Goal: Task Accomplishment & Management: Use online tool/utility

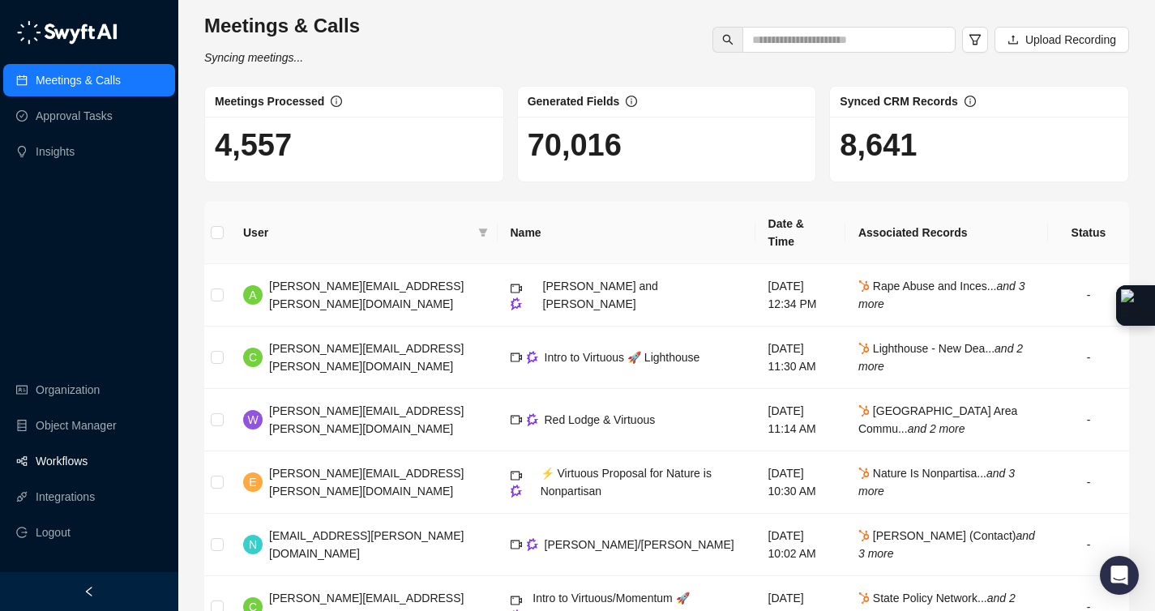
click at [85, 461] on link "Workflows" at bounding box center [62, 461] width 52 height 32
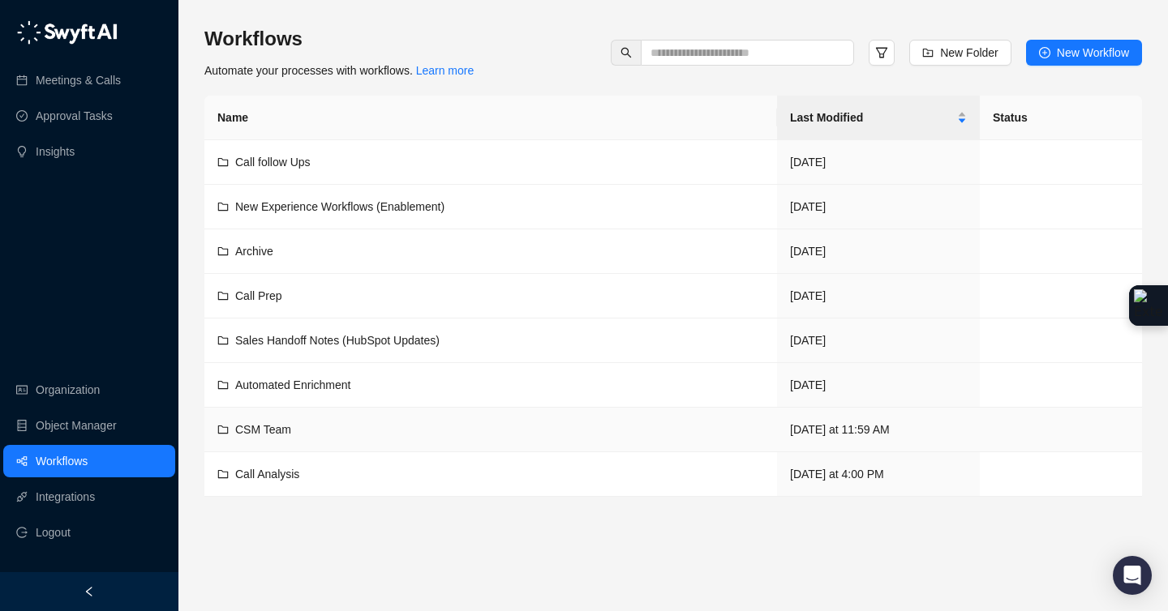
click at [275, 436] on div "CSM Team" at bounding box center [263, 430] width 56 height 18
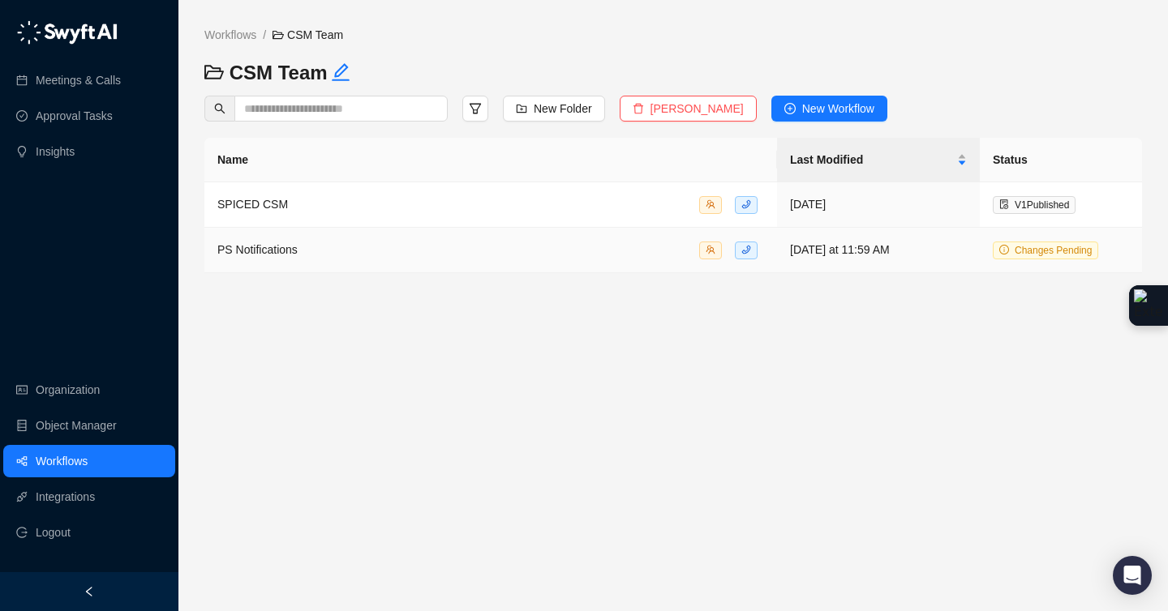
click at [285, 252] on span "PS Notifications" at bounding box center [257, 249] width 80 height 13
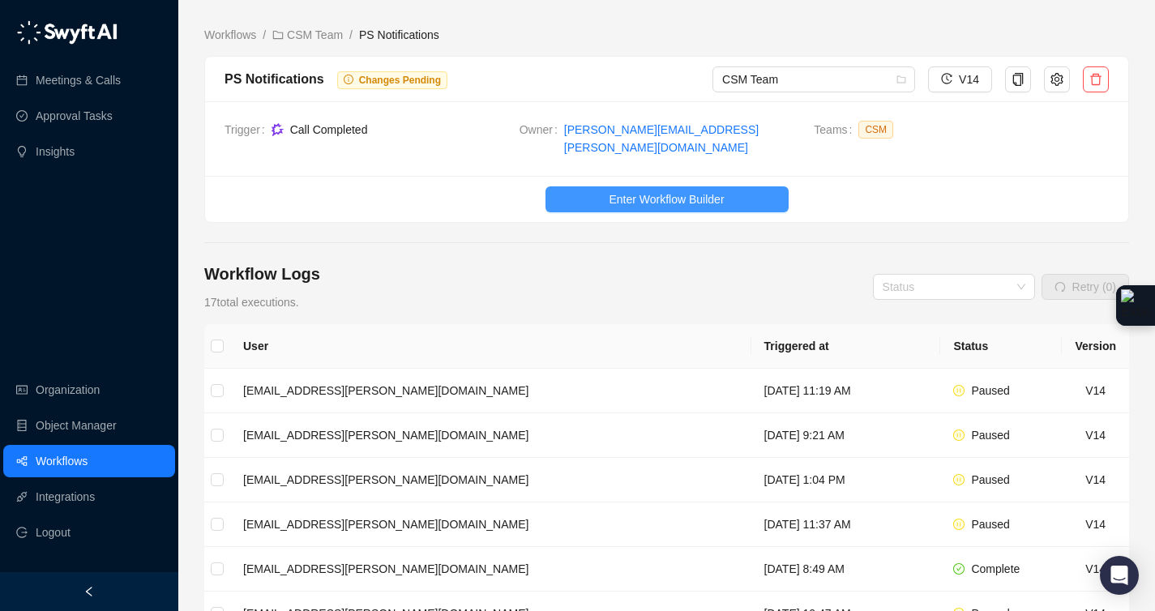
click at [631, 191] on span "Enter Workflow Builder" at bounding box center [666, 200] width 115 height 18
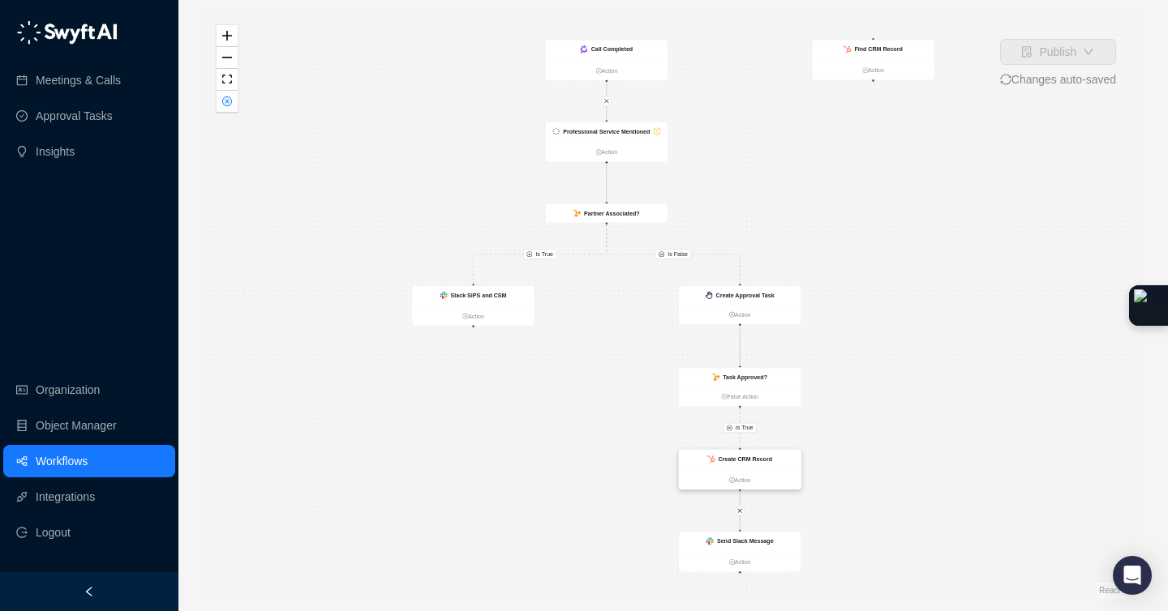
click at [773, 467] on div "Create CRM Record" at bounding box center [740, 460] width 122 height 20
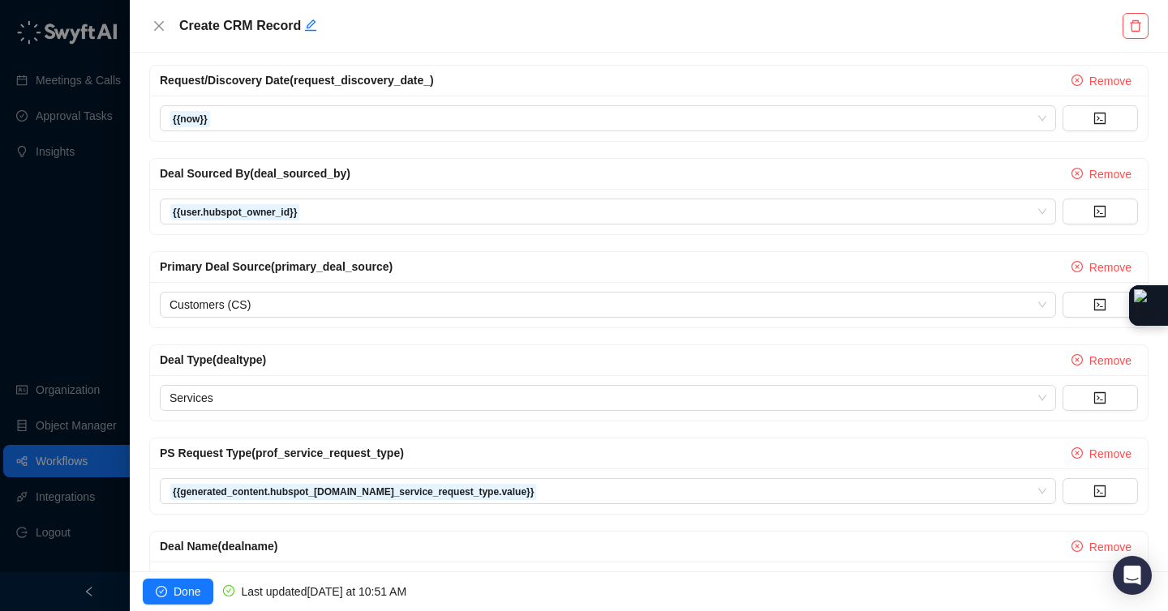
scroll to position [841, 0]
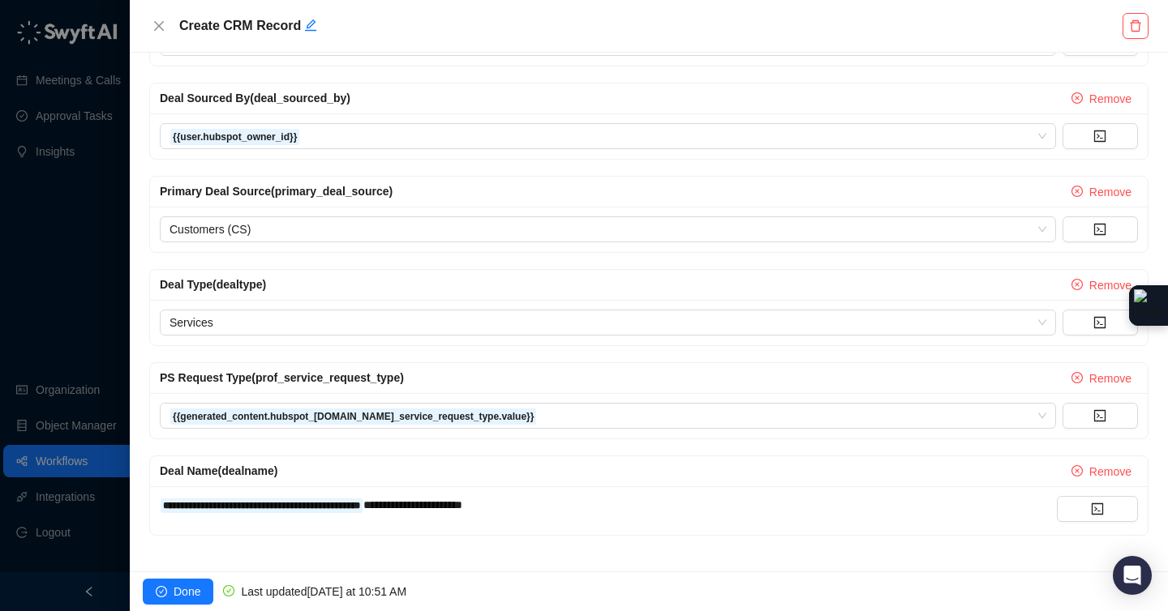
click at [251, 379] on span "PS Request Type (prof_service_request_type)" at bounding box center [282, 377] width 244 height 13
drag, startPoint x: 233, startPoint y: 381, endPoint x: 242, endPoint y: 378, distance: 9.5
click at [233, 381] on span "PS Request Type (prof_service_request_type)" at bounding box center [282, 377] width 244 height 13
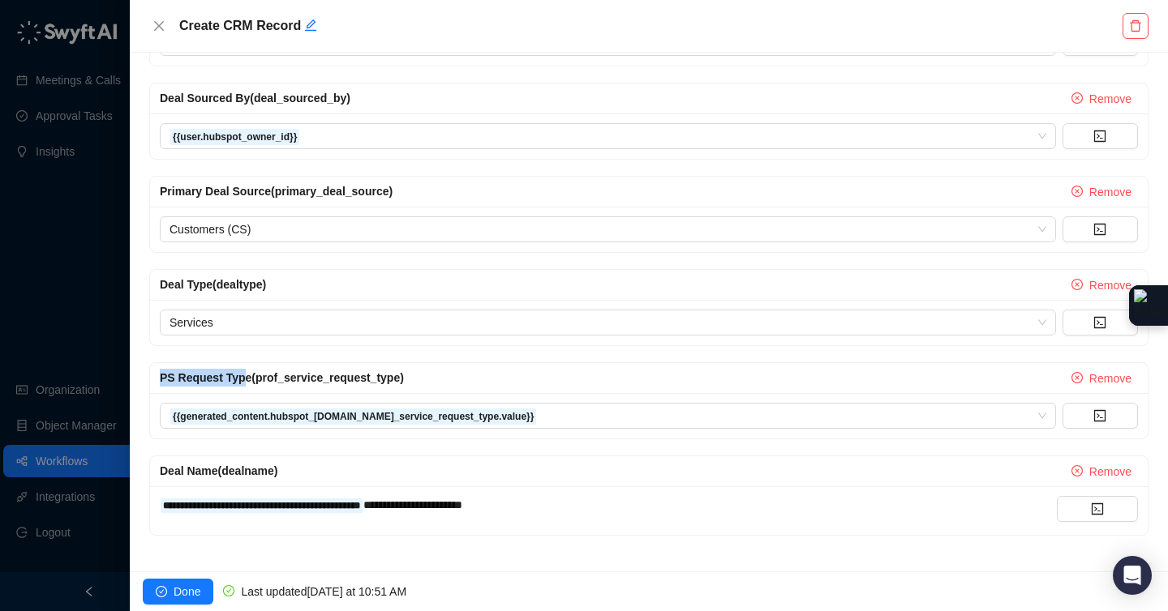
drag, startPoint x: 247, startPoint y: 376, endPoint x: 156, endPoint y: 373, distance: 90.9
click at [156, 373] on div "PS Request Type (prof_service_request_type) Remove" at bounding box center [648, 378] width 997 height 31
copy span "PS Request Typ"
click at [158, 30] on icon "close" at bounding box center [158, 25] width 13 height 13
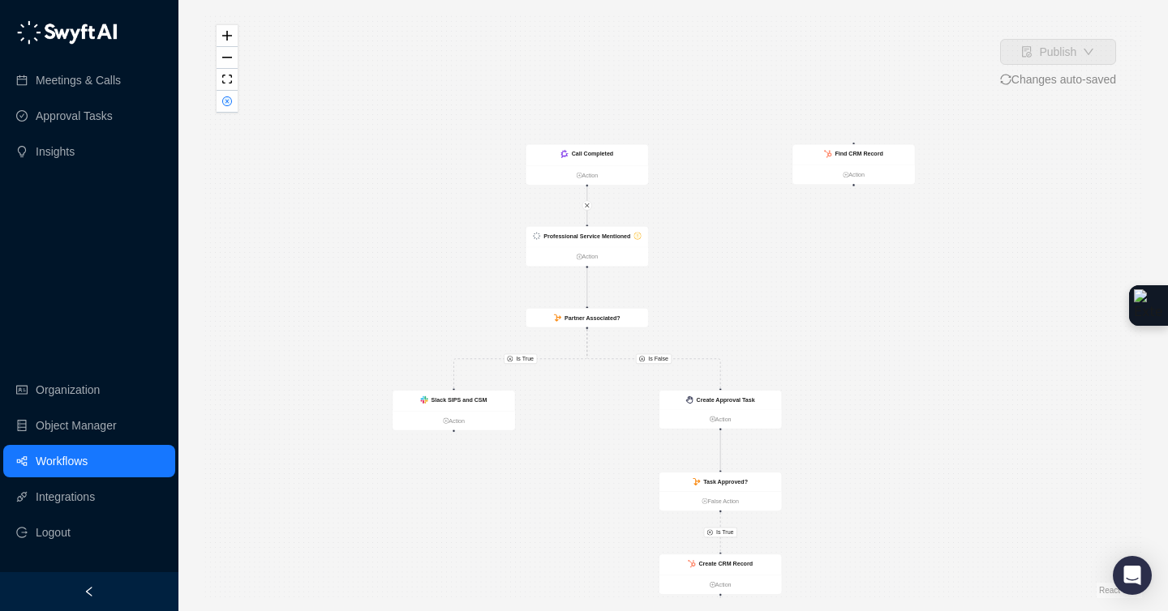
drag, startPoint x: 871, startPoint y: 343, endPoint x: 851, endPoint y: 448, distance: 106.4
click at [851, 448] on div "Is True Is True Is False Call Completed Action Slack SIPS and CSM Action Create…" at bounding box center [672, 305] width 937 height 585
click at [595, 239] on div "Professional Service Mentioned" at bounding box center [586, 236] width 87 height 9
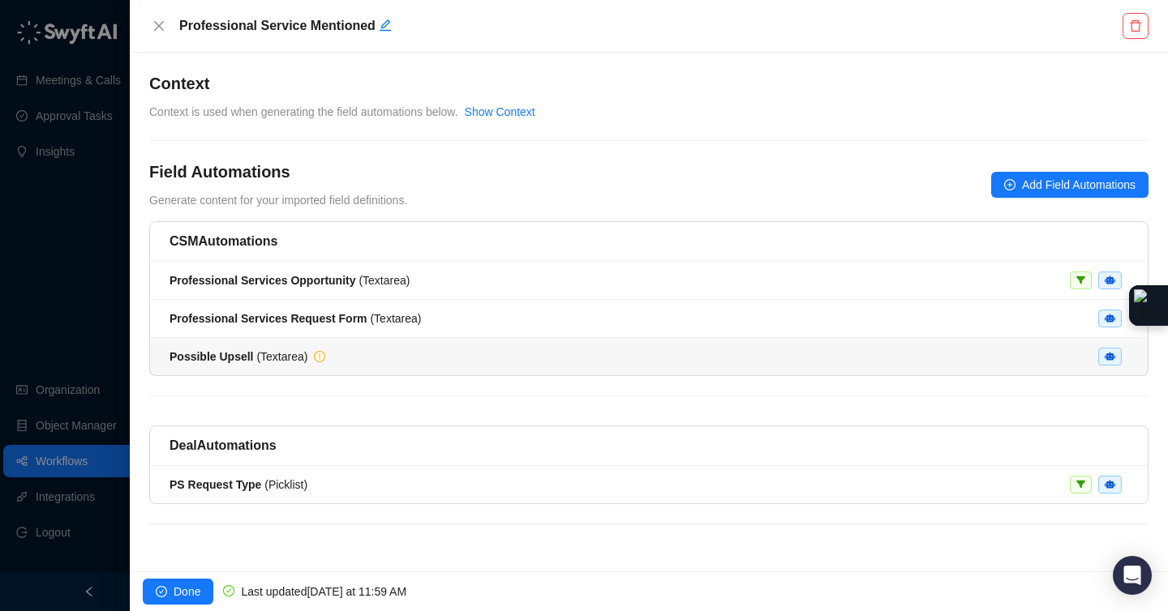
click at [424, 364] on div "Possible Upsell ( Textarea )" at bounding box center [648, 357] width 958 height 18
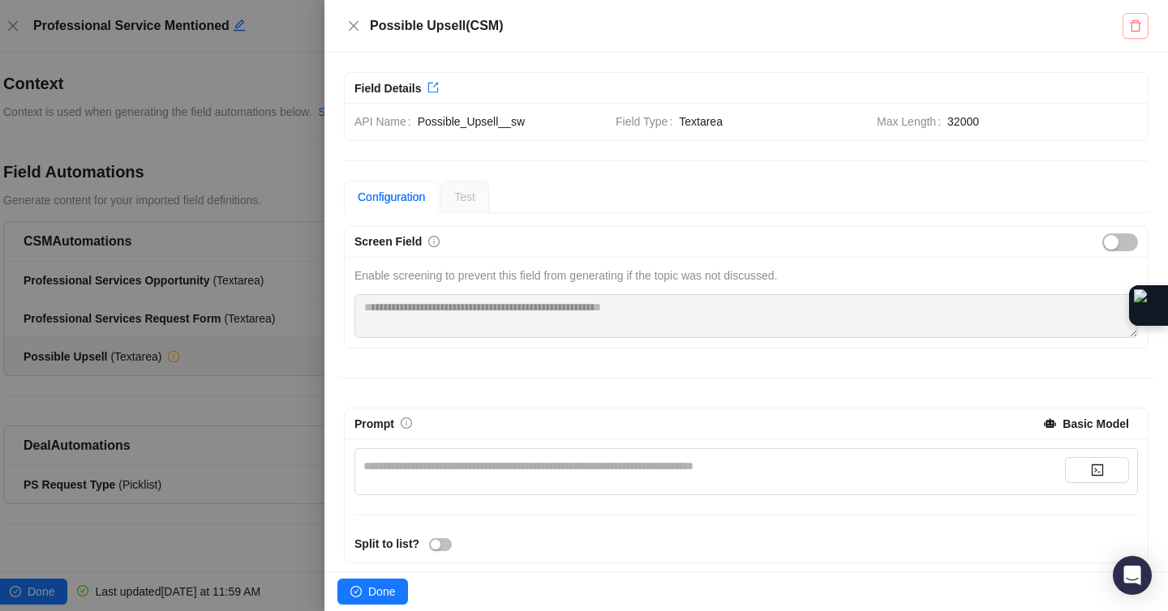
click at [1129, 29] on icon "delete" at bounding box center [1135, 25] width 13 height 13
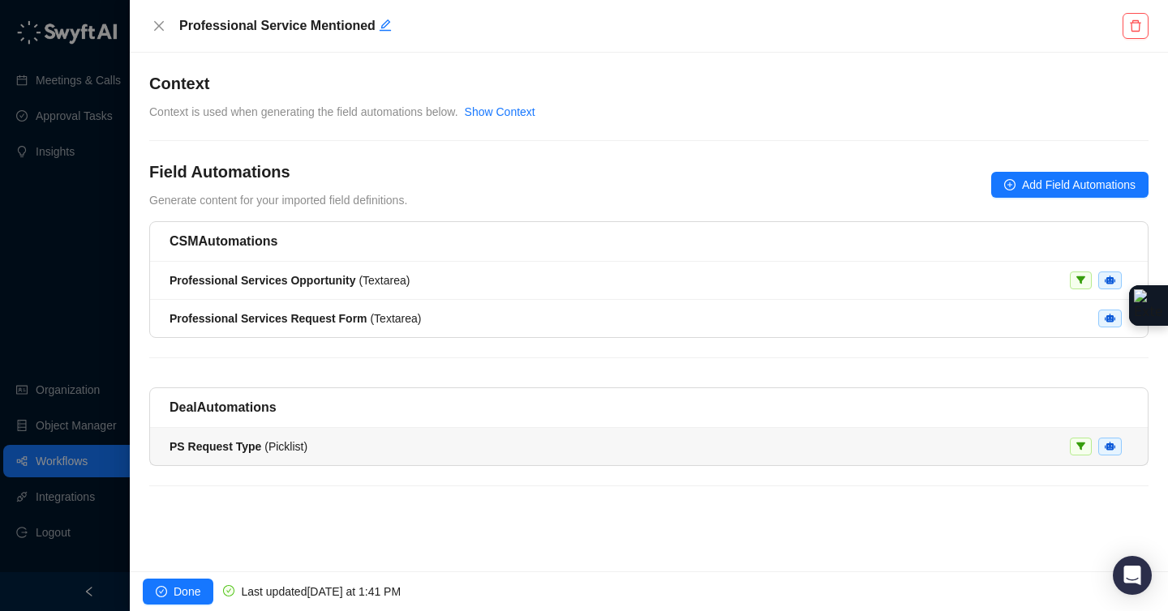
click at [333, 446] on div "PS Request Type ( Picklist )" at bounding box center [648, 447] width 958 height 18
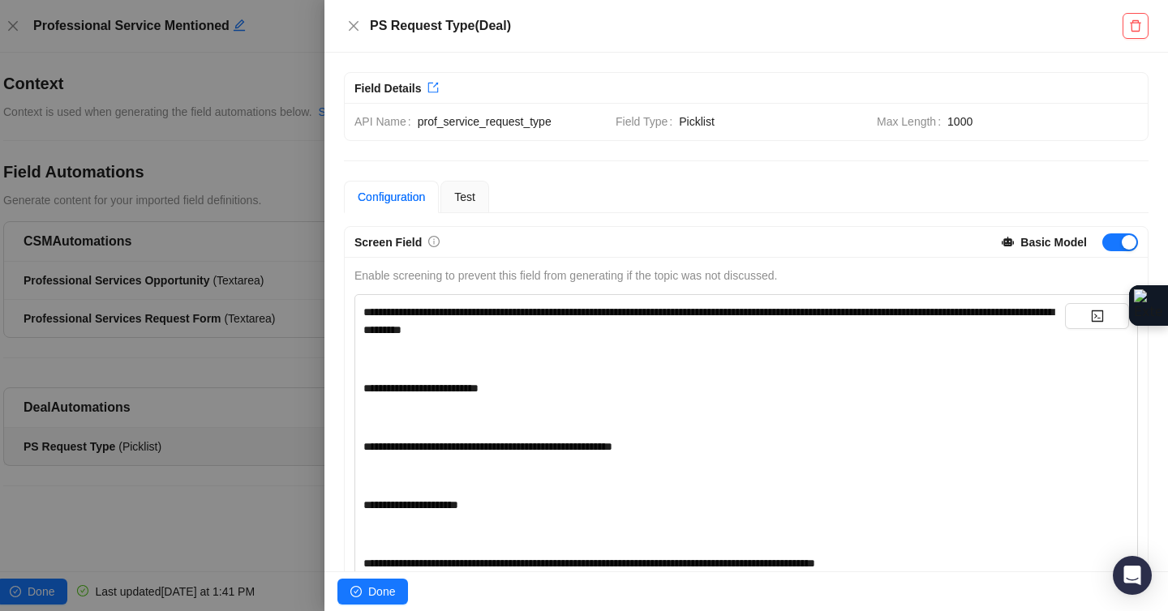
scroll to position [3, 0]
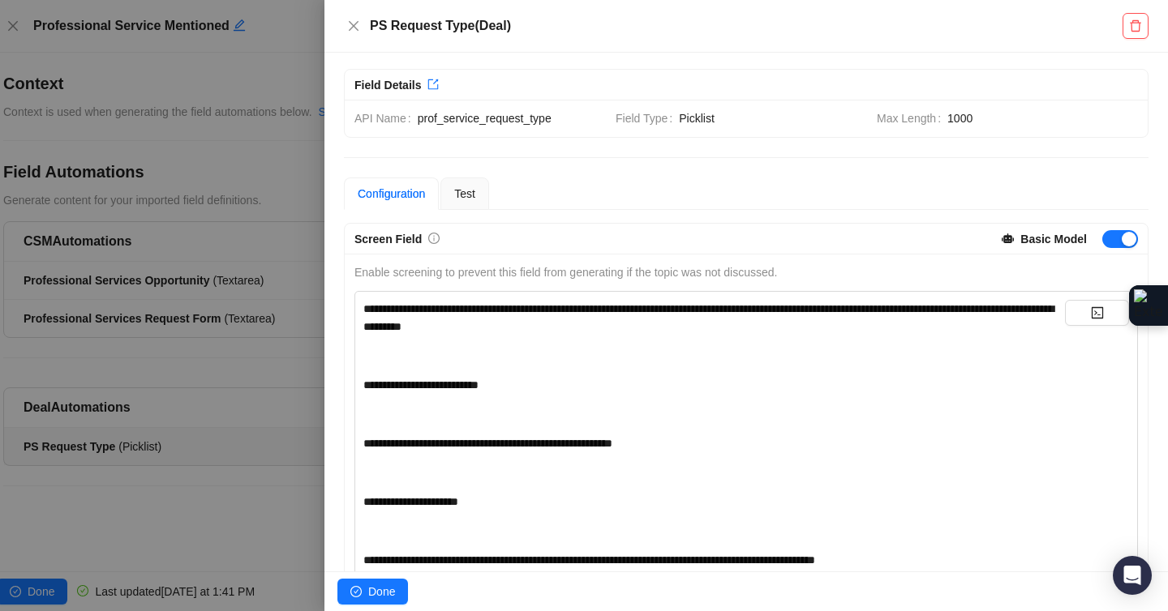
click at [391, 309] on span "**********" at bounding box center [708, 317] width 690 height 29
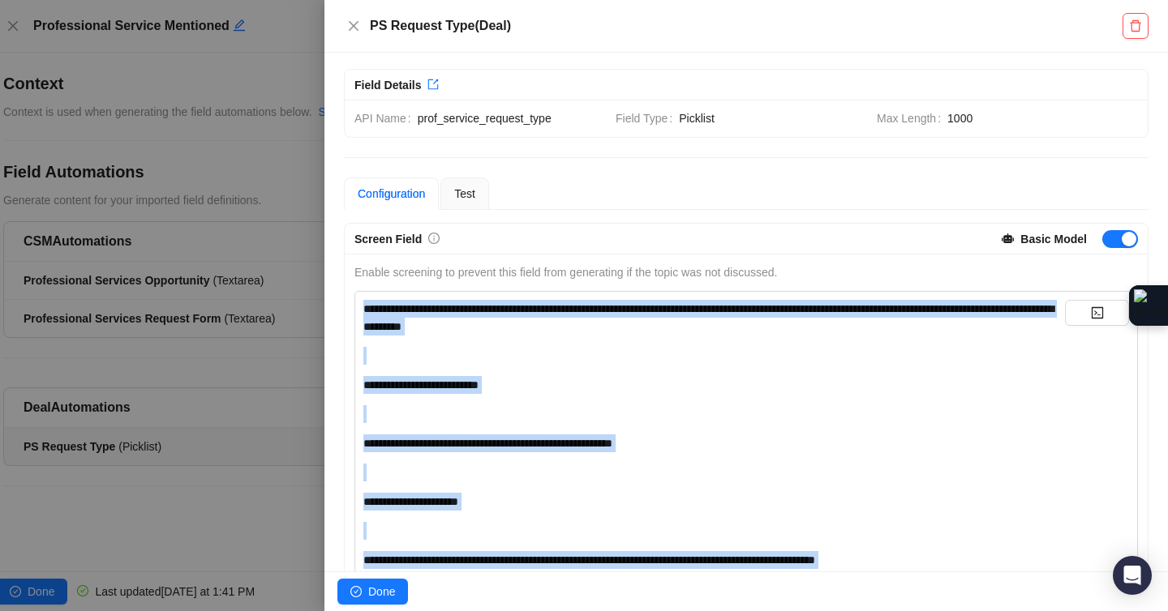
copy div "**********"
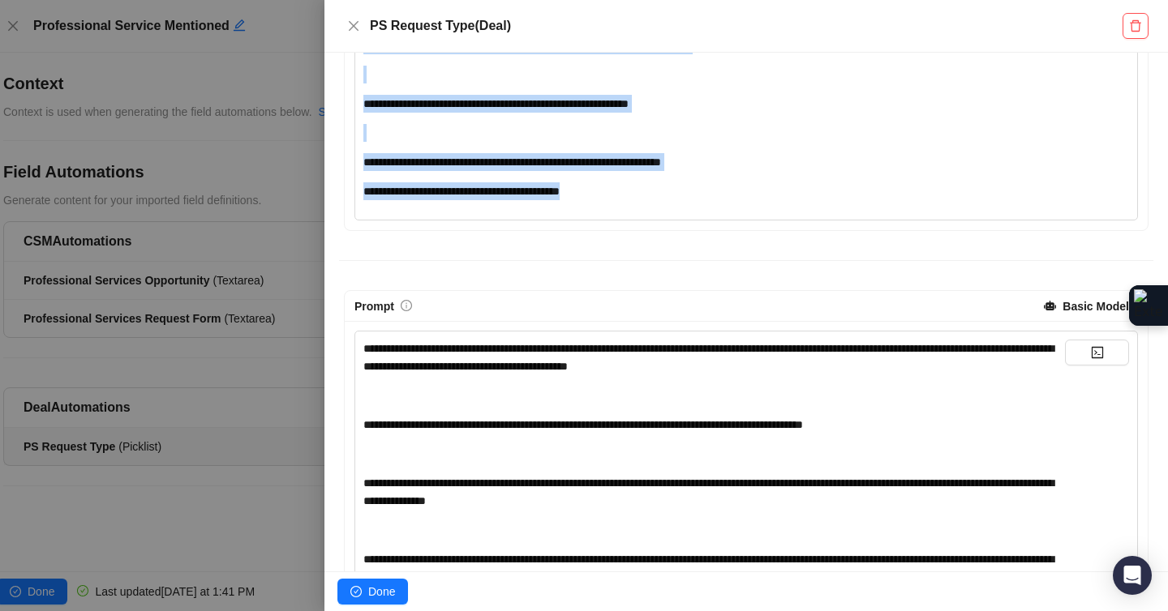
scroll to position [954, 0]
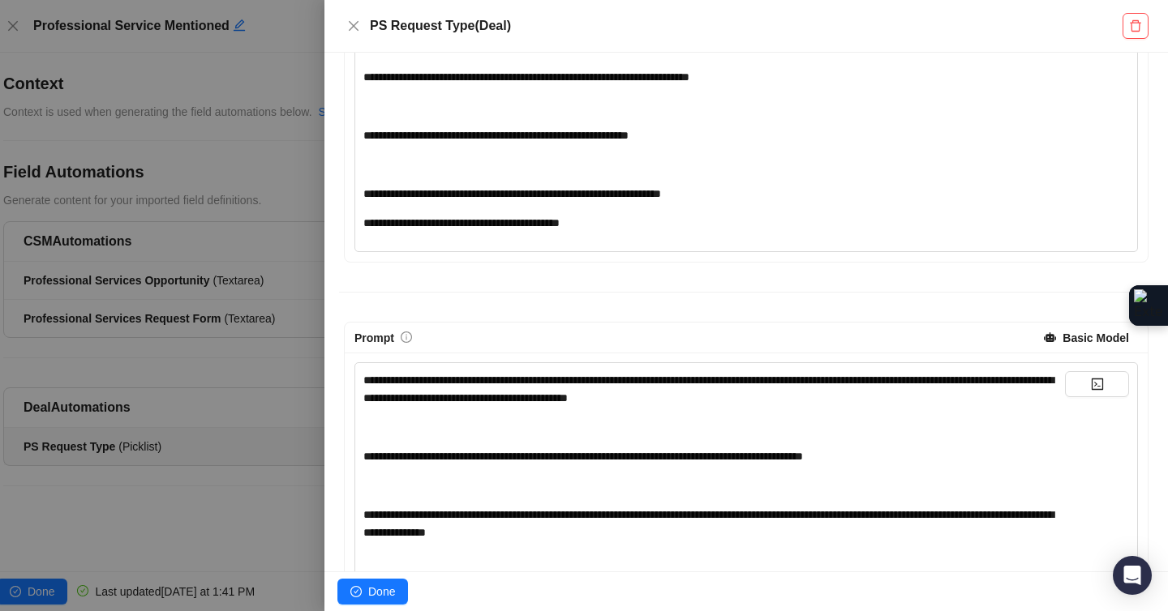
click at [379, 380] on span "**********" at bounding box center [708, 389] width 690 height 29
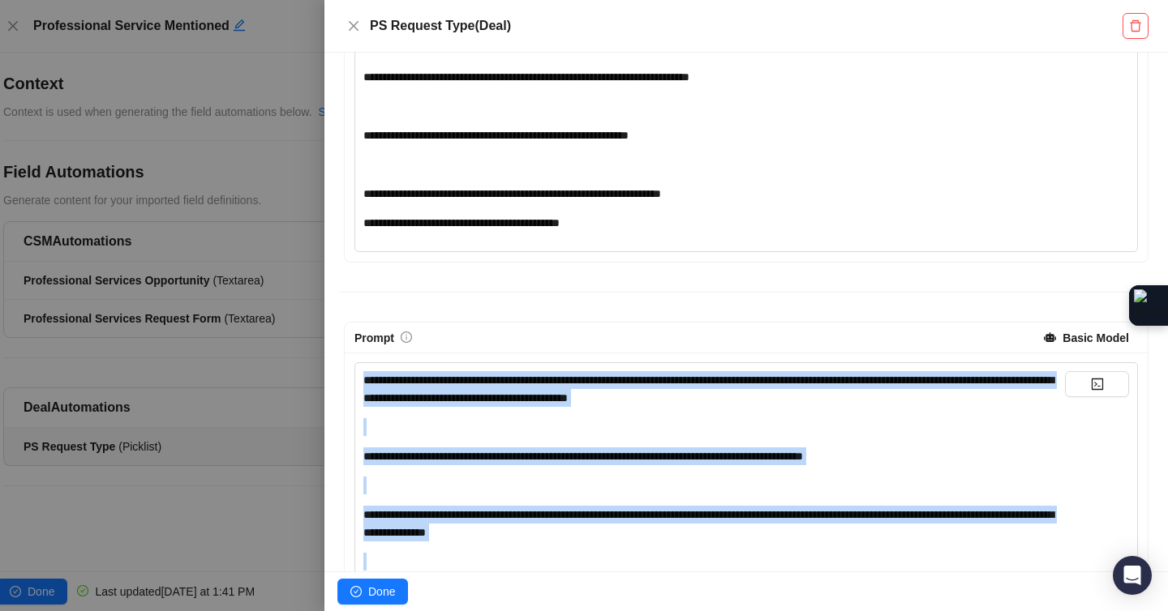
copy div "**********"
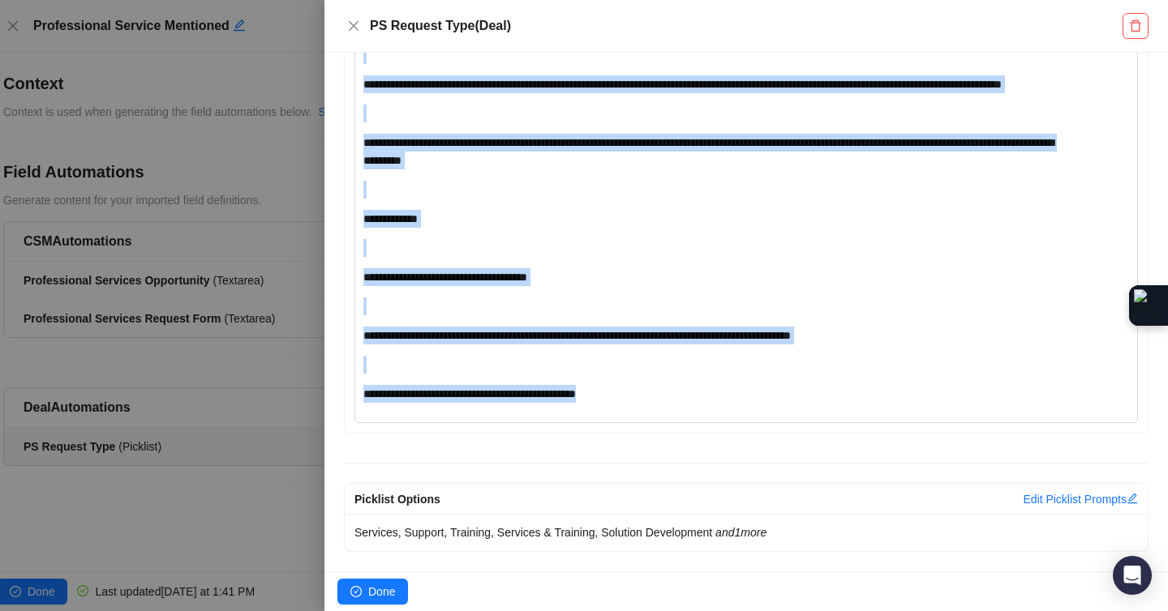
scroll to position [1551, 0]
copy div "**********"
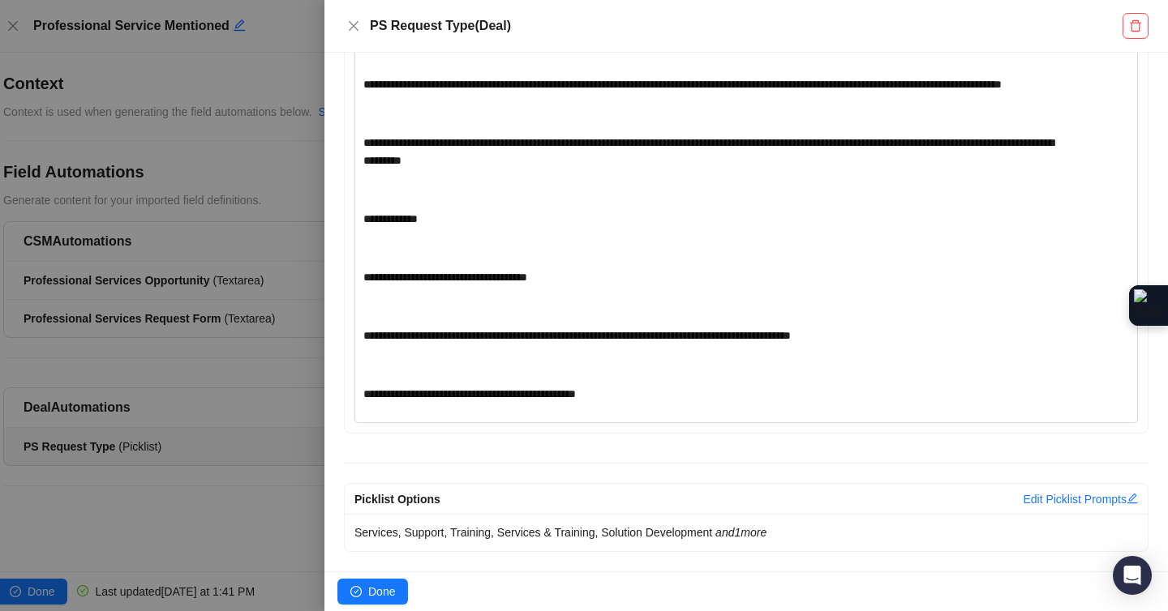
click at [227, 497] on div at bounding box center [584, 305] width 1168 height 611
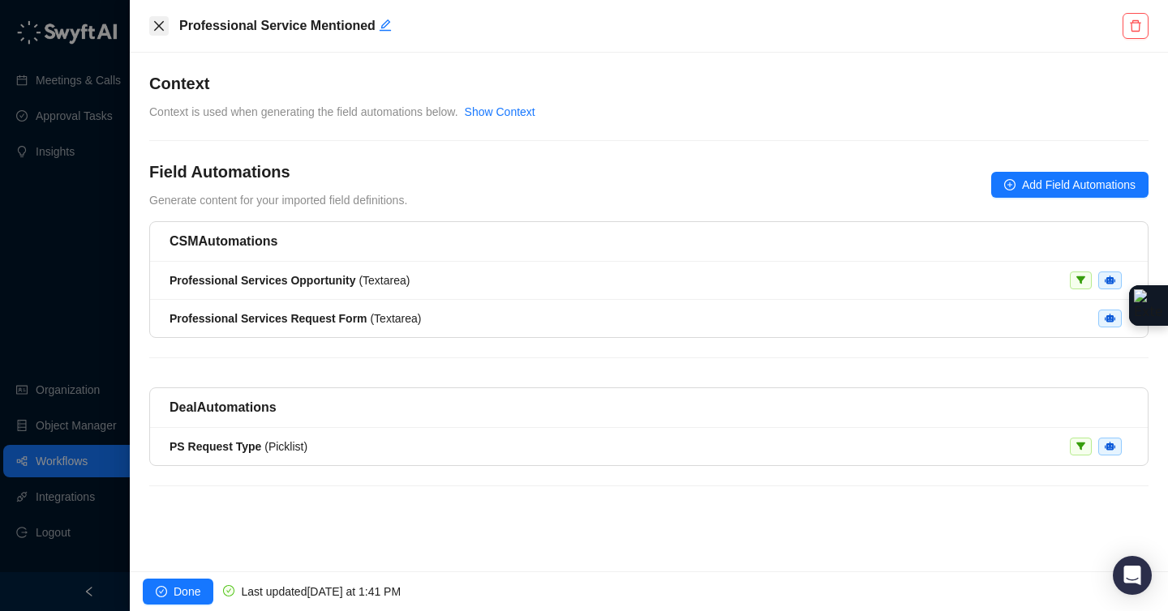
click at [163, 28] on icon "close" at bounding box center [158, 25] width 13 height 13
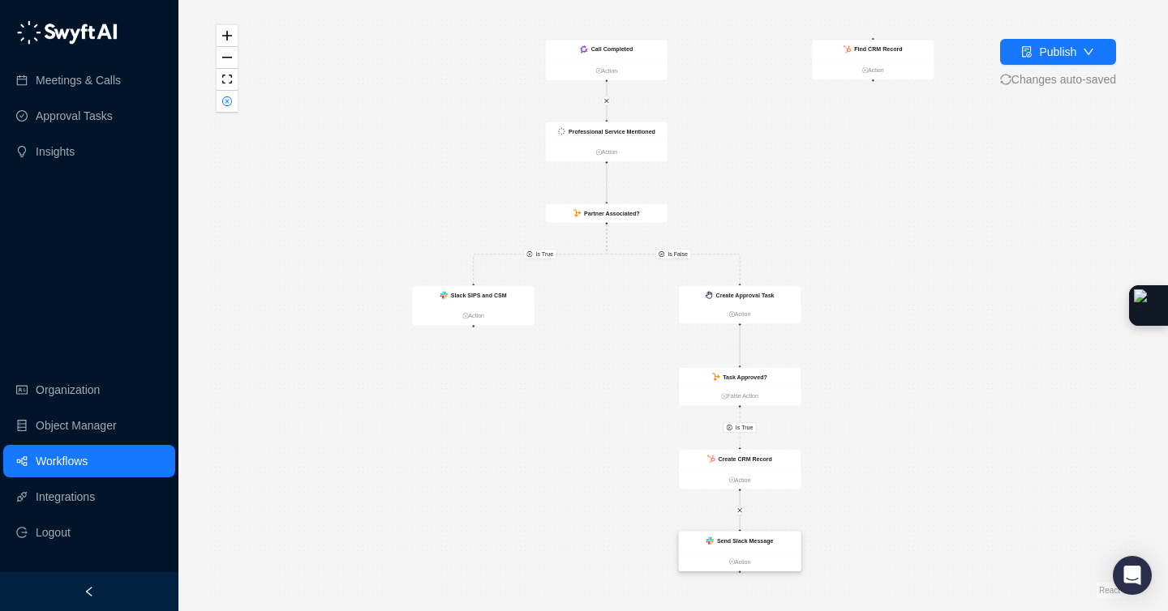
click at [759, 540] on strong "Send Slack Message" at bounding box center [745, 541] width 57 height 6
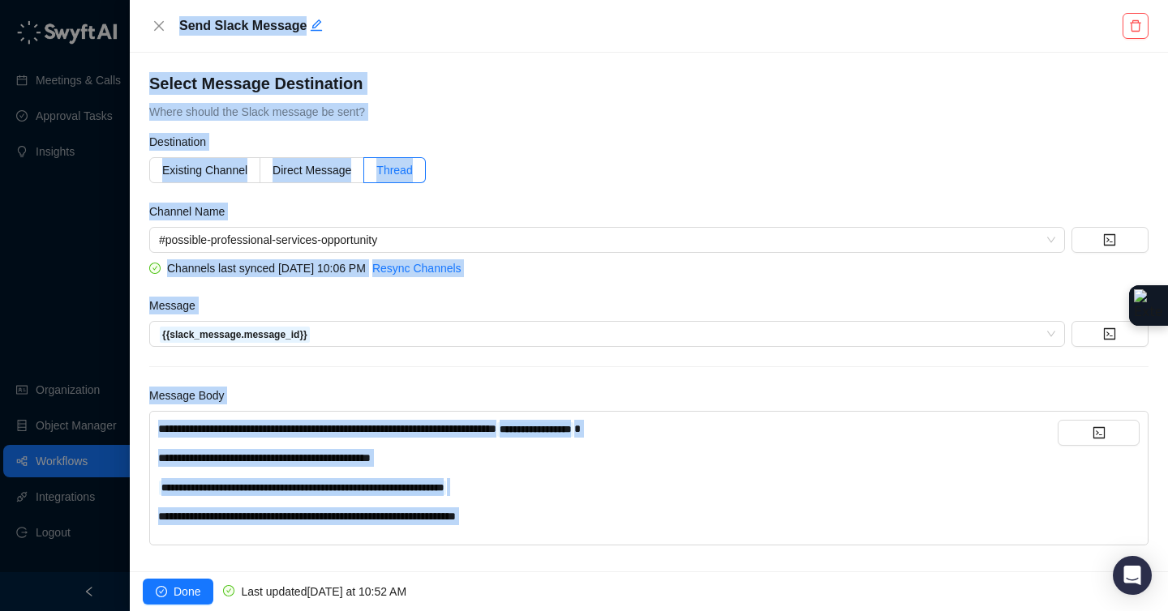
drag, startPoint x: 99, startPoint y: 418, endPoint x: 123, endPoint y: 425, distance: 25.2
click at [101, 422] on div "**********" at bounding box center [584, 305] width 1168 height 611
click at [203, 436] on div "**********" at bounding box center [607, 429] width 899 height 18
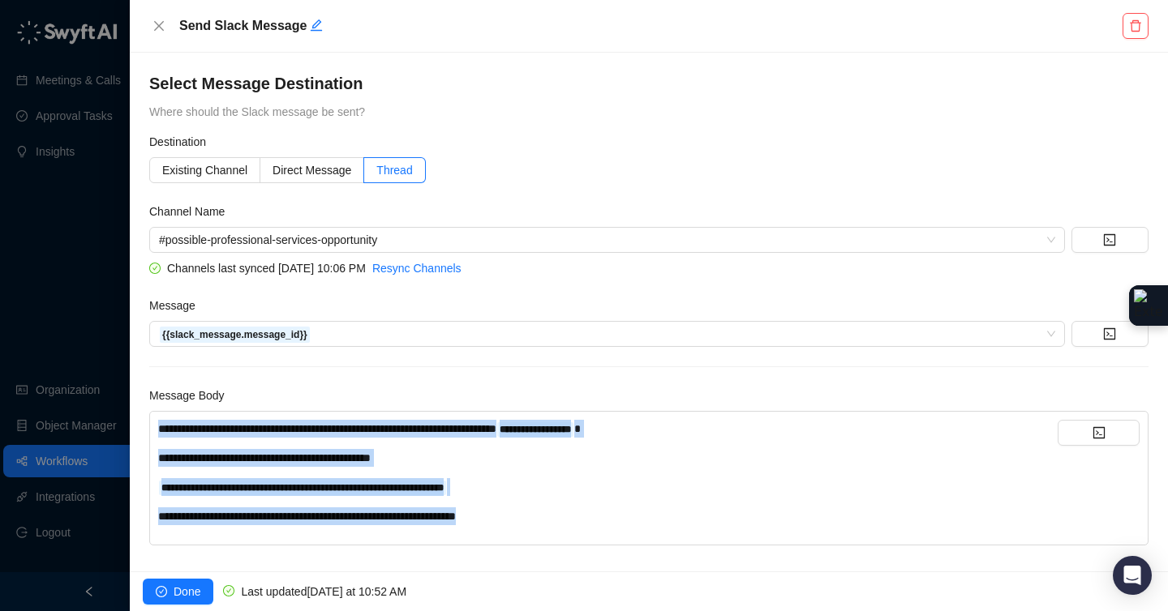
scroll to position [13, 0]
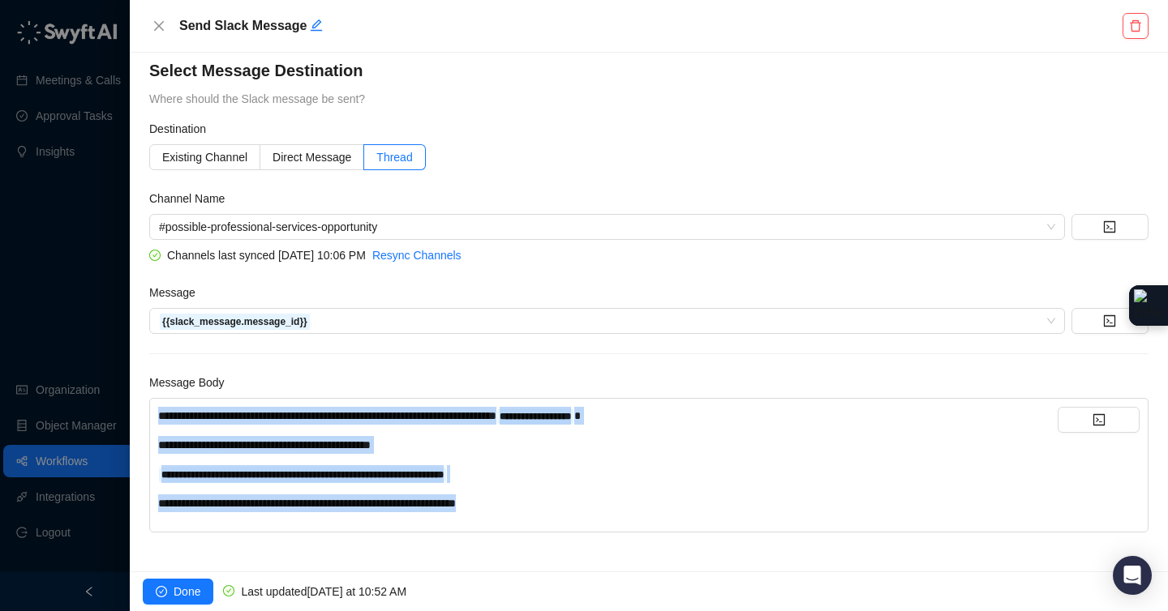
drag, startPoint x: 191, startPoint y: 443, endPoint x: 615, endPoint y: 504, distance: 429.3
click at [615, 504] on div "**********" at bounding box center [607, 459] width 899 height 105
copy div "**********"
click at [160, 31] on icon "close" at bounding box center [158, 25] width 13 height 13
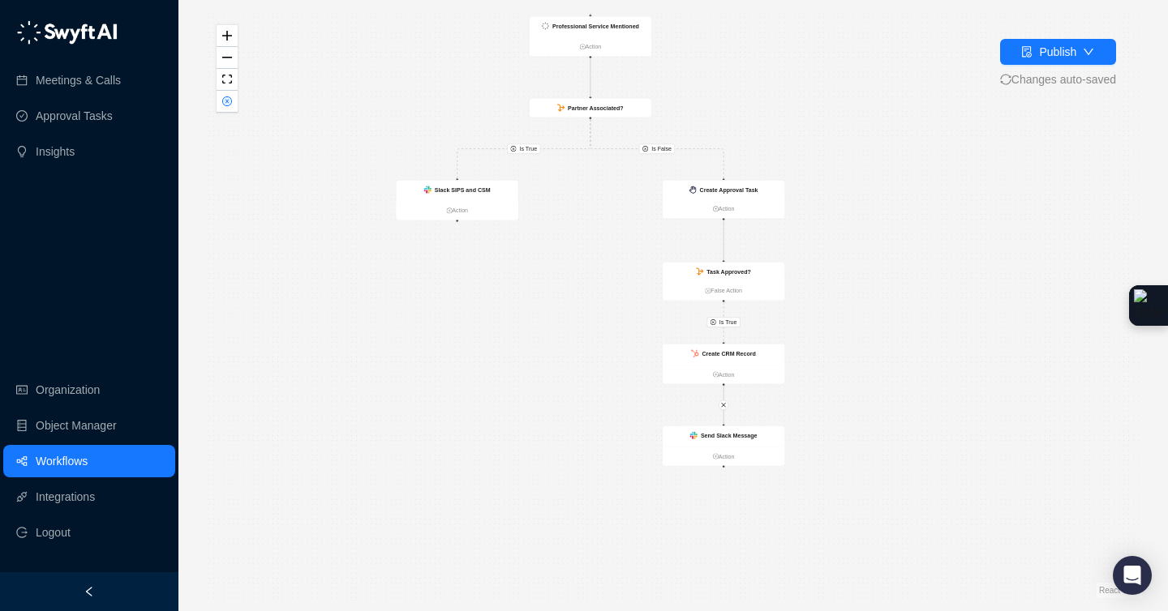
drag, startPoint x: 846, startPoint y: 489, endPoint x: 802, endPoint y: 332, distance: 162.5
click at [808, 336] on div "Is True Is True Is False Call Completed Action Slack SIPS and CSM Action Create…" at bounding box center [672, 305] width 937 height 585
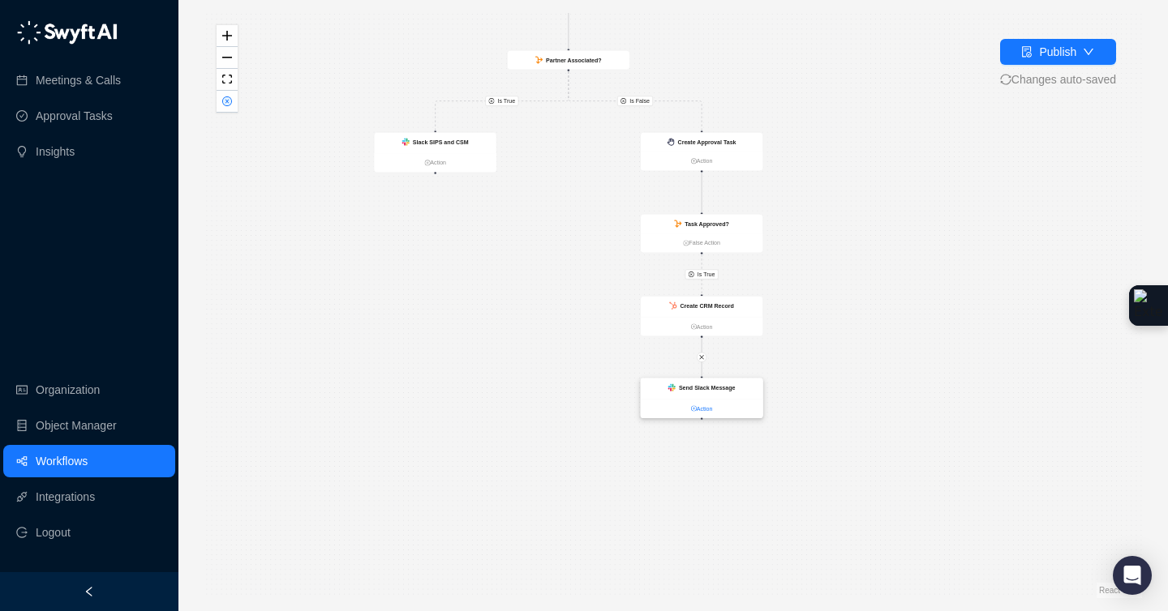
click at [706, 405] on link "Action" at bounding box center [702, 408] width 122 height 9
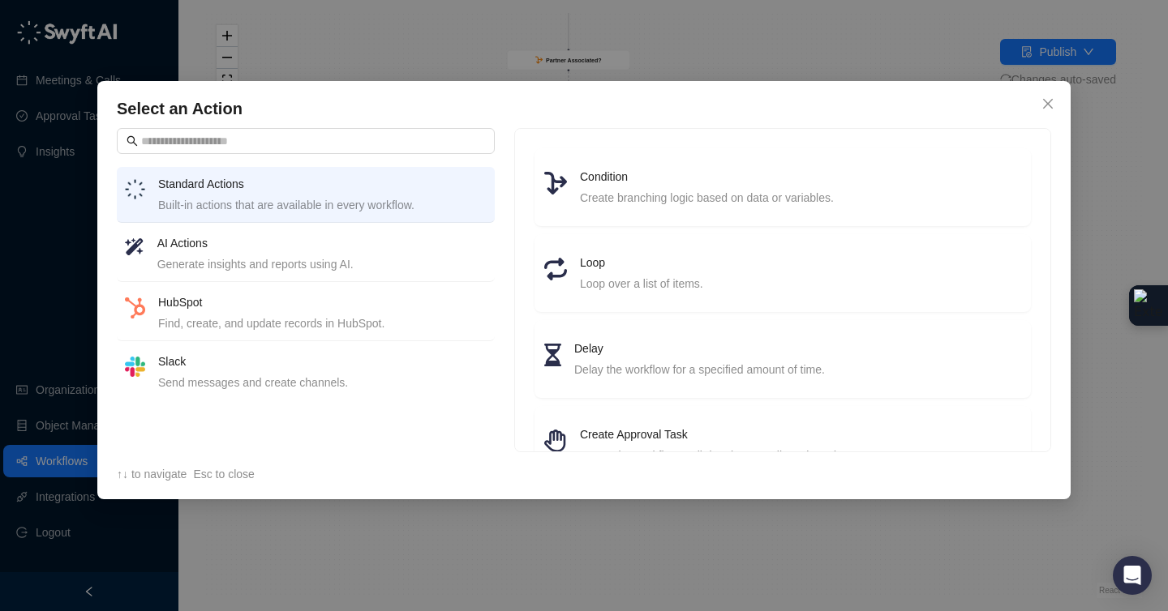
click at [322, 312] on div "HubSpot Find, create, and update records in HubSpot." at bounding box center [322, 313] width 328 height 39
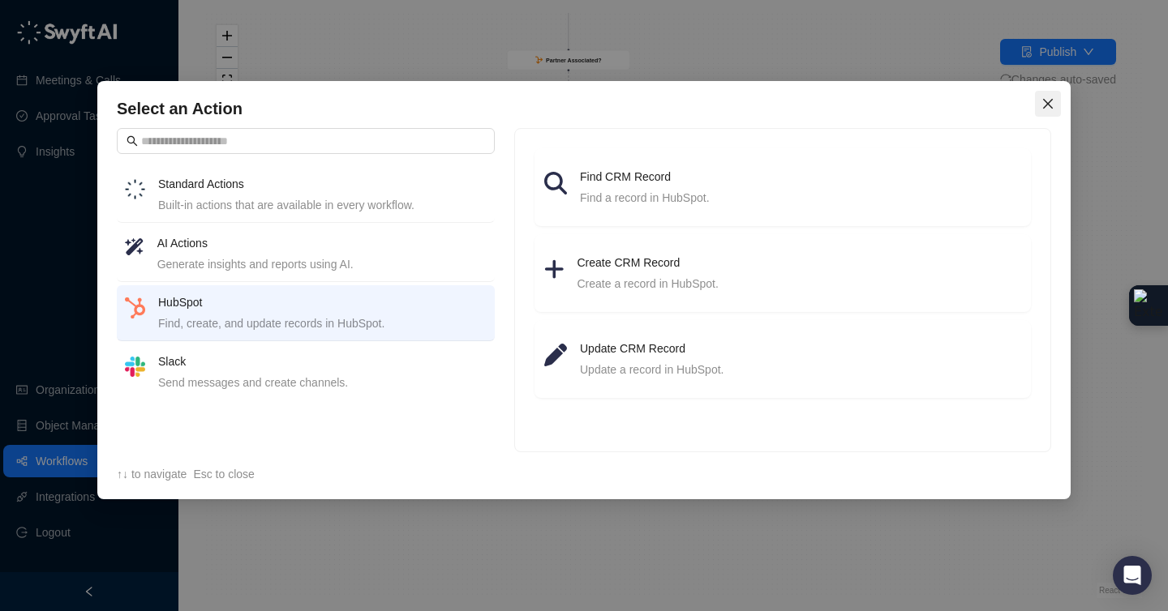
click at [1044, 107] on icon "close" at bounding box center [1048, 104] width 10 height 10
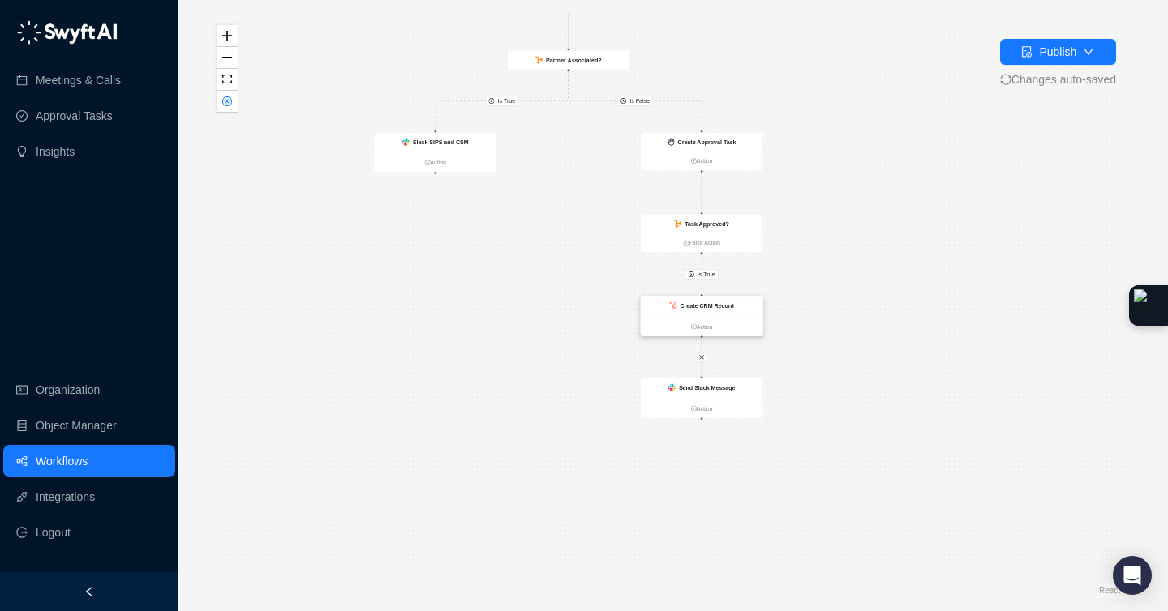
click at [748, 300] on div "Create CRM Record" at bounding box center [702, 307] width 122 height 20
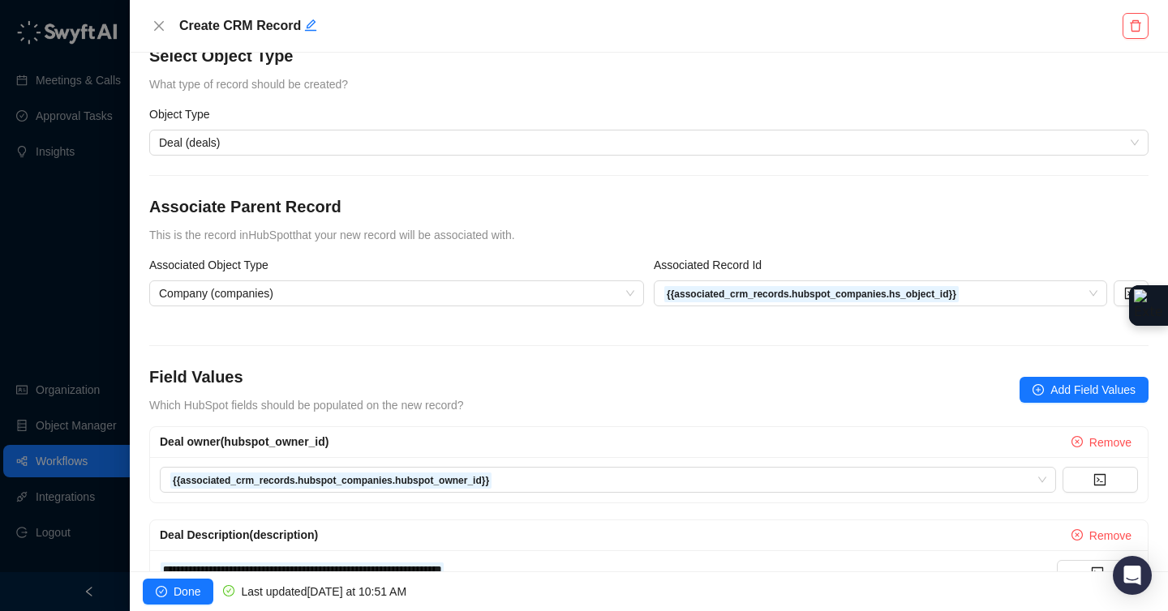
scroll to position [24, 0]
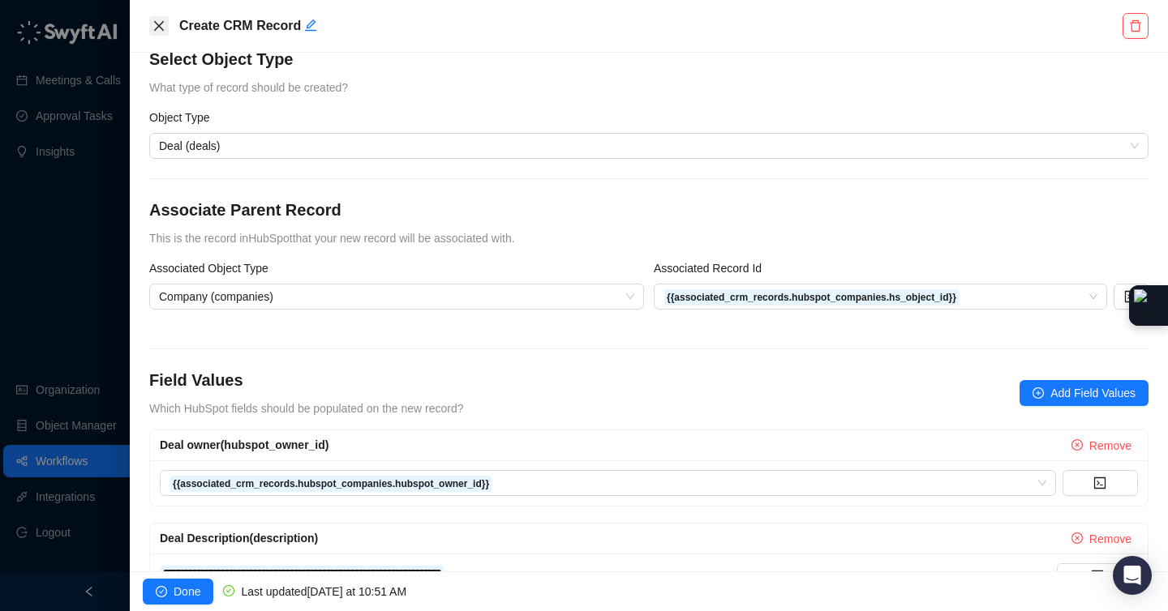
click at [159, 24] on icon "close" at bounding box center [159, 26] width 10 height 10
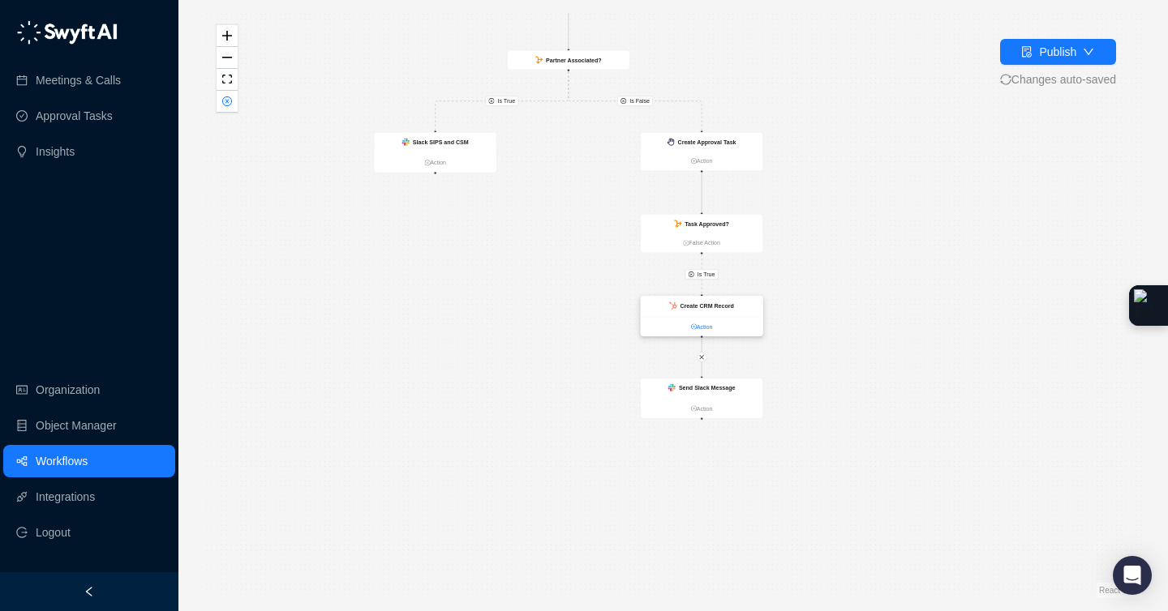
click at [705, 325] on link "Action" at bounding box center [702, 327] width 122 height 9
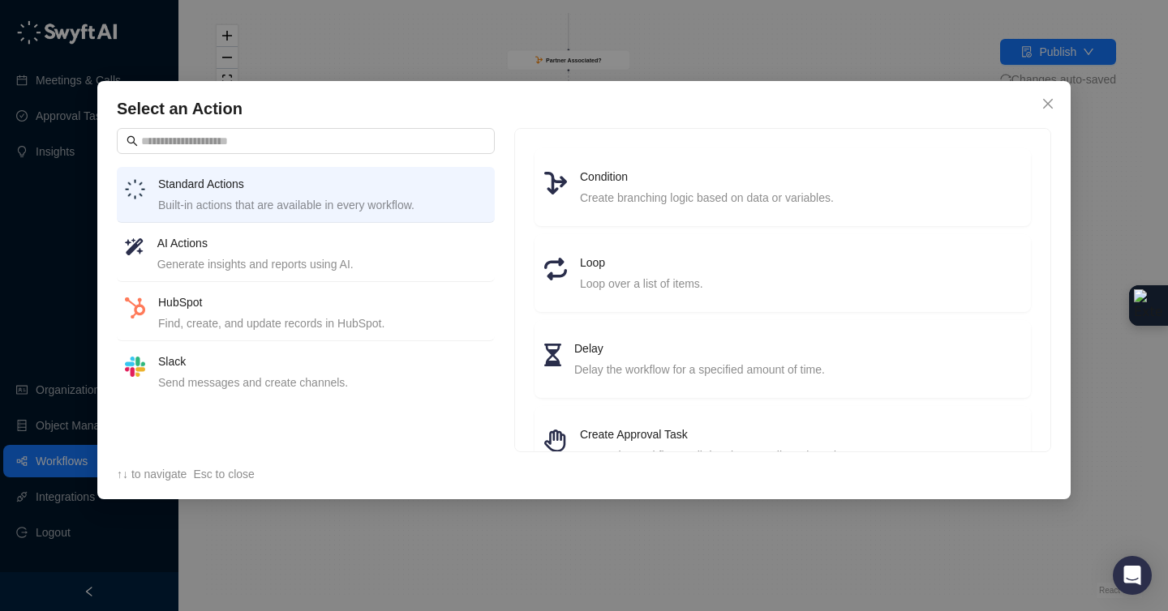
click at [217, 302] on h4 "HubSpot" at bounding box center [322, 303] width 328 height 18
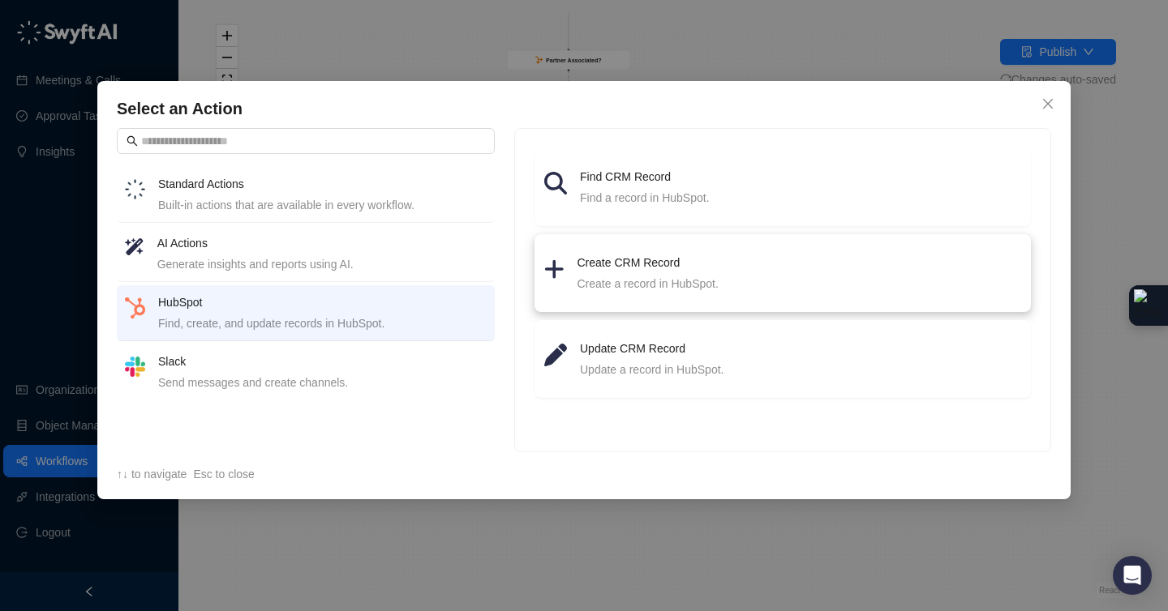
click at [658, 264] on h4 "Create CRM Record" at bounding box center [799, 263] width 444 height 18
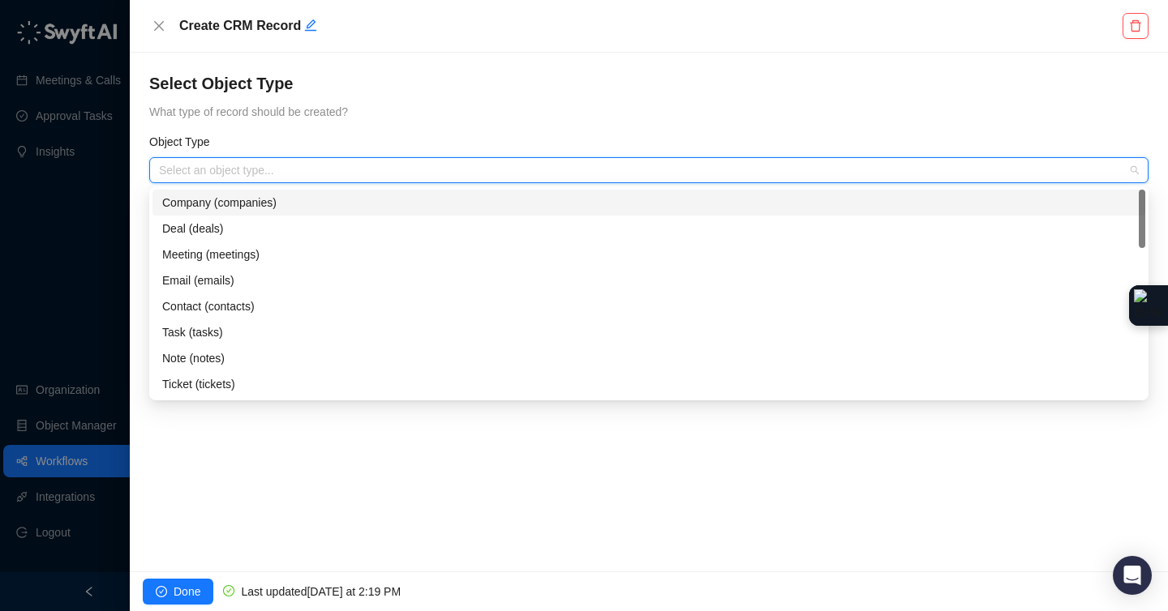
click at [231, 161] on input "search" at bounding box center [644, 170] width 970 height 24
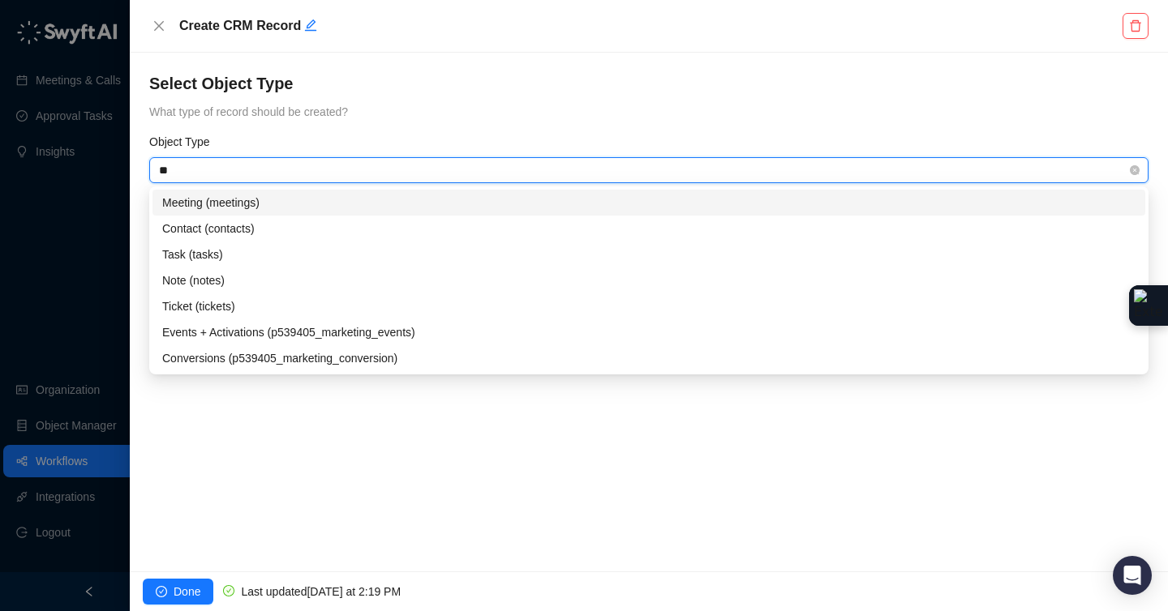
type input "***"
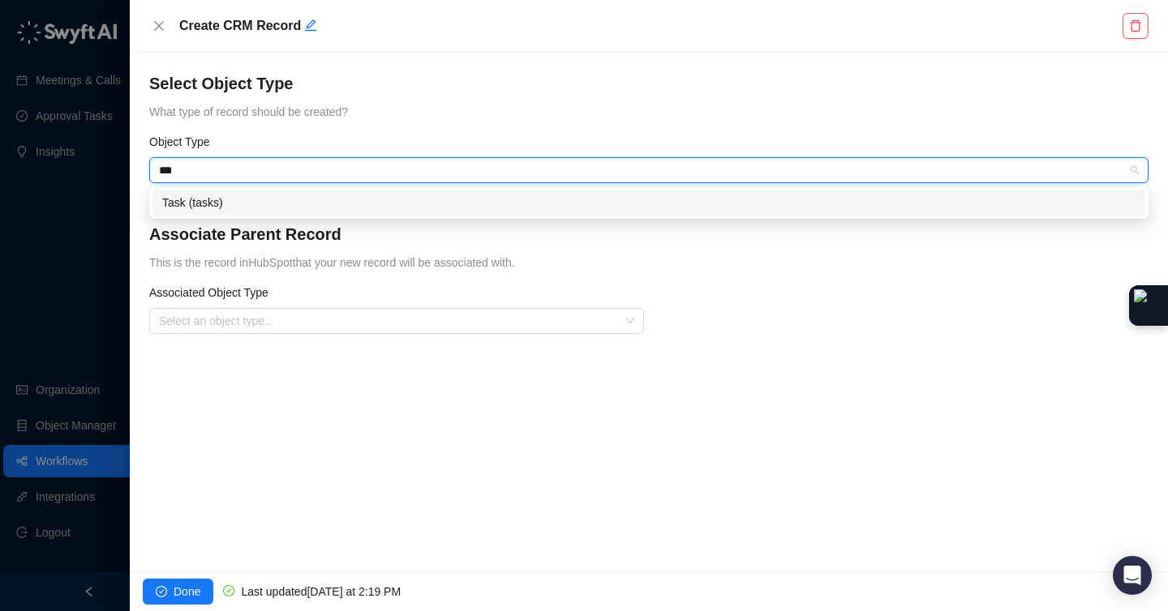
click at [233, 200] on div "Task (tasks)" at bounding box center [648, 203] width 973 height 18
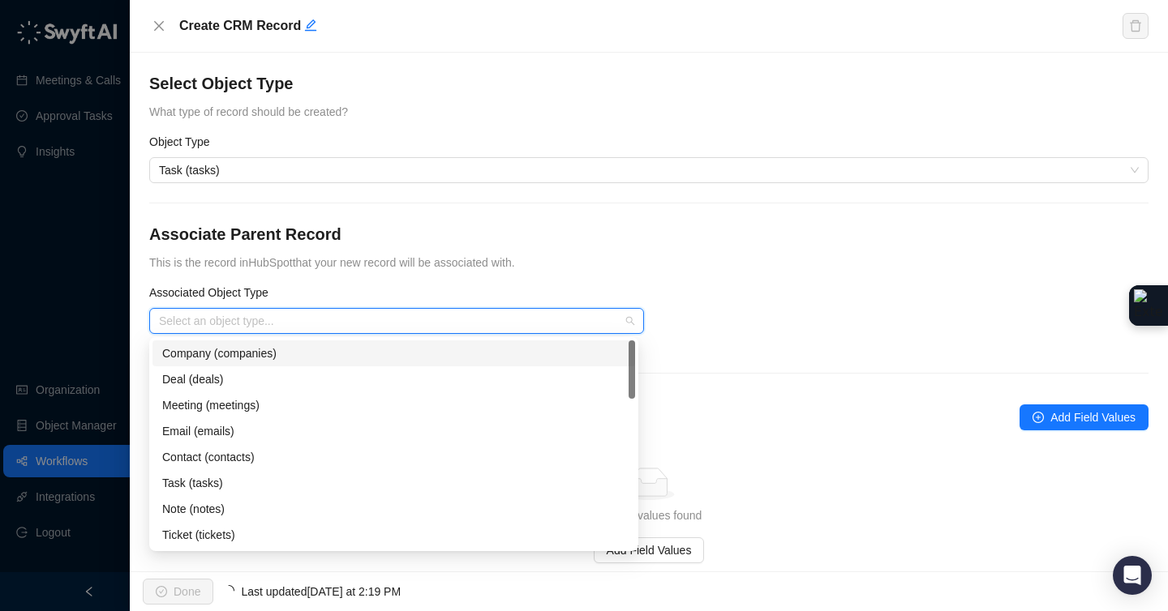
click at [378, 321] on input "search" at bounding box center [391, 321] width 465 height 24
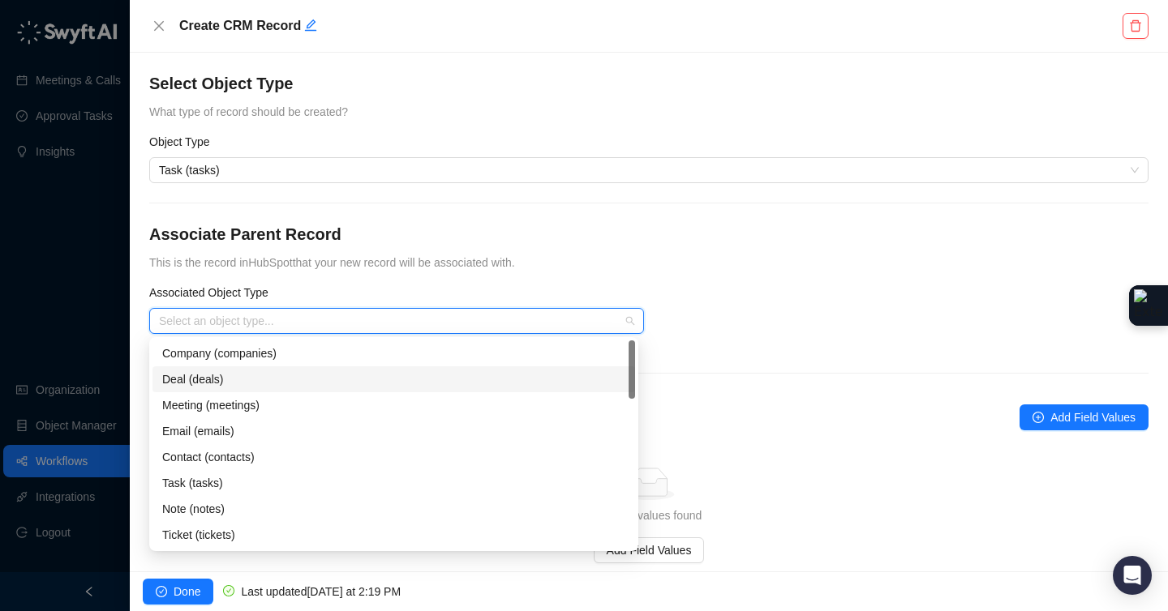
click at [311, 382] on div "Deal (deals)" at bounding box center [393, 380] width 463 height 18
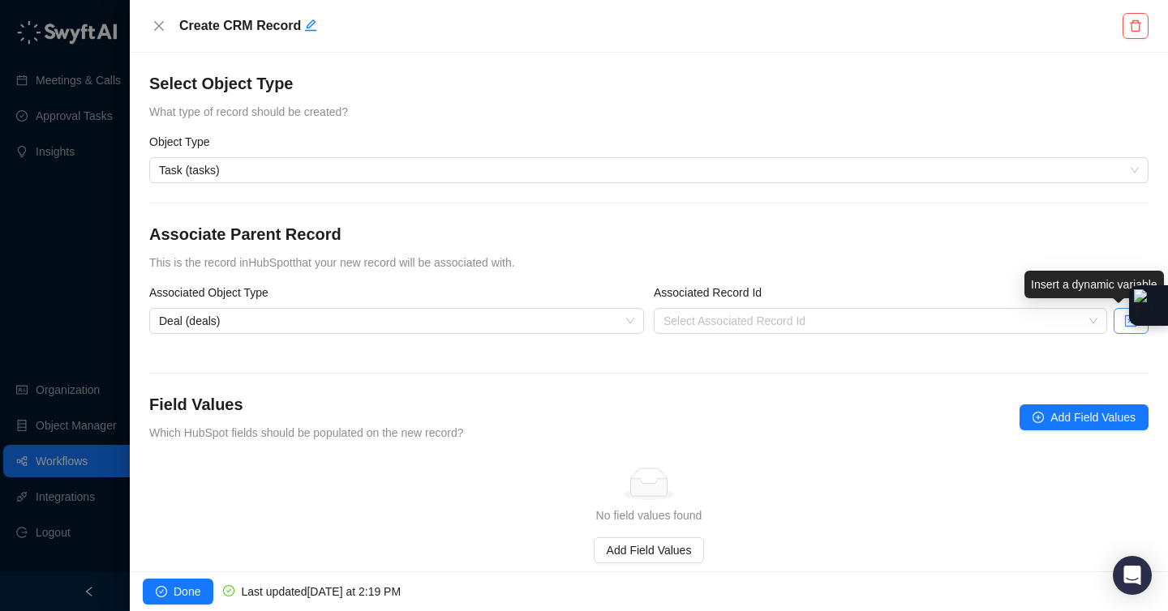
click at [1124, 325] on icon "code" at bounding box center [1130, 321] width 13 height 13
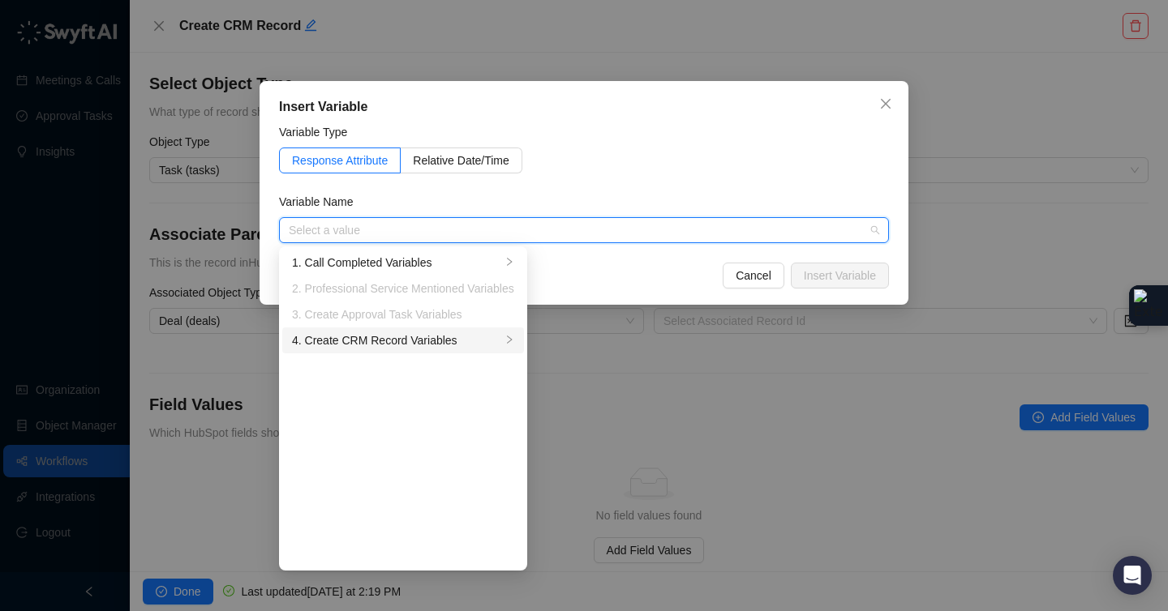
click at [421, 332] on div "4. Create CRM Record Variables" at bounding box center [396, 341] width 209 height 18
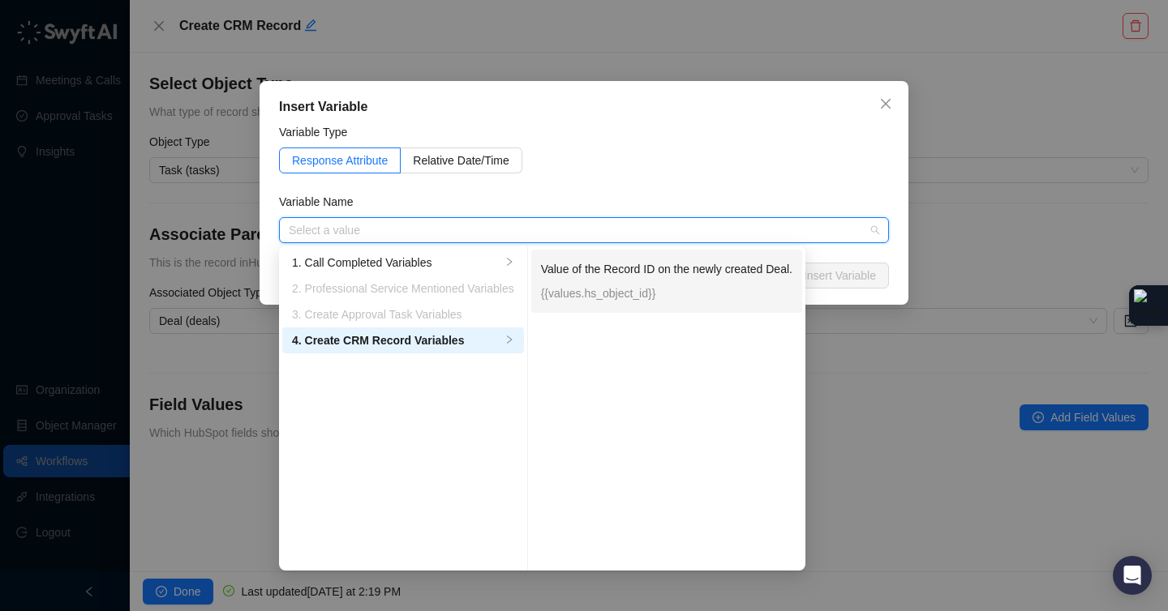
click at [589, 265] on p "Value of the Record ID on the newly created Deal." at bounding box center [666, 269] width 251 height 18
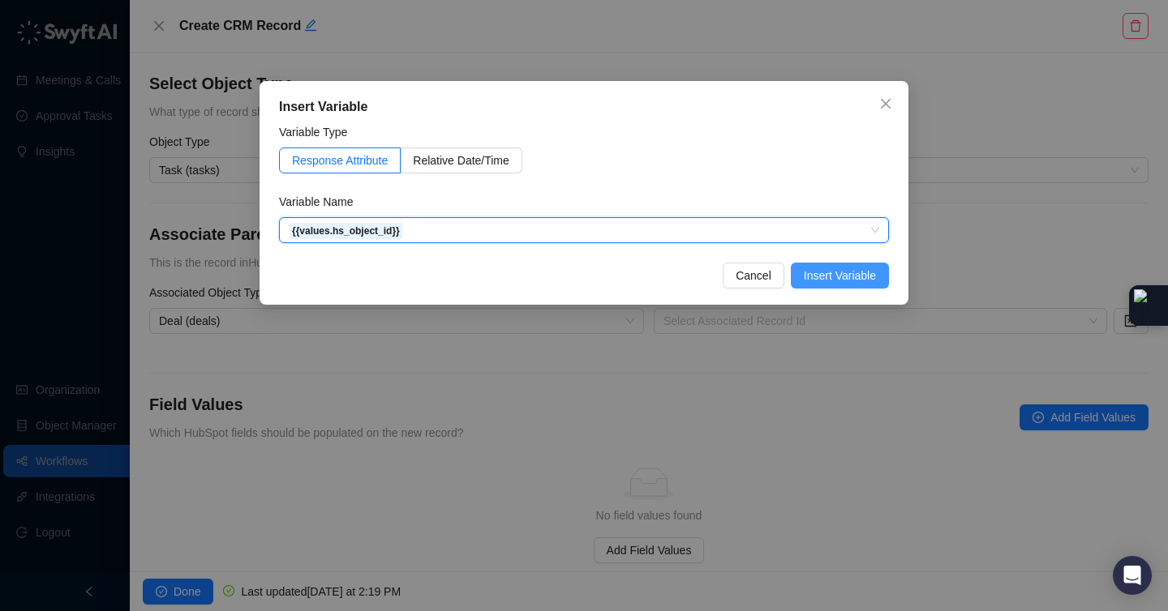
click at [810, 270] on span "Insert Variable" at bounding box center [840, 276] width 72 height 18
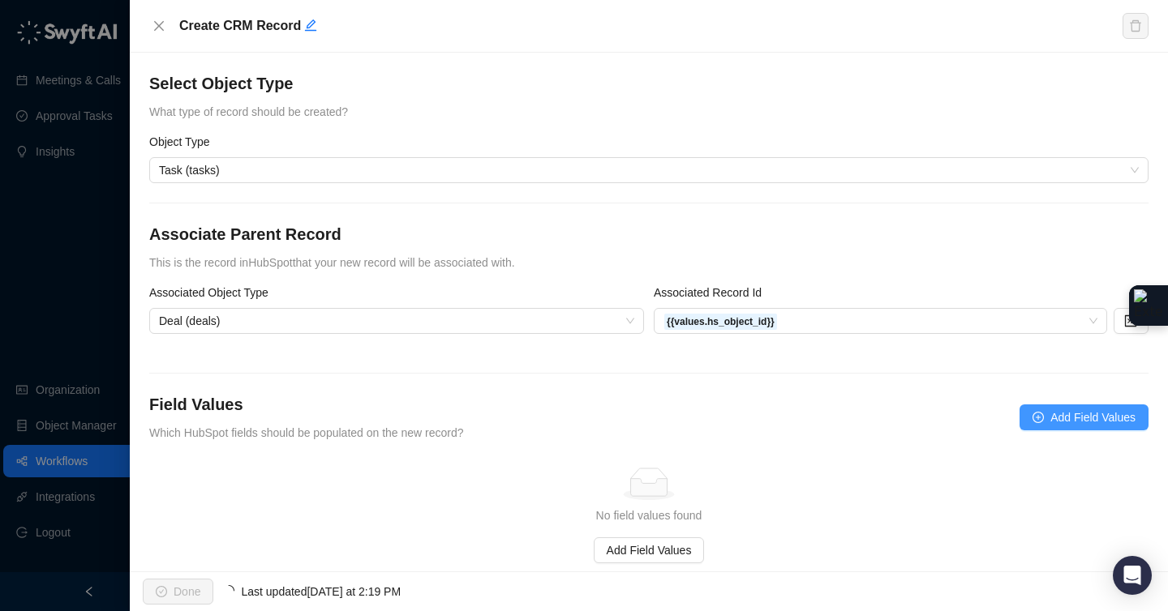
click at [1053, 414] on span "Add Field Values" at bounding box center [1092, 418] width 85 height 18
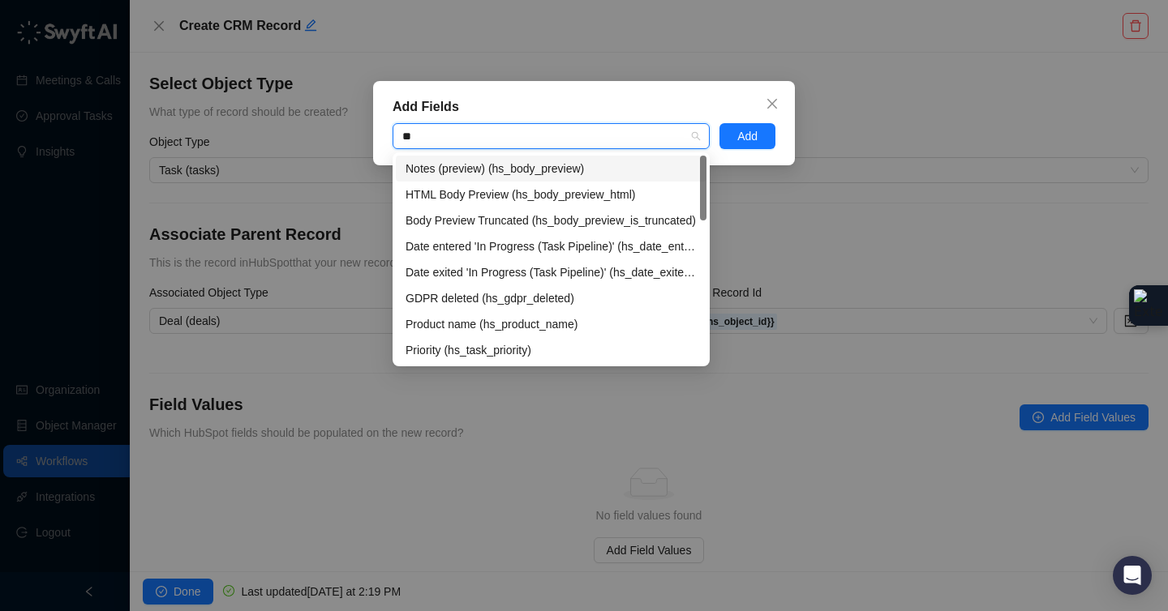
type input "*"
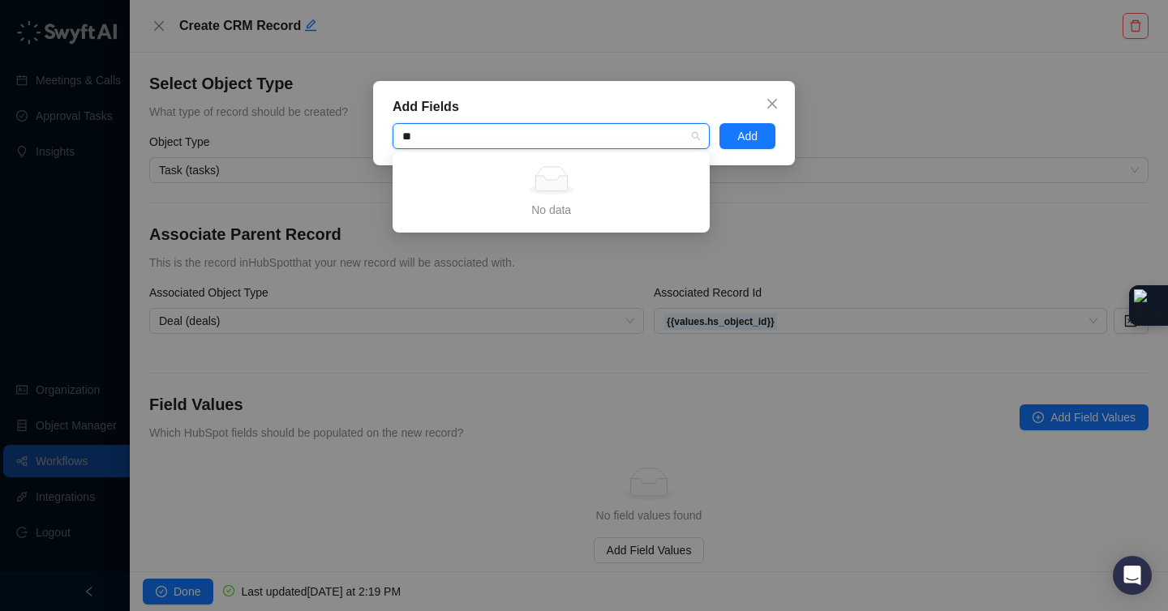
type input "*"
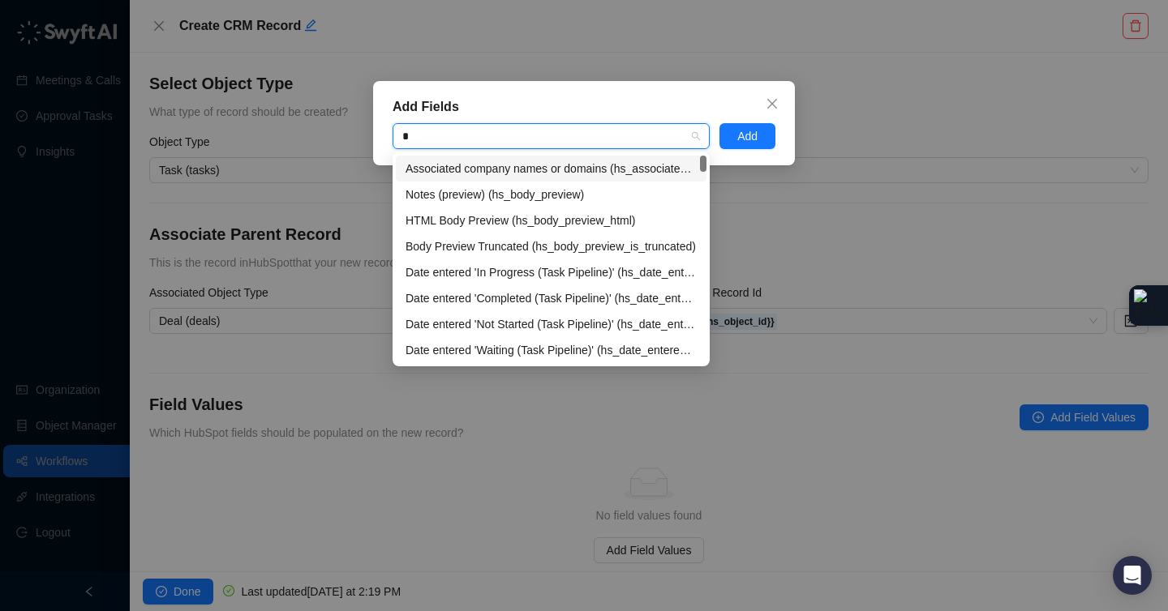
type input "**"
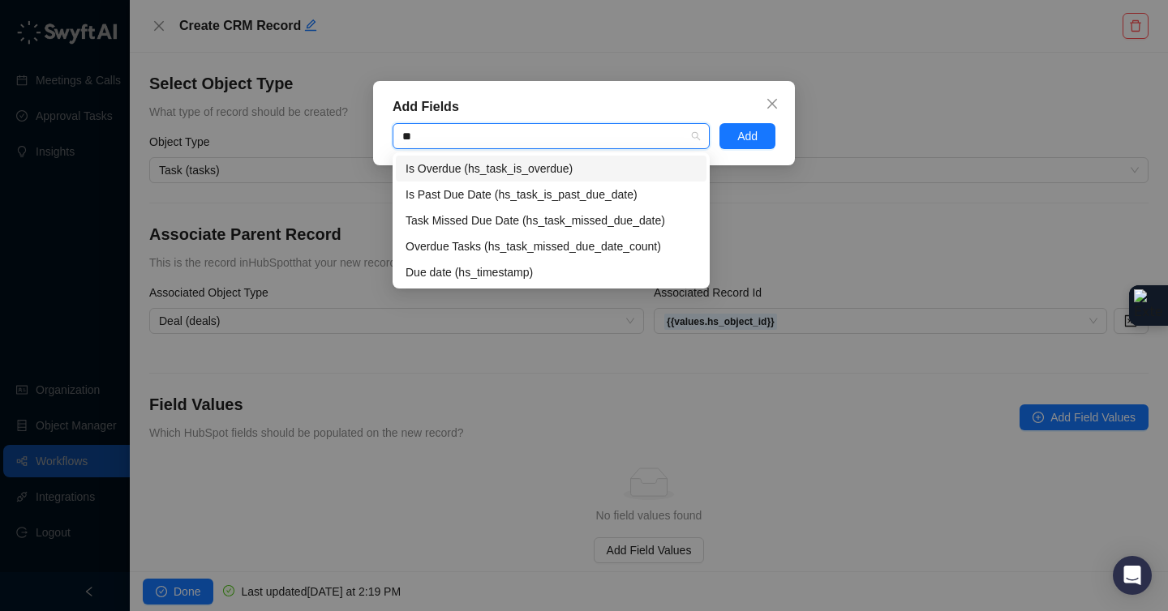
type input "*"
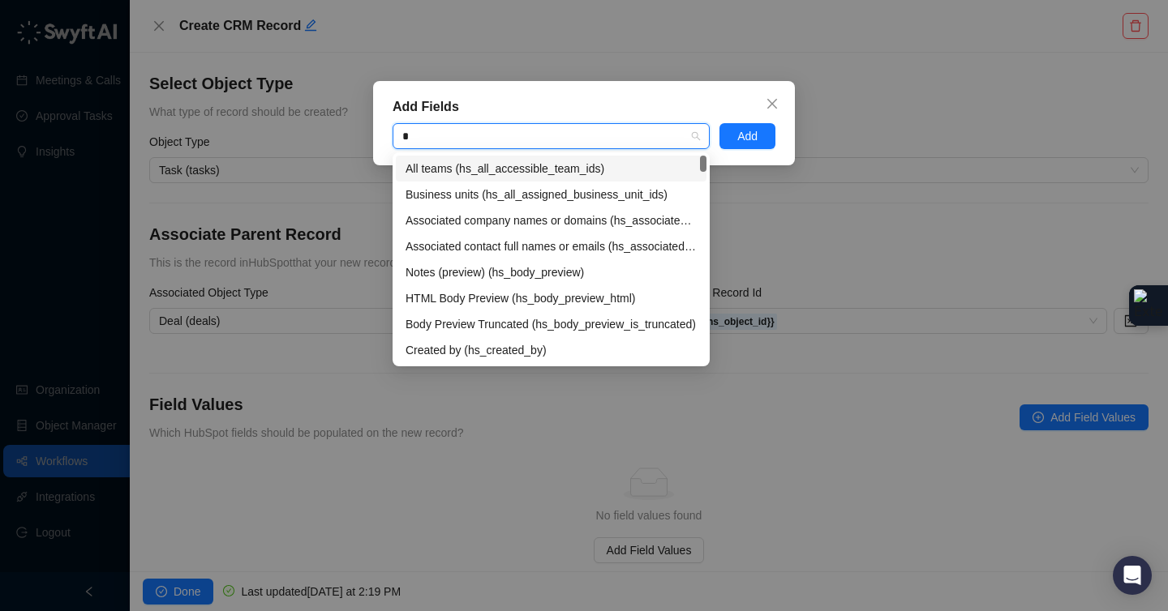
type input "**"
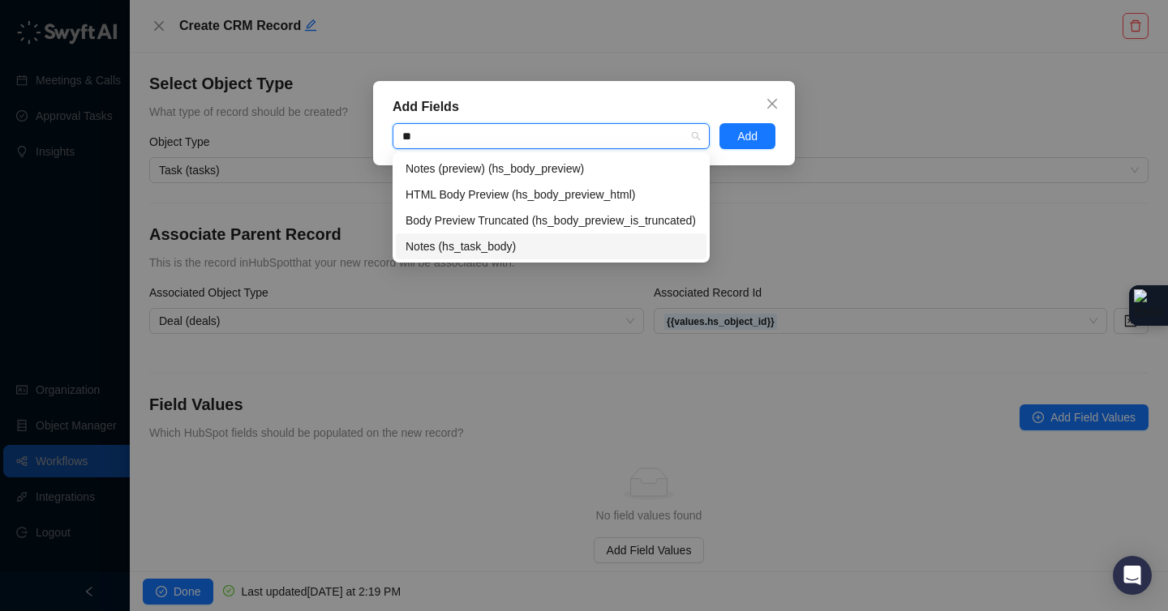
click at [498, 247] on div "Notes (hs_task_body)" at bounding box center [550, 247] width 291 height 18
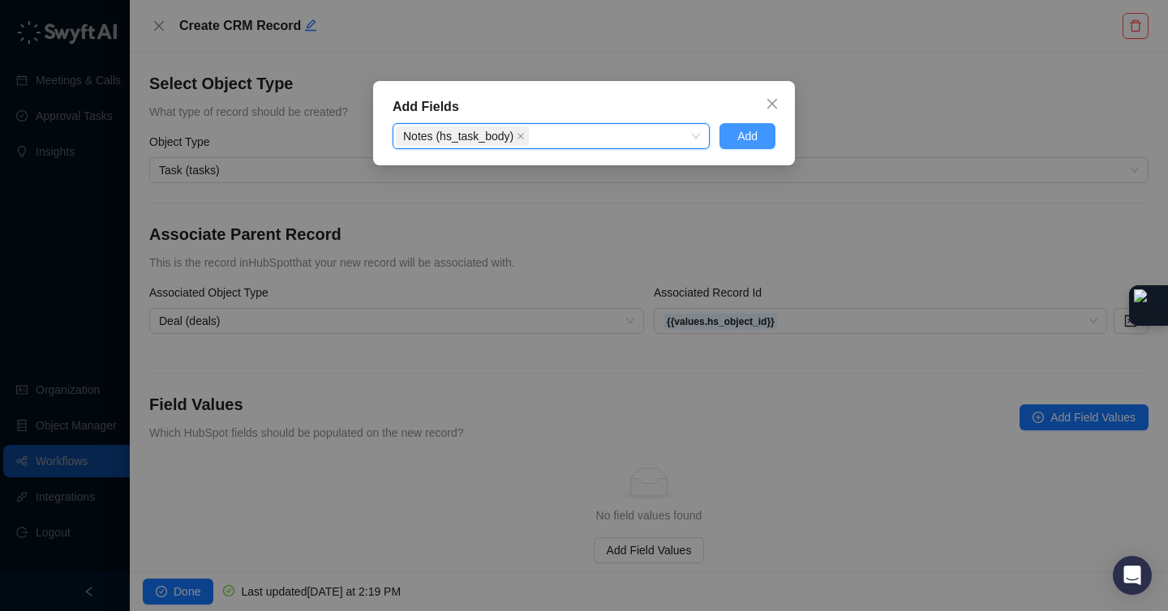
click at [739, 137] on span "Add" at bounding box center [747, 136] width 20 height 18
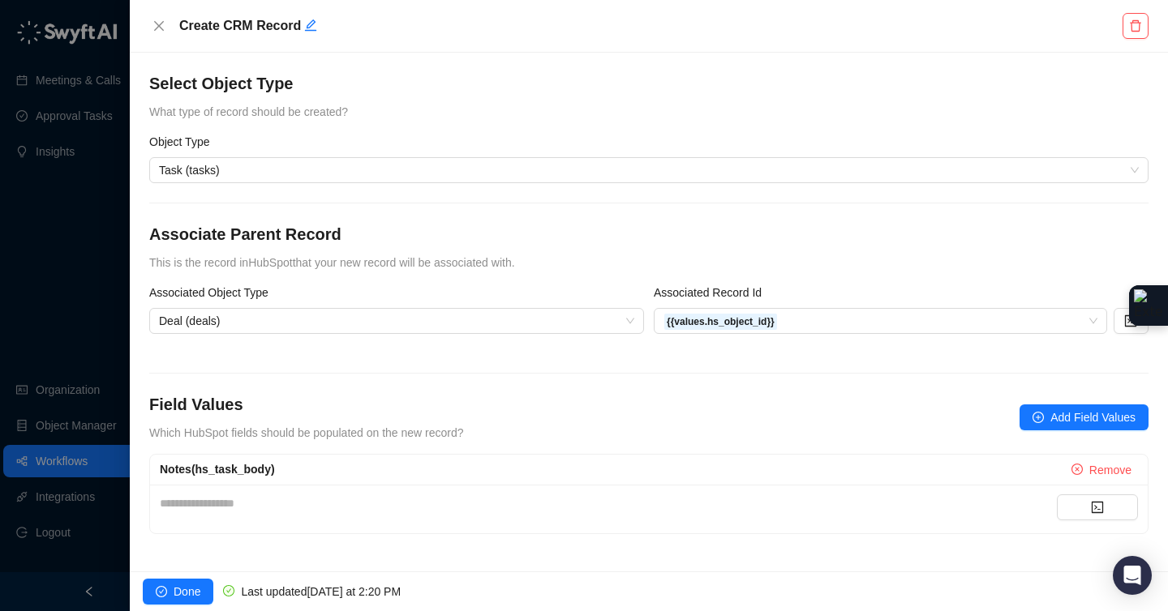
click at [365, 504] on div "**********" at bounding box center [608, 504] width 897 height 18
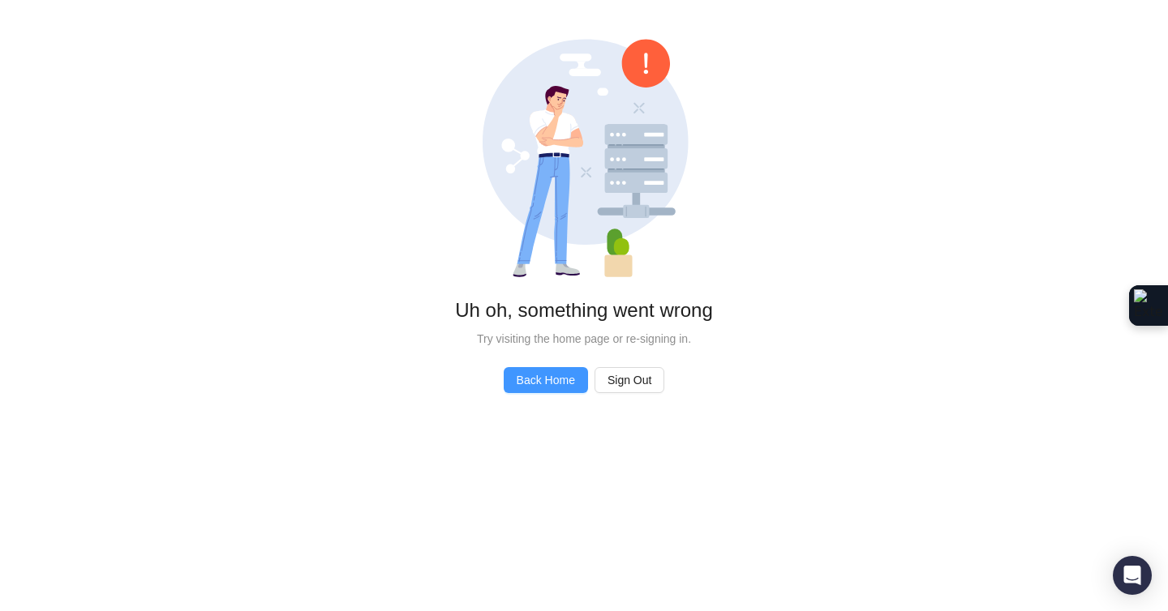
click at [581, 388] on link "Back Home" at bounding box center [546, 380] width 84 height 26
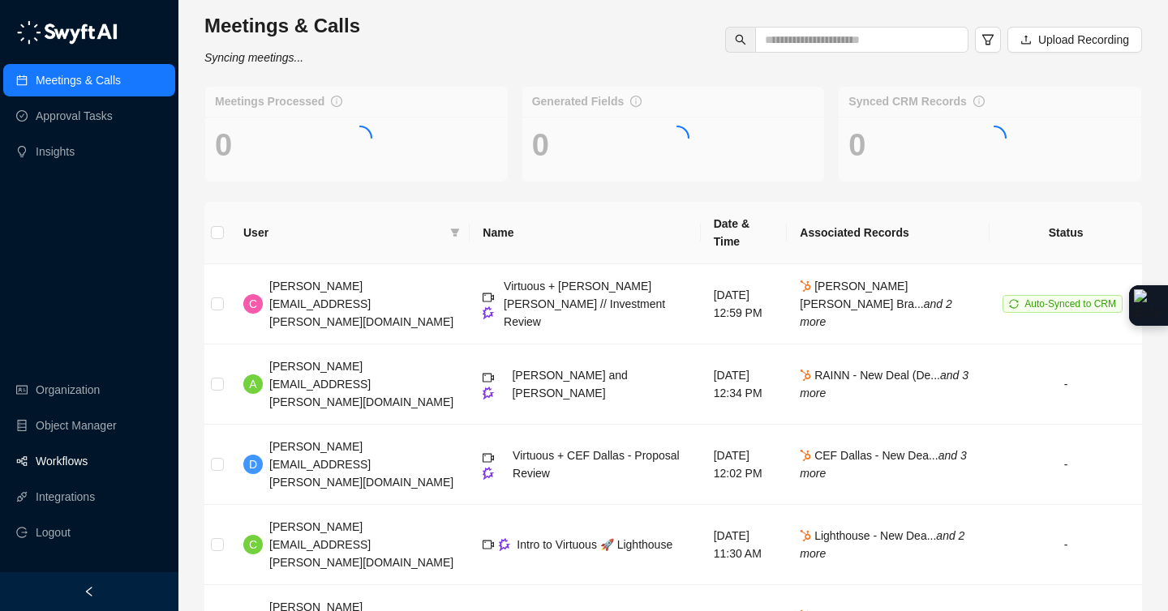
click at [75, 465] on link "Workflows" at bounding box center [62, 461] width 52 height 32
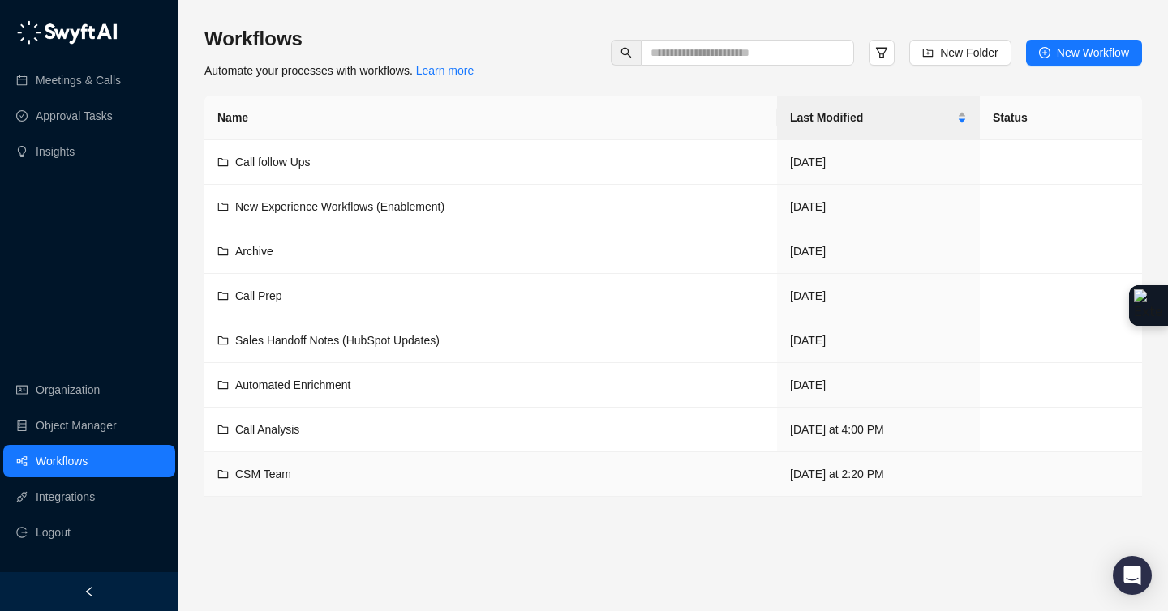
click at [258, 471] on span "CSM Team" at bounding box center [263, 474] width 56 height 13
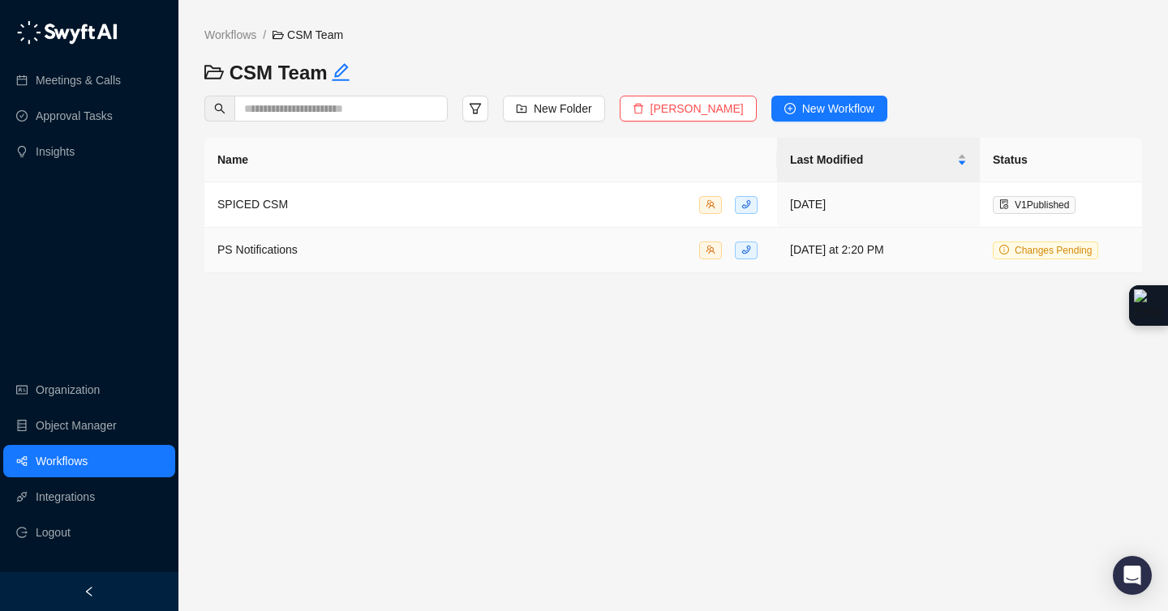
click at [281, 247] on span "PS Notifications" at bounding box center [257, 249] width 80 height 13
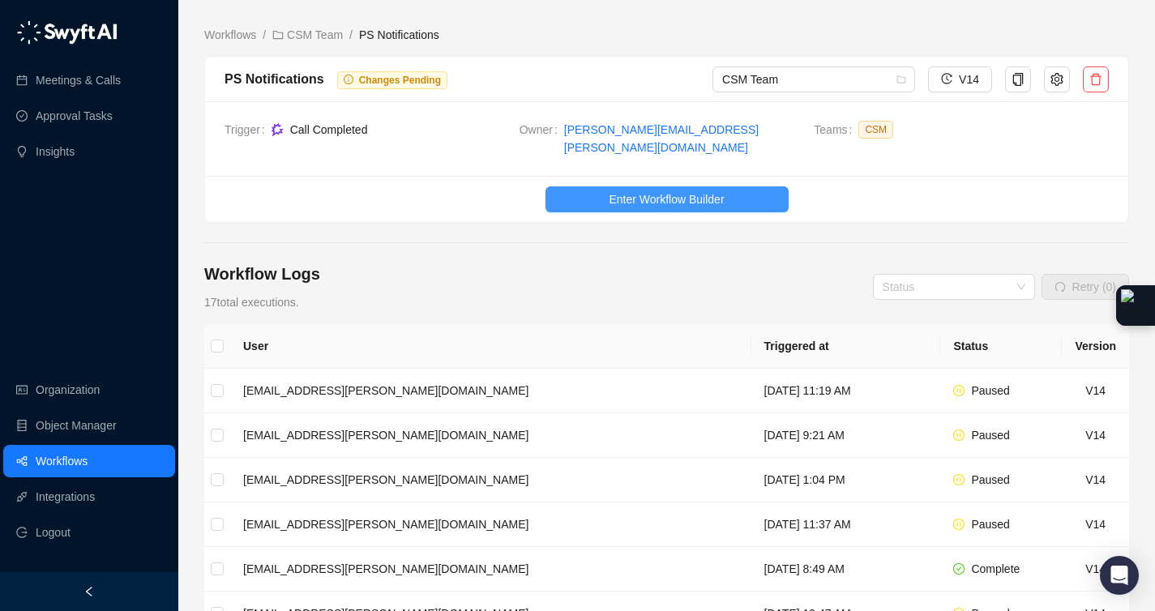
click at [677, 191] on span "Enter Workflow Builder" at bounding box center [666, 200] width 115 height 18
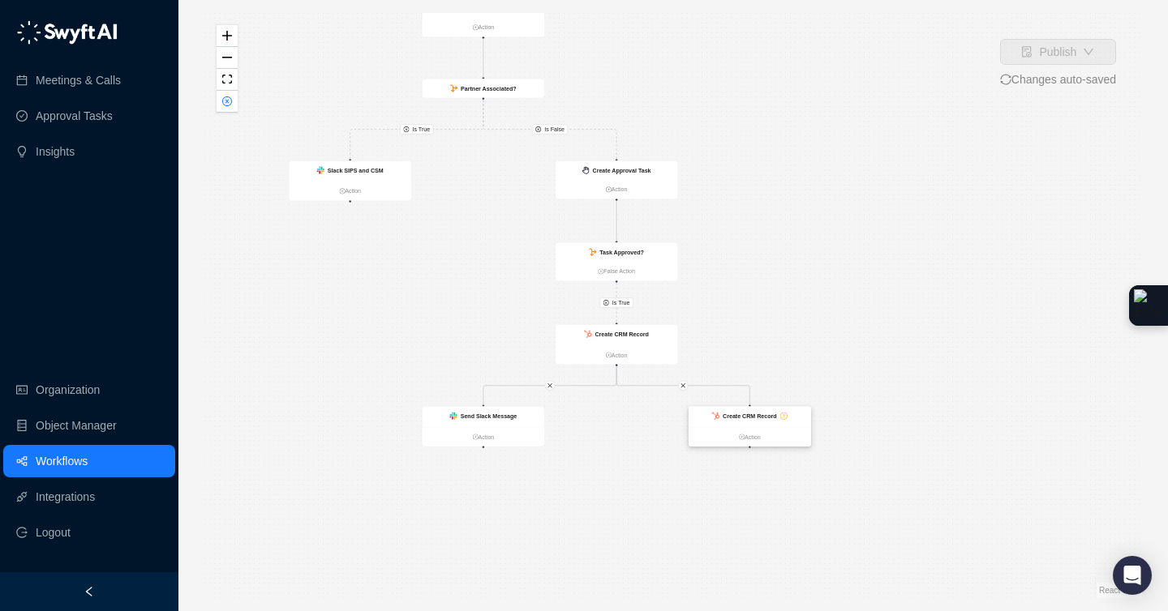
drag, startPoint x: 907, startPoint y: 410, endPoint x: 756, endPoint y: 360, distance: 159.7
click at [805, 251] on div "Is True Is True Is False Call Completed Action Slack SIPS and CSM Action Create…" at bounding box center [672, 305] width 937 height 585
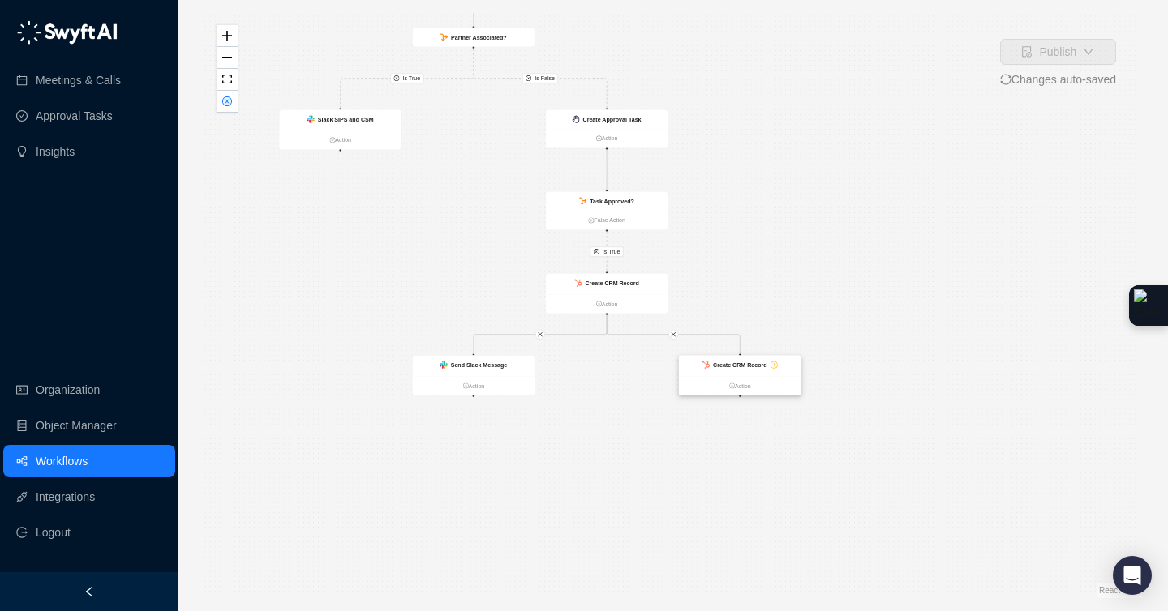
click at [743, 373] on div "Create CRM Record" at bounding box center [740, 366] width 122 height 20
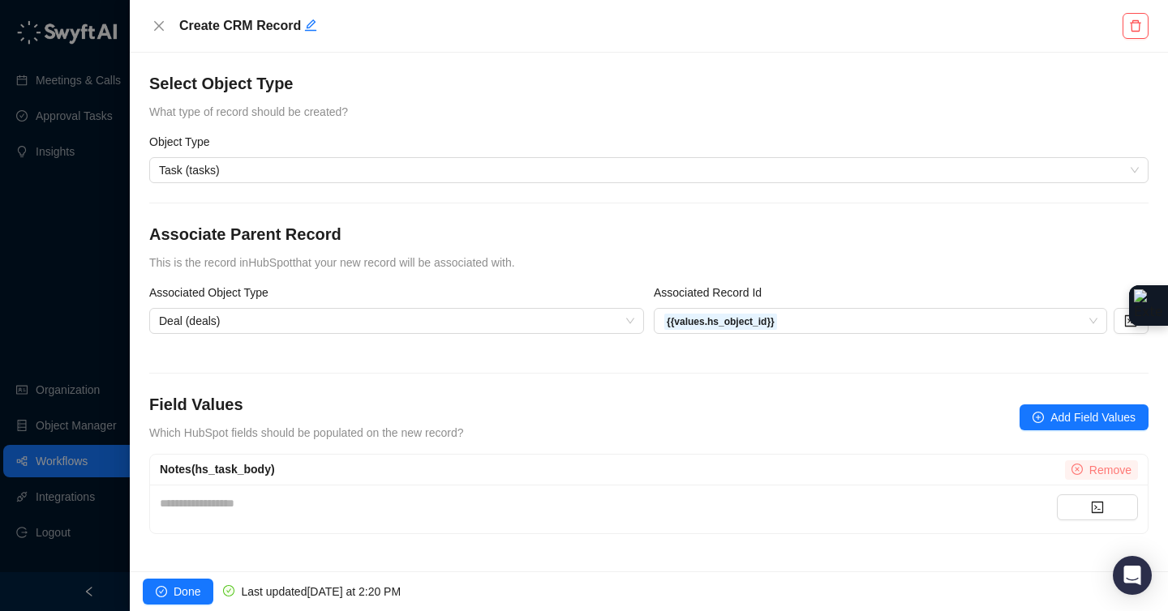
click at [1100, 473] on span "Remove" at bounding box center [1110, 470] width 42 height 18
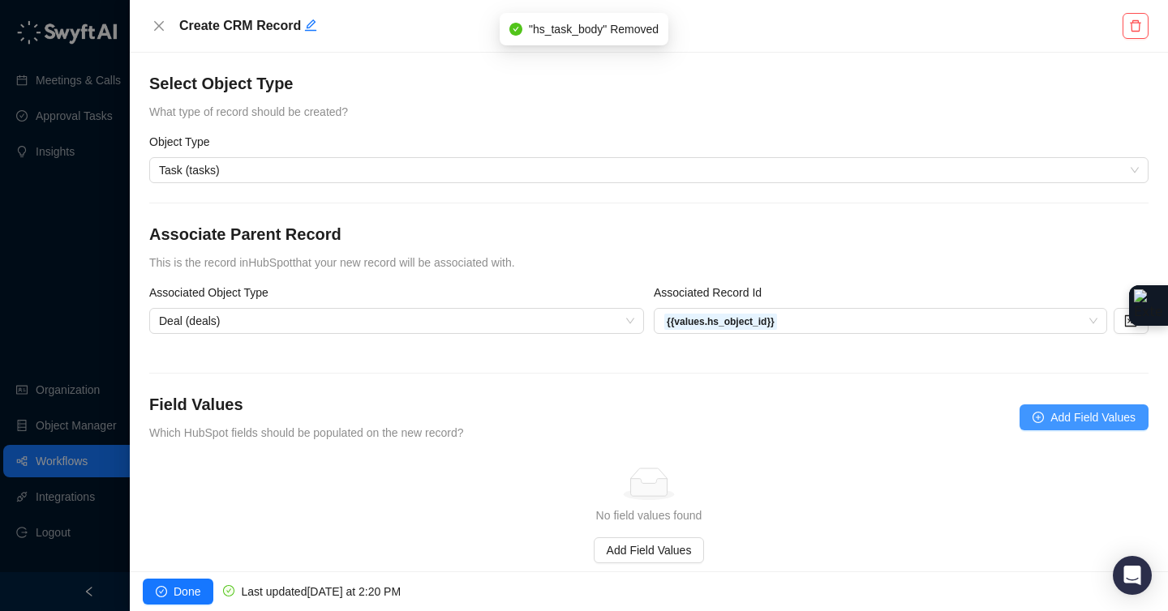
click at [1095, 417] on span "Add Field Values" at bounding box center [1092, 418] width 85 height 18
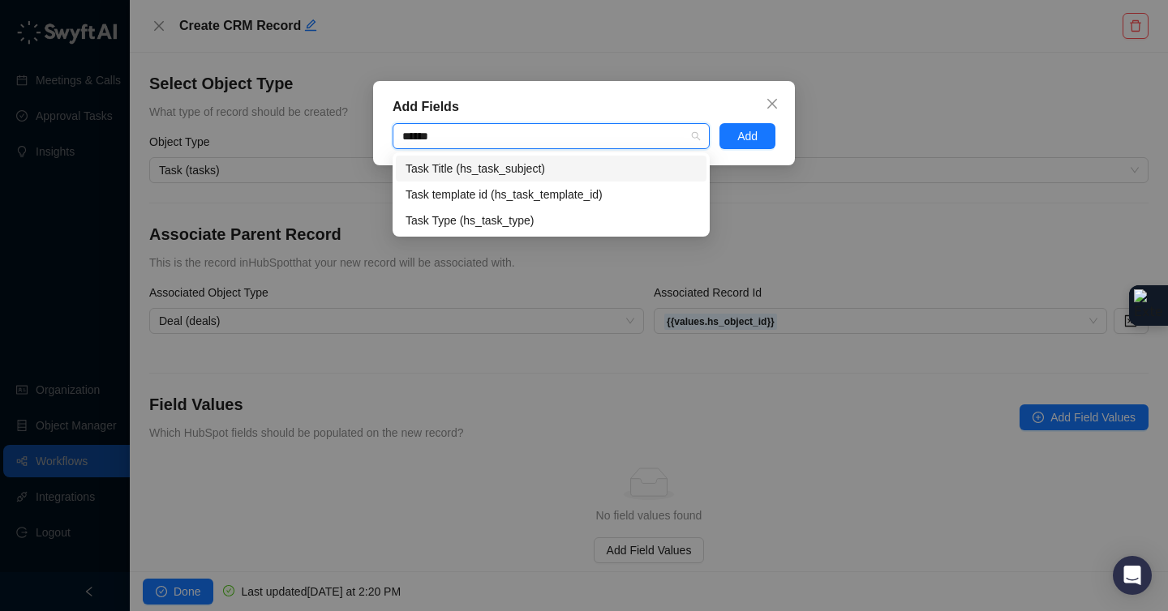
type input "*******"
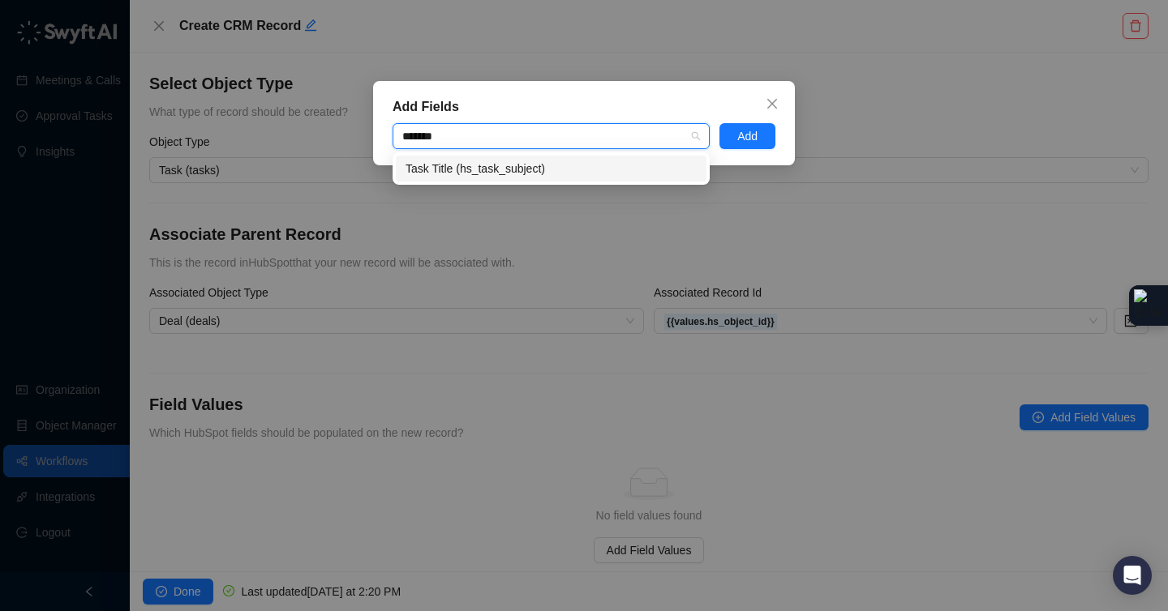
click at [481, 169] on div "Task Title (hs_task_subject)" at bounding box center [550, 169] width 291 height 18
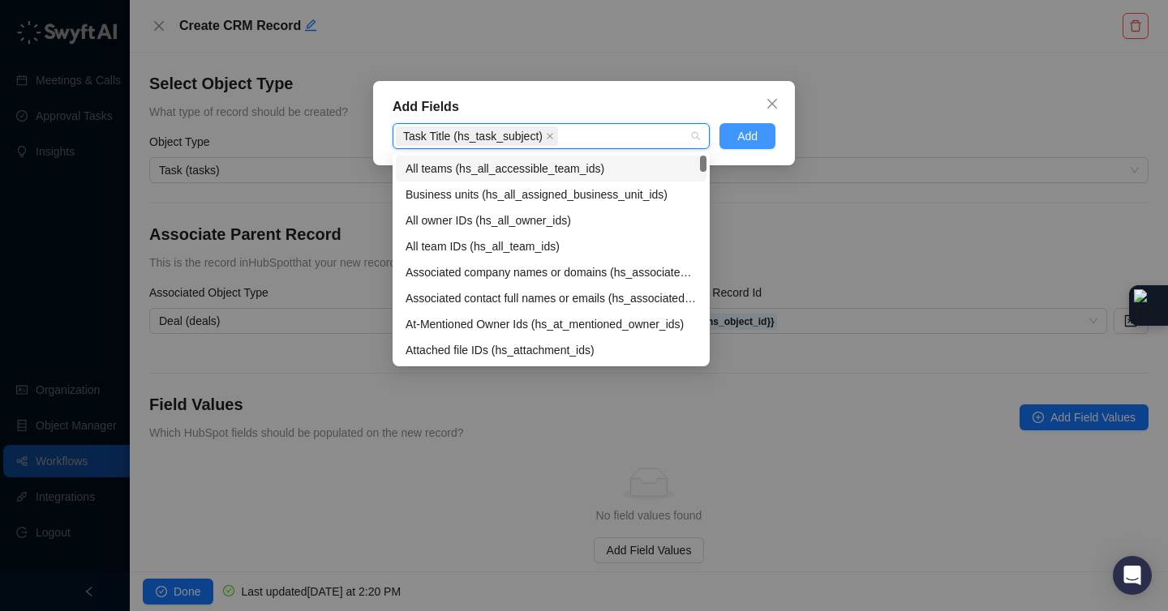
click at [773, 137] on button "Add" at bounding box center [747, 136] width 56 height 26
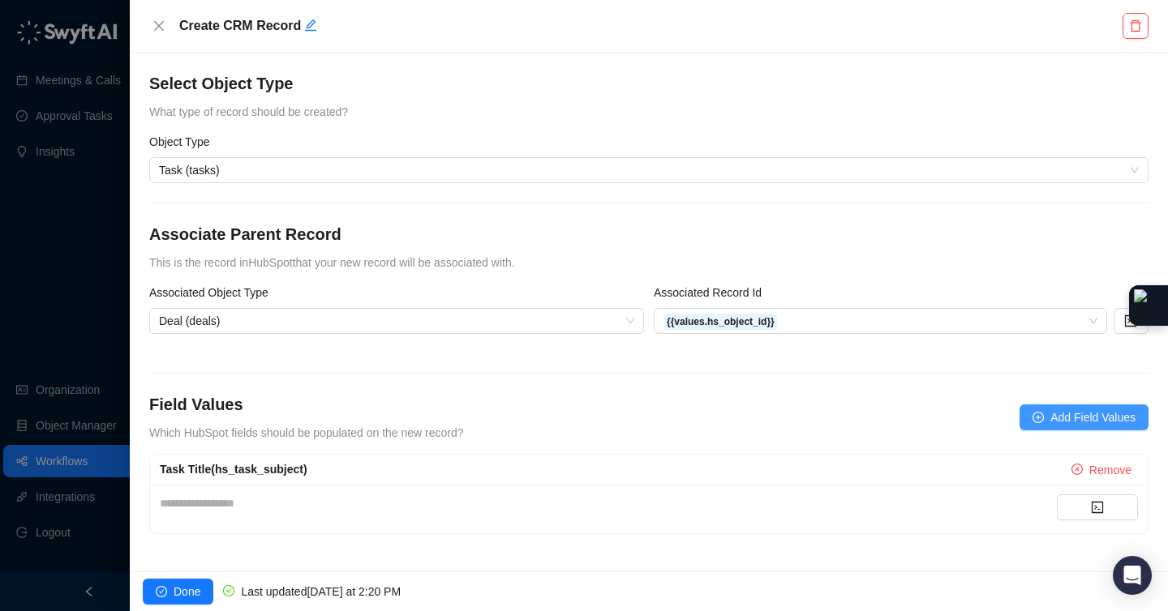
click at [1053, 421] on span "Add Field Values" at bounding box center [1092, 418] width 85 height 18
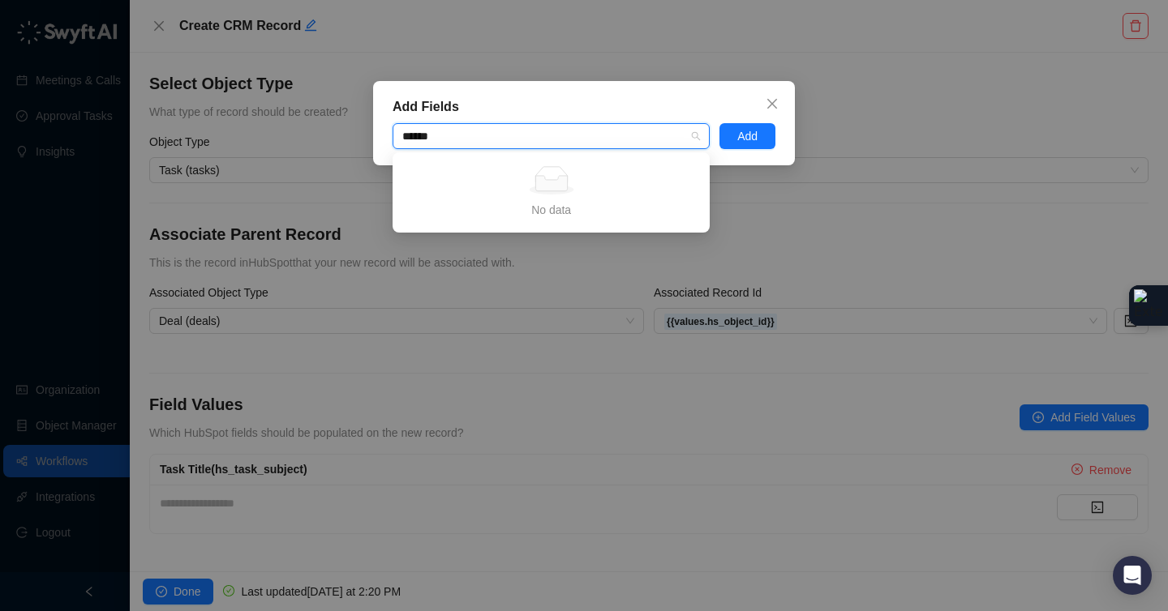
type input "****"
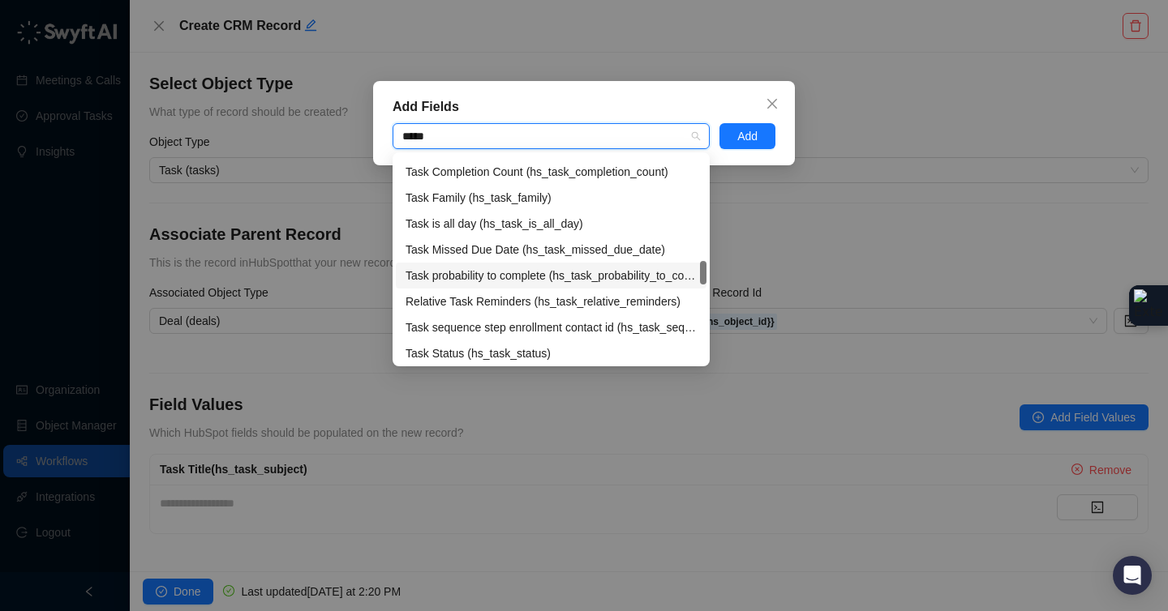
scroll to position [285, 0]
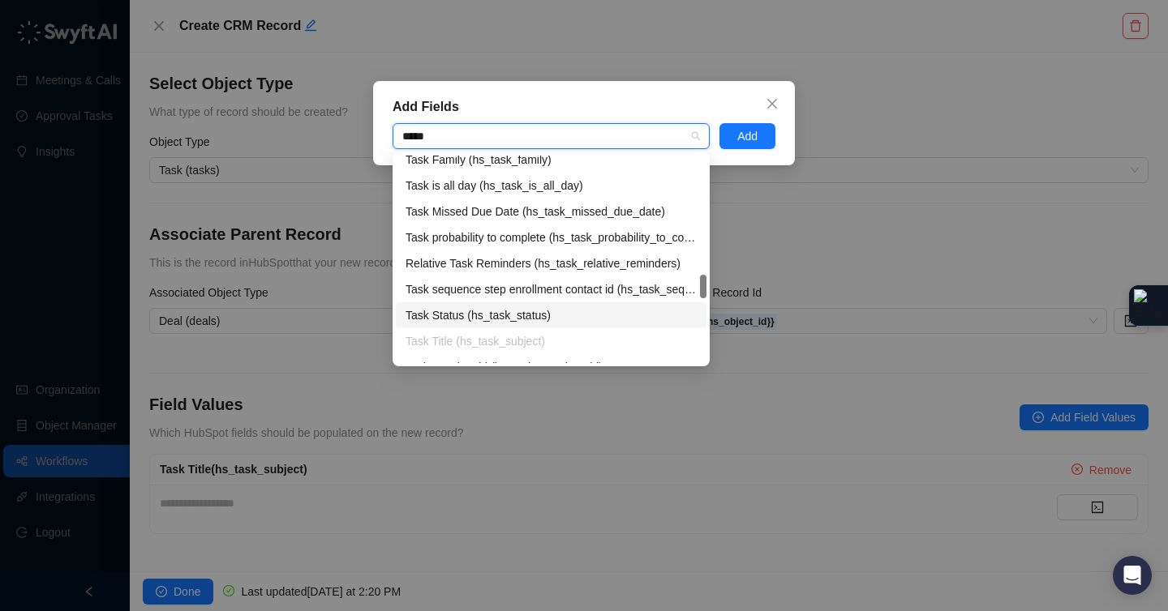
click at [522, 317] on div "Task Status (hs_task_status)" at bounding box center [550, 315] width 291 height 18
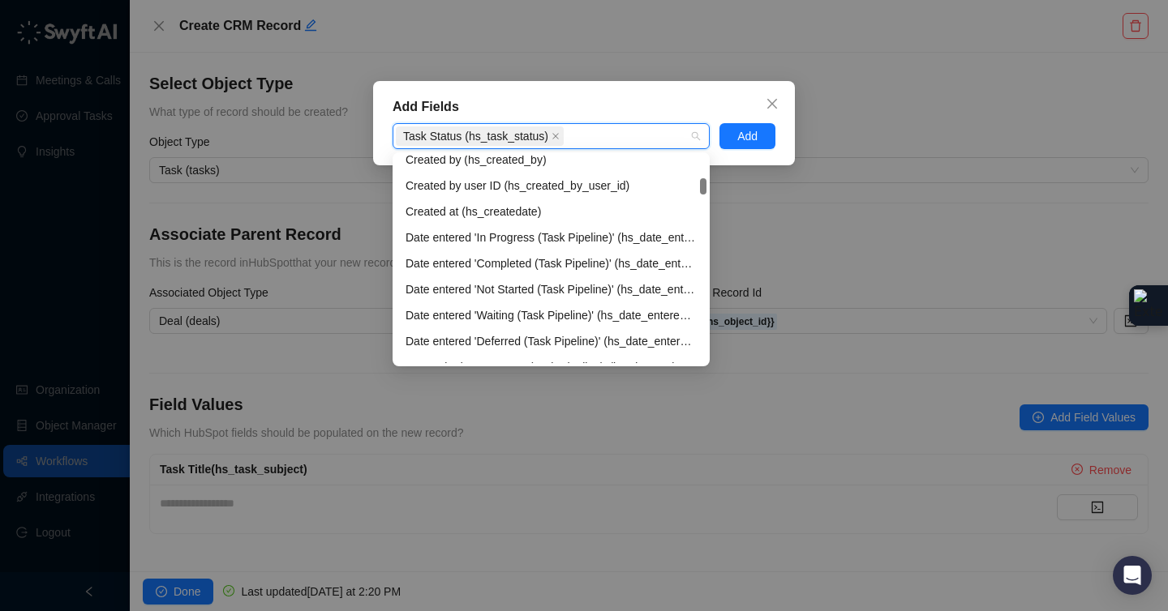
scroll to position [324, 0]
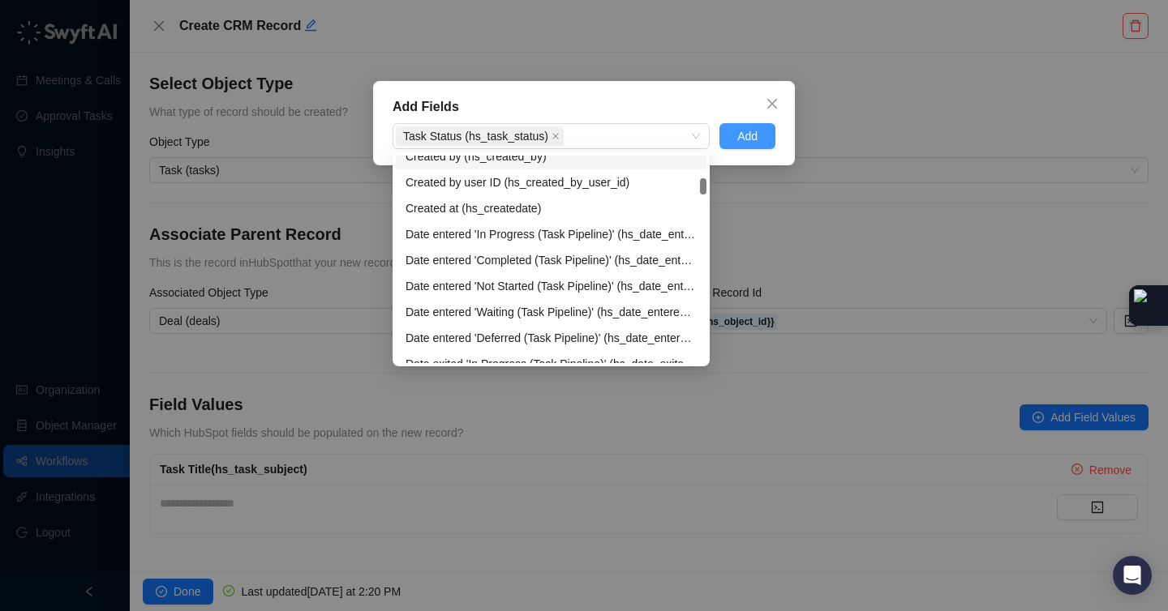
click at [738, 134] on span "Add" at bounding box center [747, 136] width 20 height 18
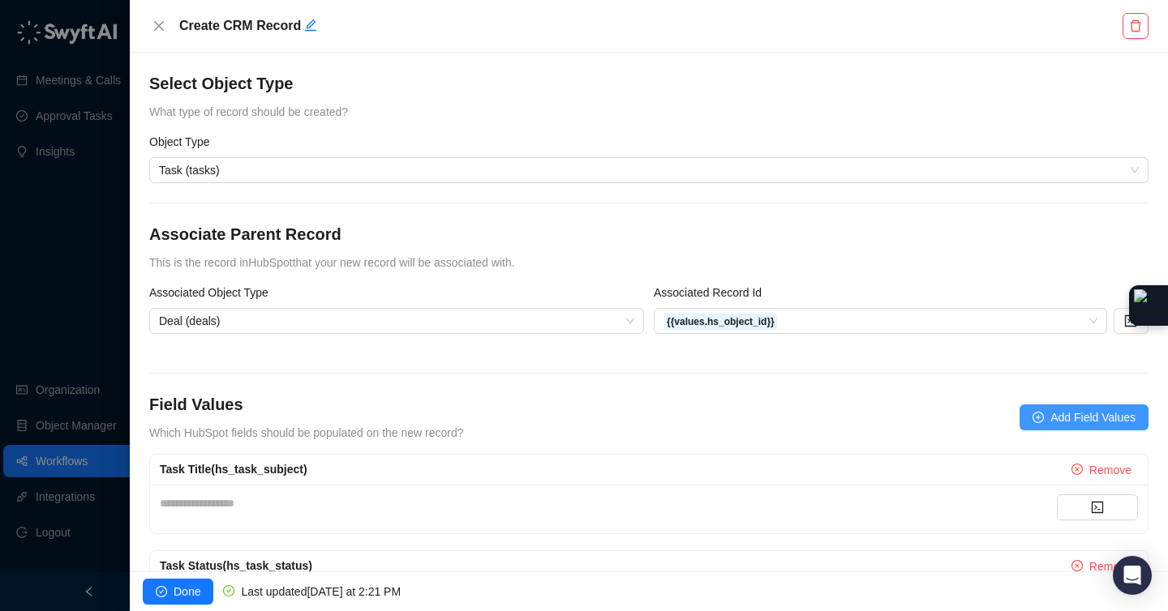
click at [1053, 423] on span "Add Field Values" at bounding box center [1092, 418] width 85 height 18
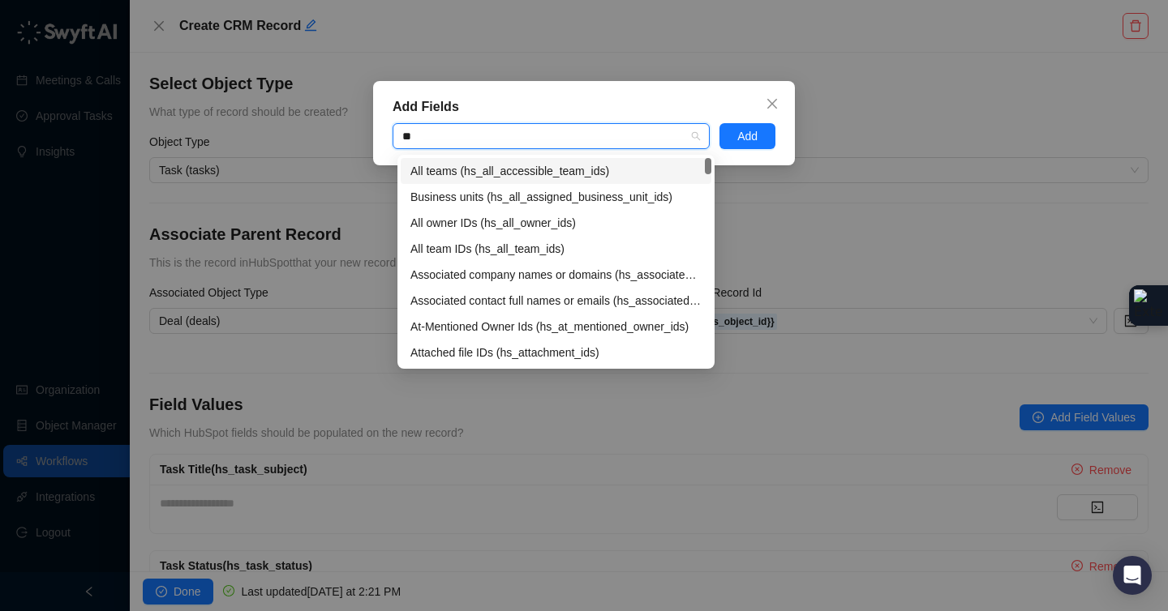
type input "***"
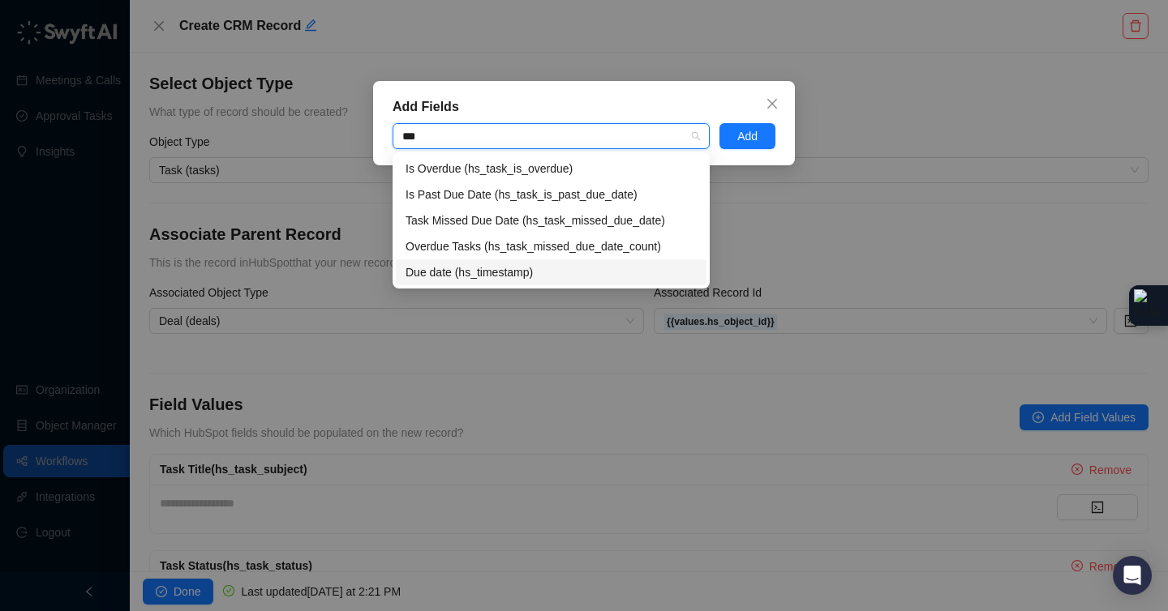
click at [504, 269] on div "Due date (hs_timestamp)" at bounding box center [550, 273] width 291 height 18
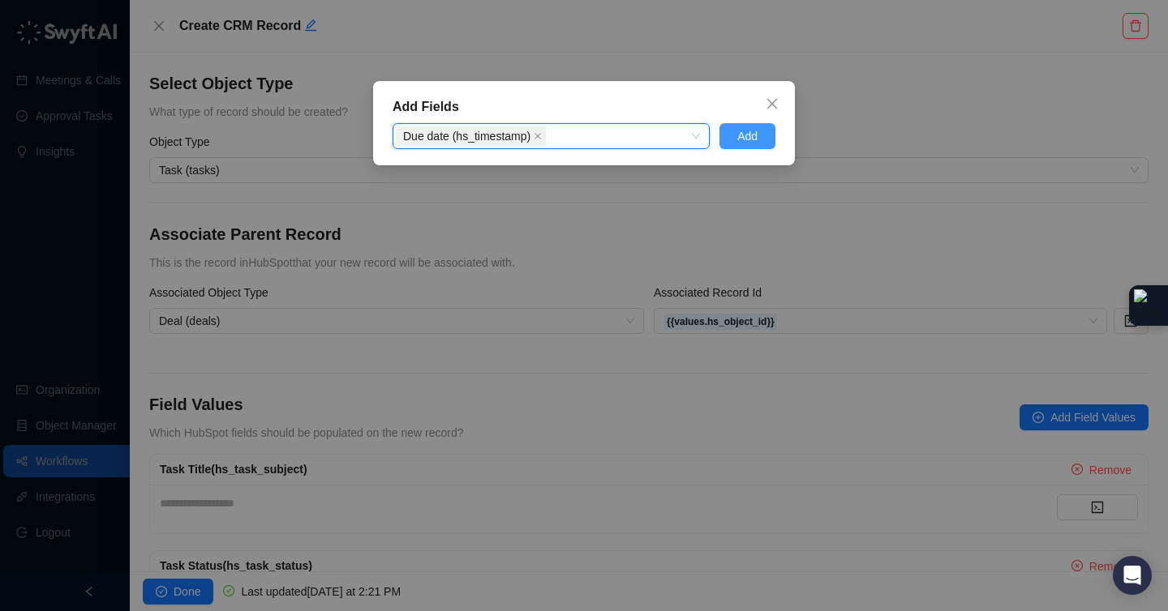
click at [759, 135] on button "Add" at bounding box center [747, 136] width 56 height 26
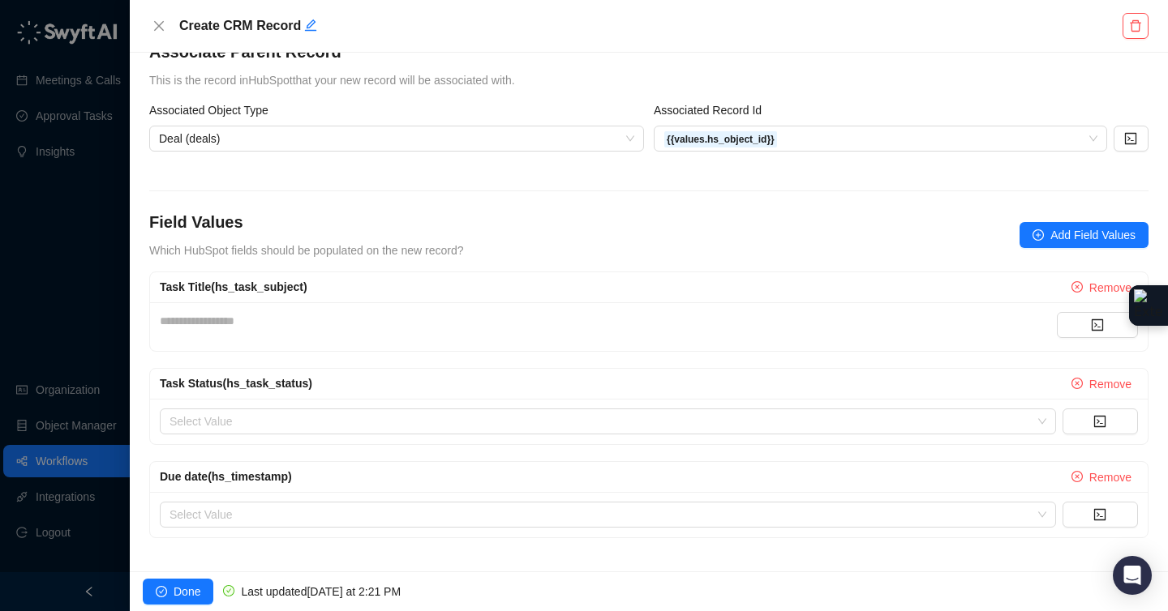
scroll to position [185, 0]
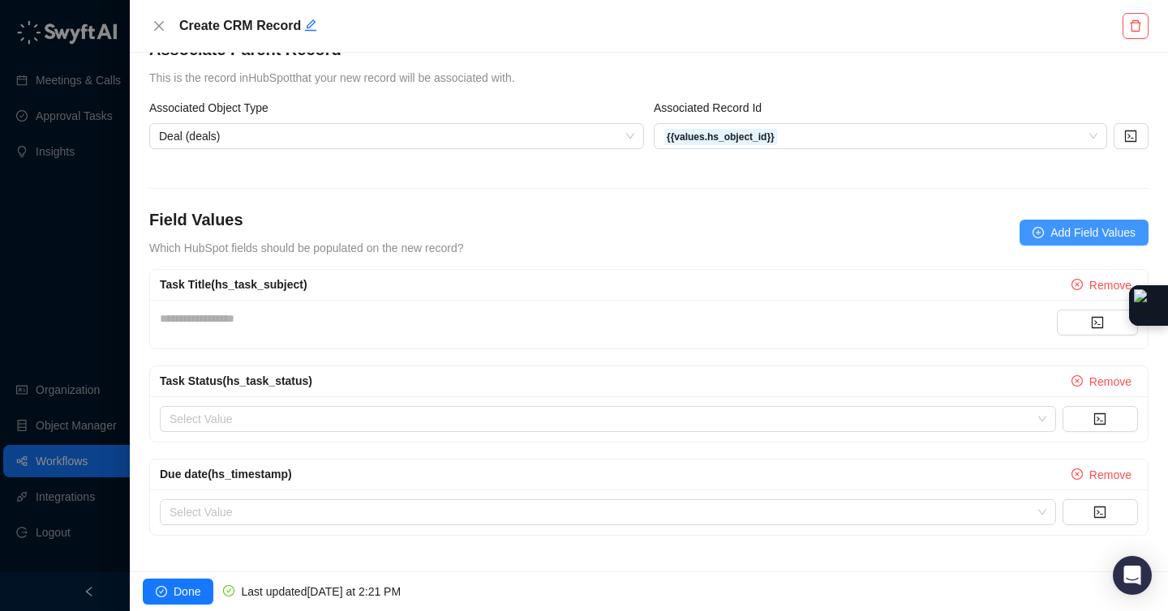
click at [1095, 229] on span "Add Field Values" at bounding box center [1092, 233] width 85 height 18
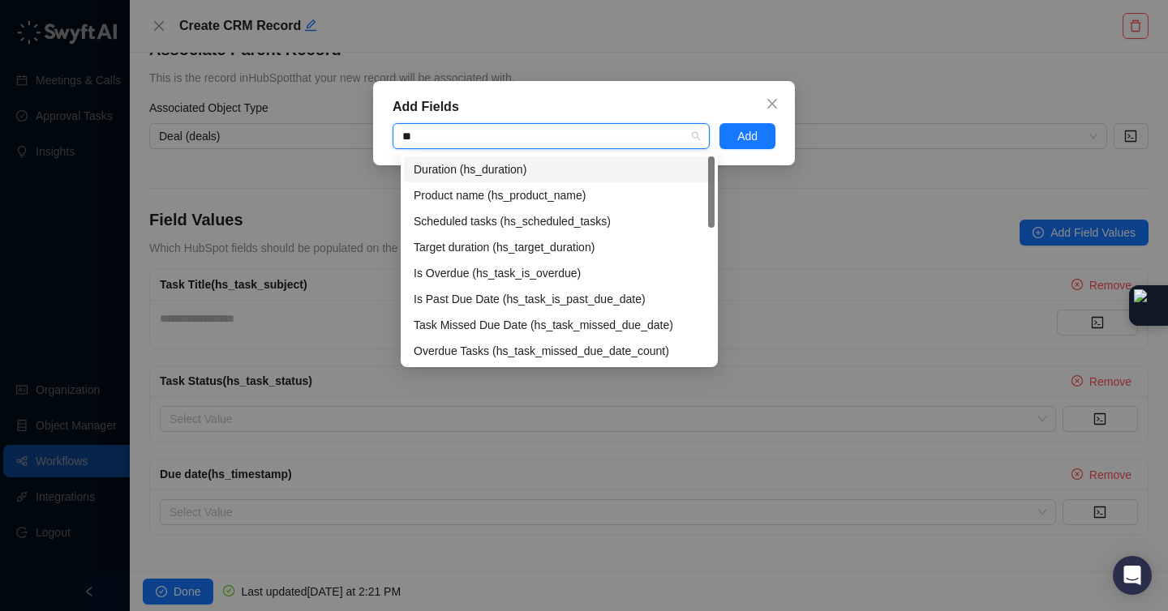
type input "***"
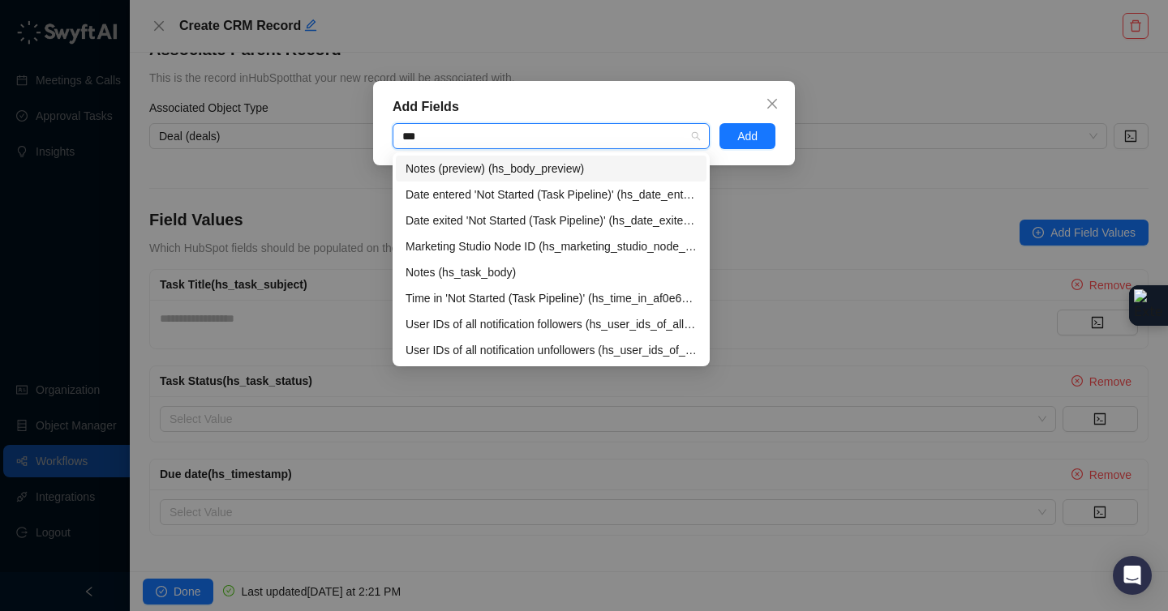
type input "****"
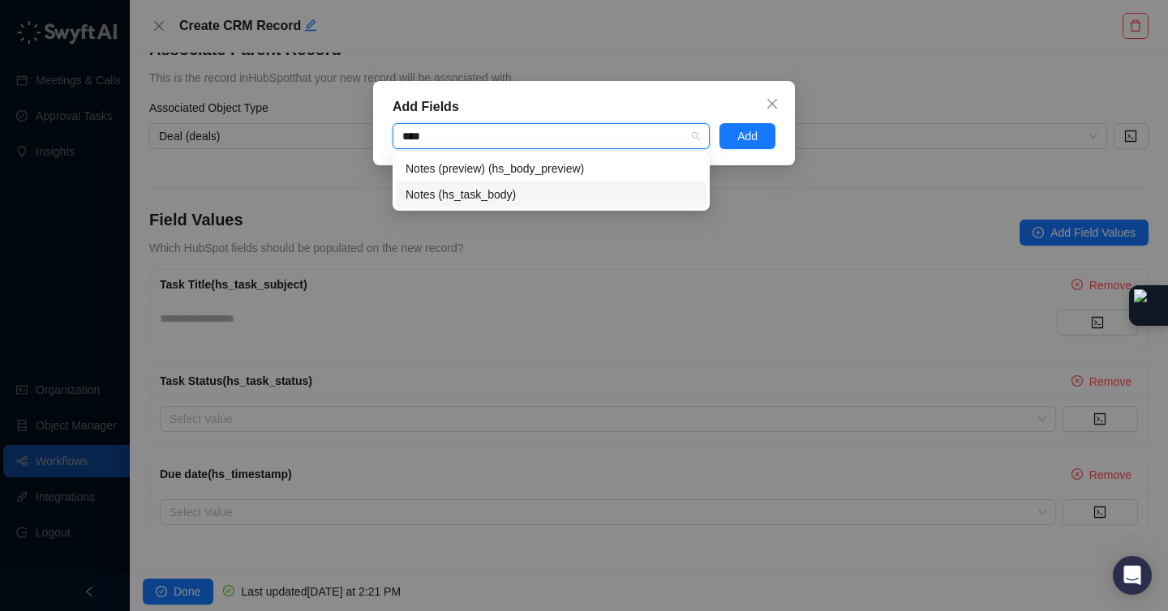
click at [466, 192] on div "Notes (hs_task_body)" at bounding box center [550, 195] width 291 height 18
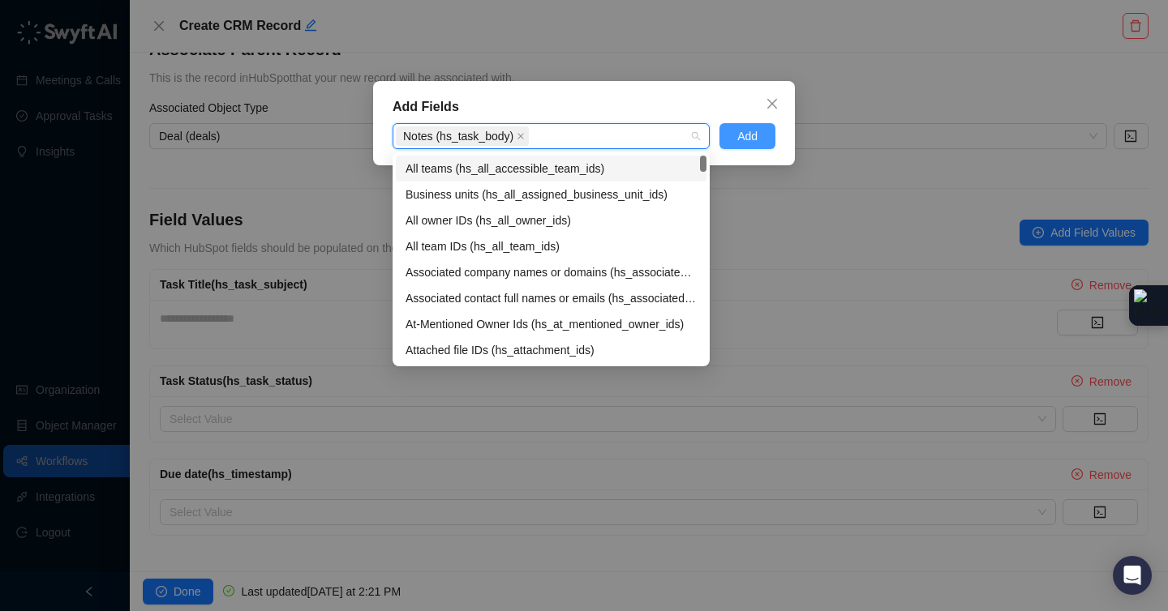
click at [756, 134] on span "Add" at bounding box center [747, 136] width 20 height 18
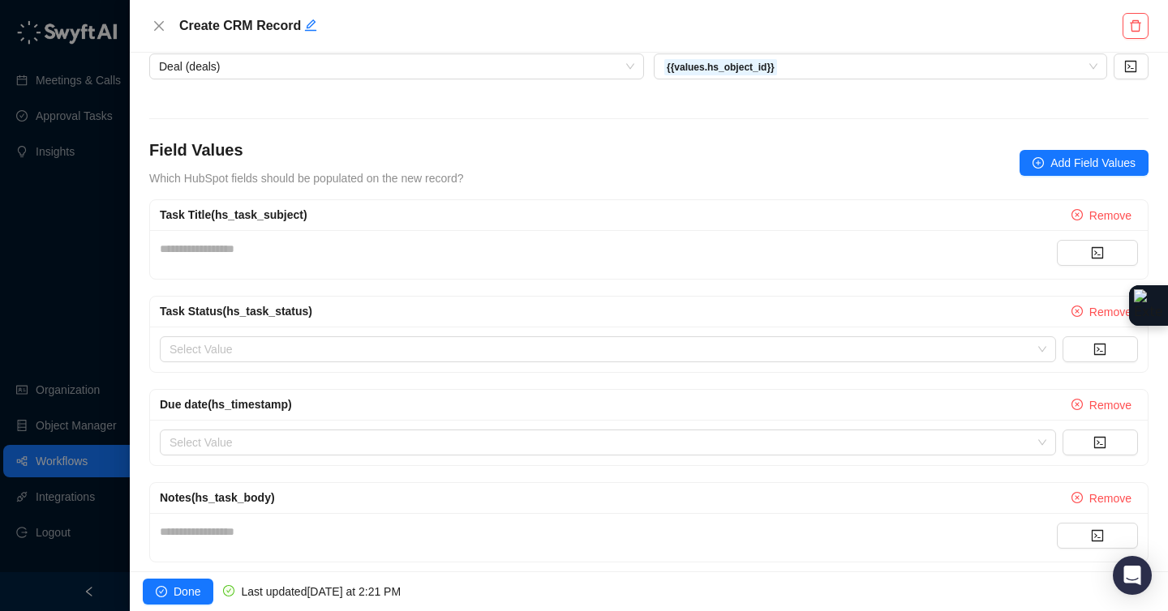
scroll to position [281, 0]
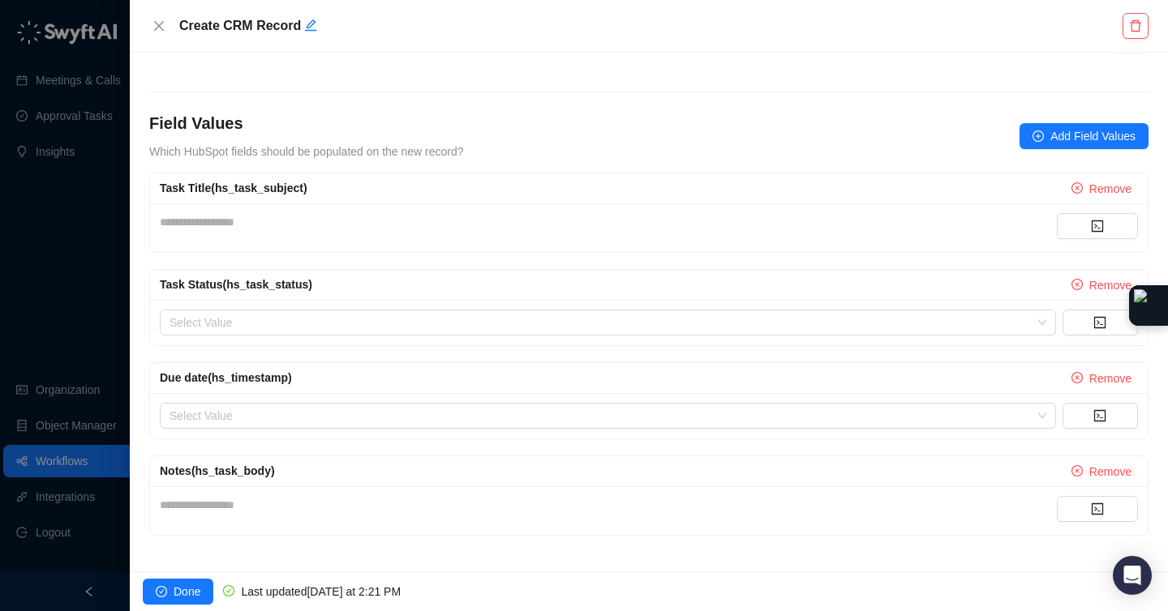
click at [273, 219] on div "**********" at bounding box center [608, 222] width 897 height 18
click at [247, 502] on div "**********" at bounding box center [608, 505] width 897 height 18
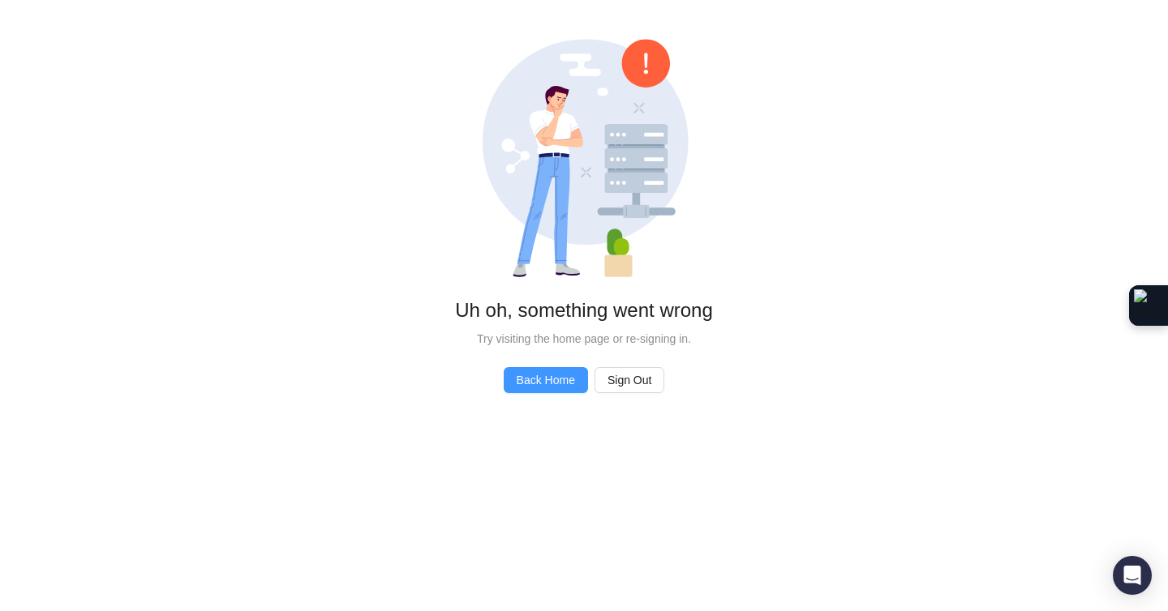
click at [573, 378] on span "Back Home" at bounding box center [545, 380] width 58 height 18
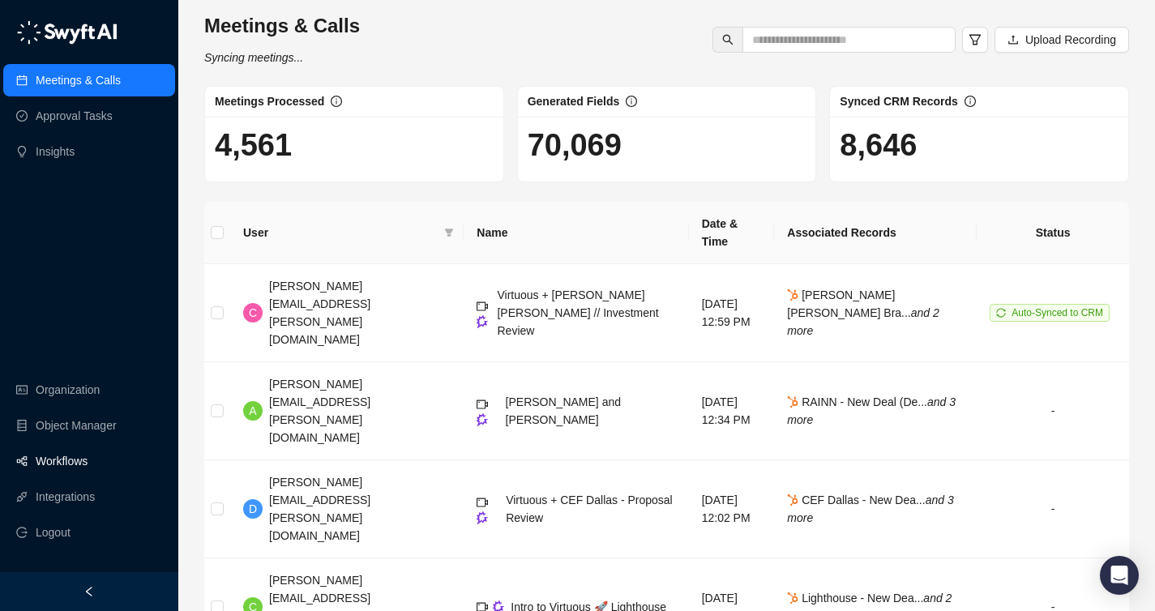
click at [76, 461] on link "Workflows" at bounding box center [62, 461] width 52 height 32
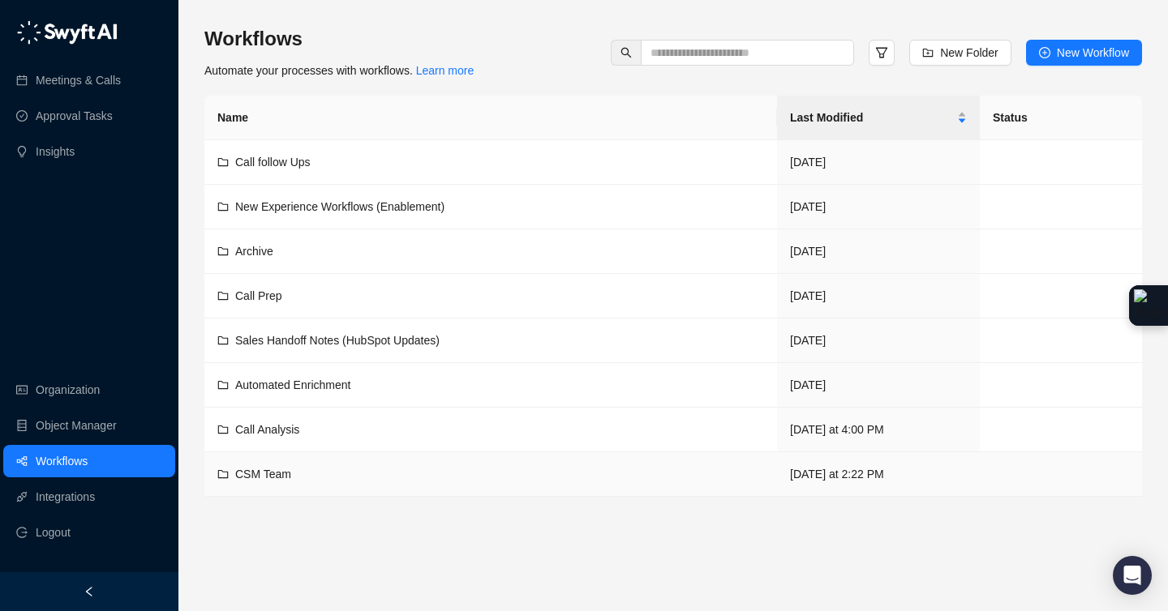
click at [293, 474] on div "CSM Team" at bounding box center [490, 474] width 546 height 18
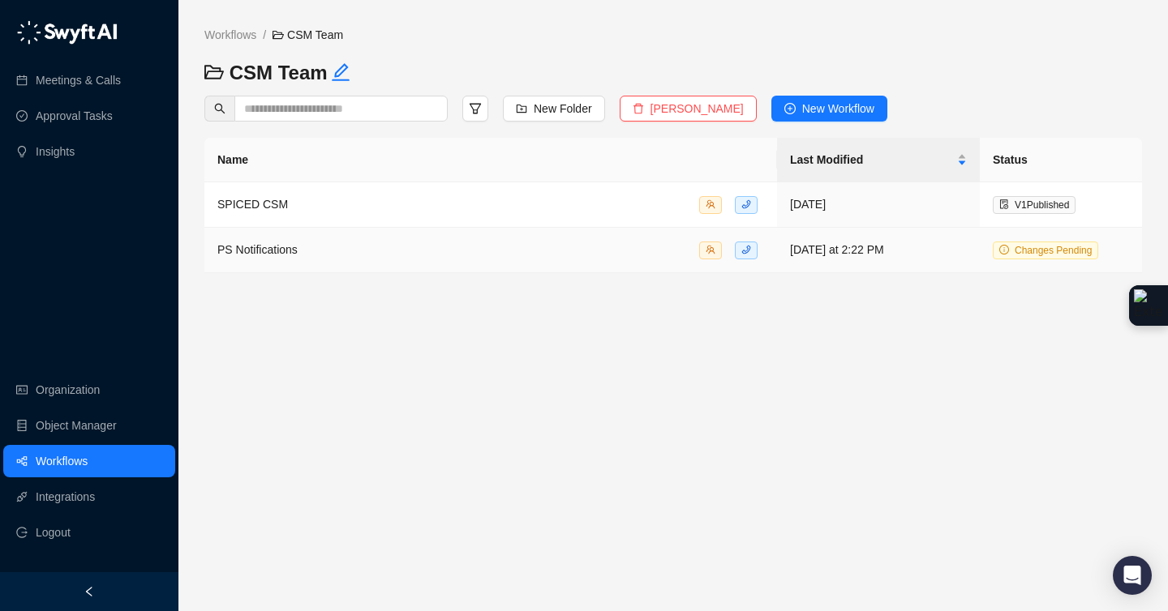
click at [315, 256] on div "PS Notifications" at bounding box center [490, 250] width 546 height 19
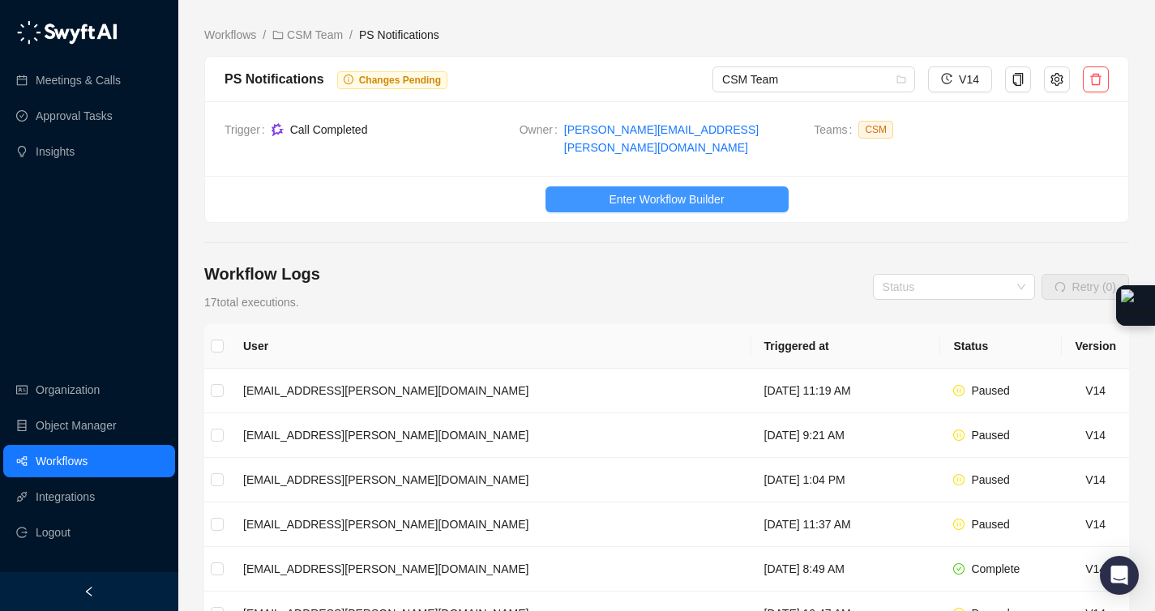
click at [682, 191] on span "Enter Workflow Builder" at bounding box center [666, 200] width 115 height 18
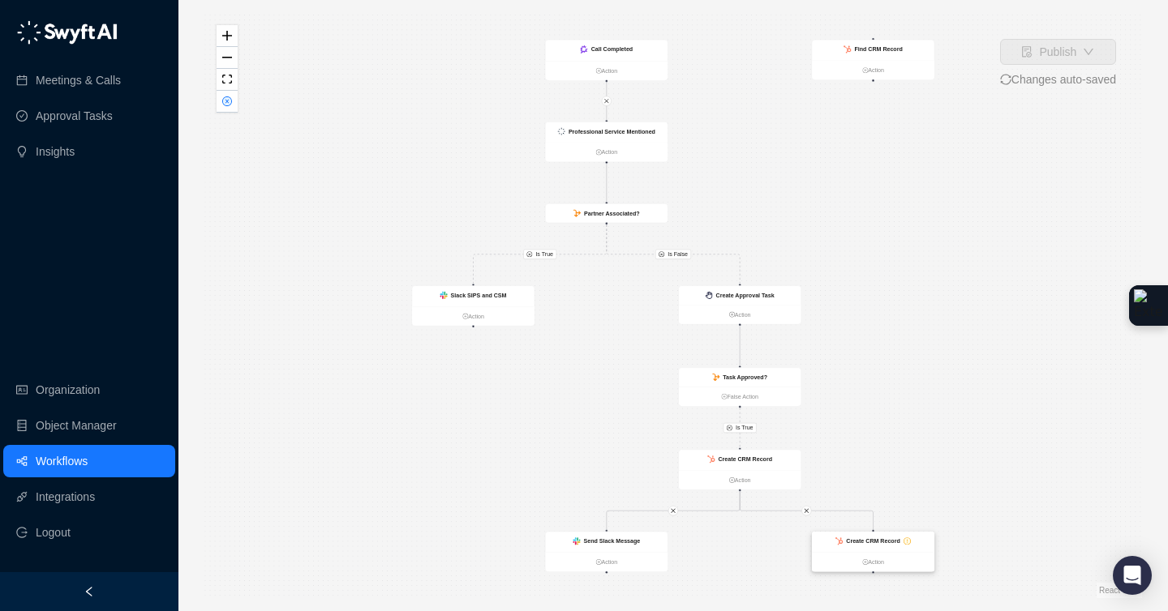
click at [875, 550] on div "Create CRM Record" at bounding box center [873, 542] width 122 height 20
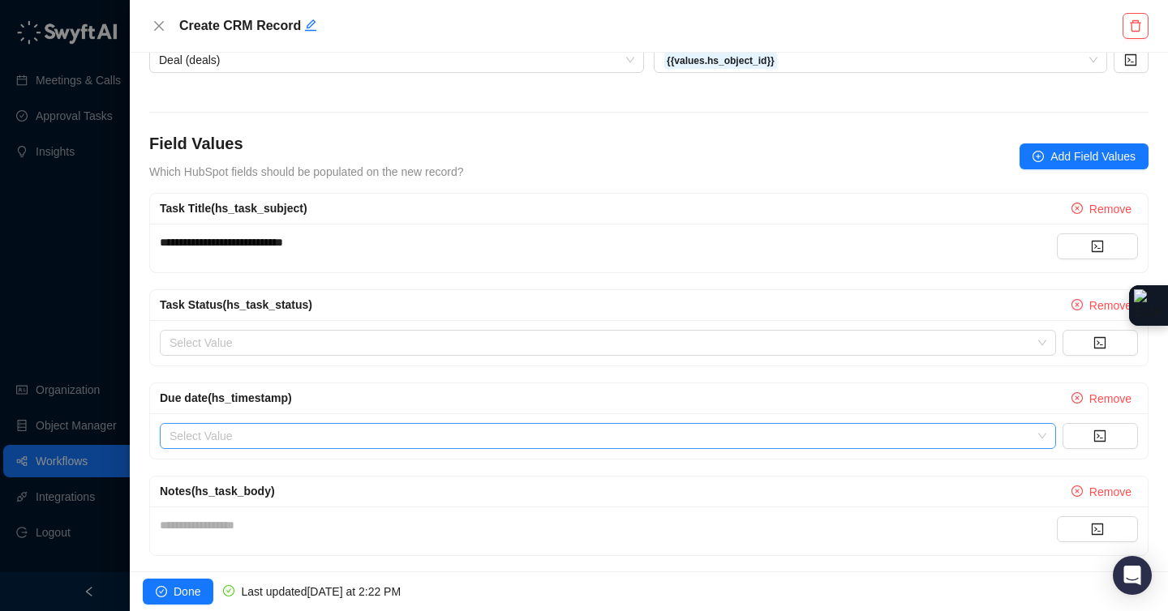
scroll to position [281, 0]
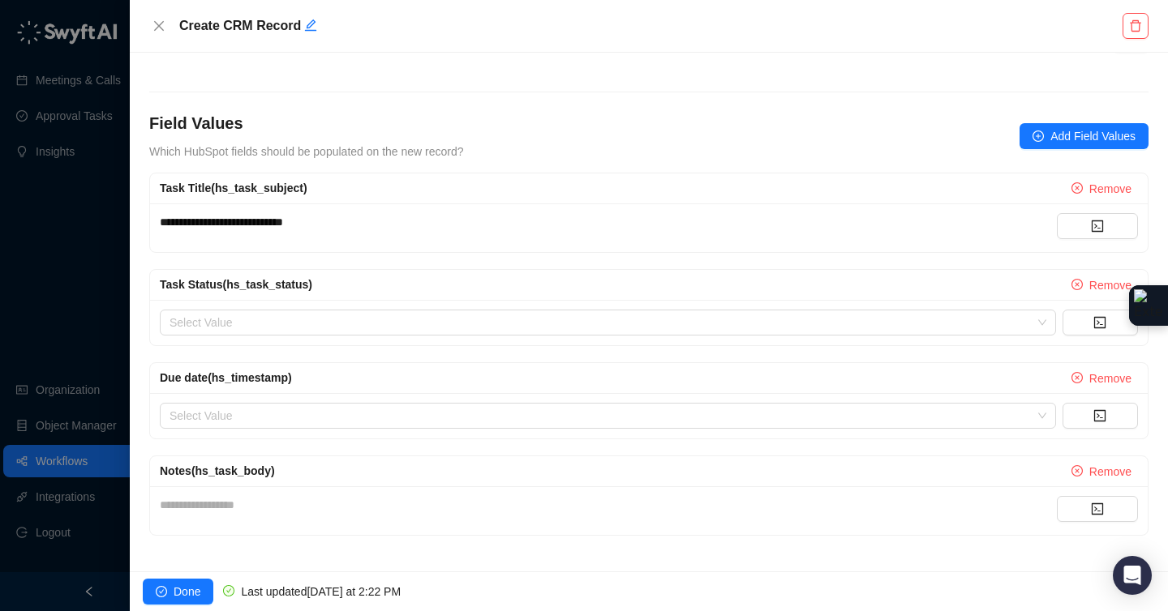
click at [264, 499] on div "**********" at bounding box center [608, 505] width 897 height 18
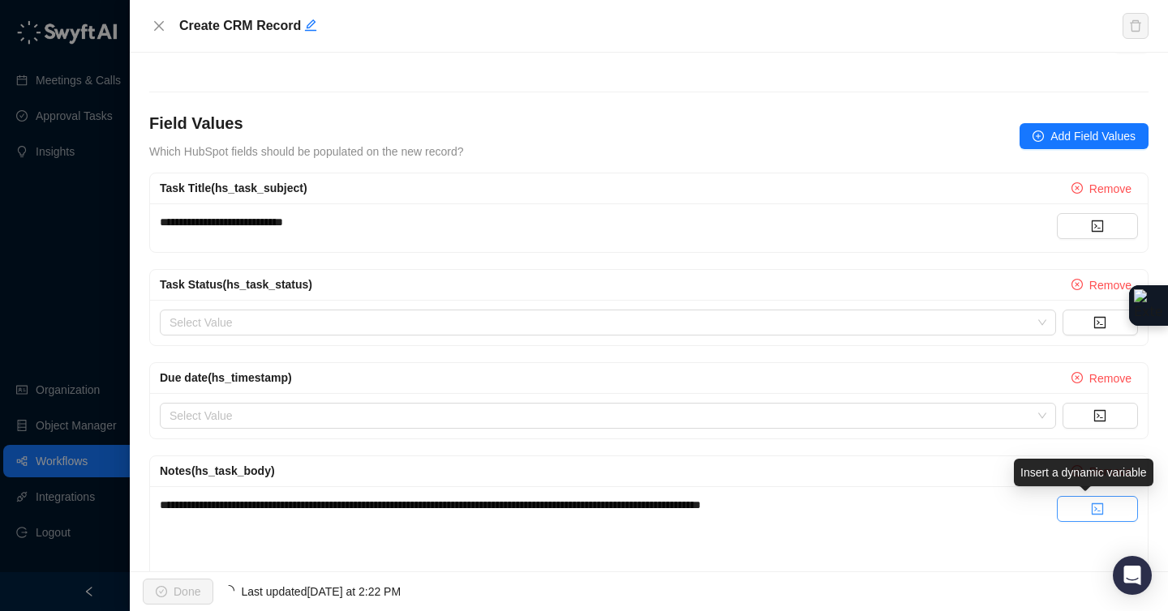
click at [1091, 508] on icon "code" at bounding box center [1096, 509] width 11 height 11
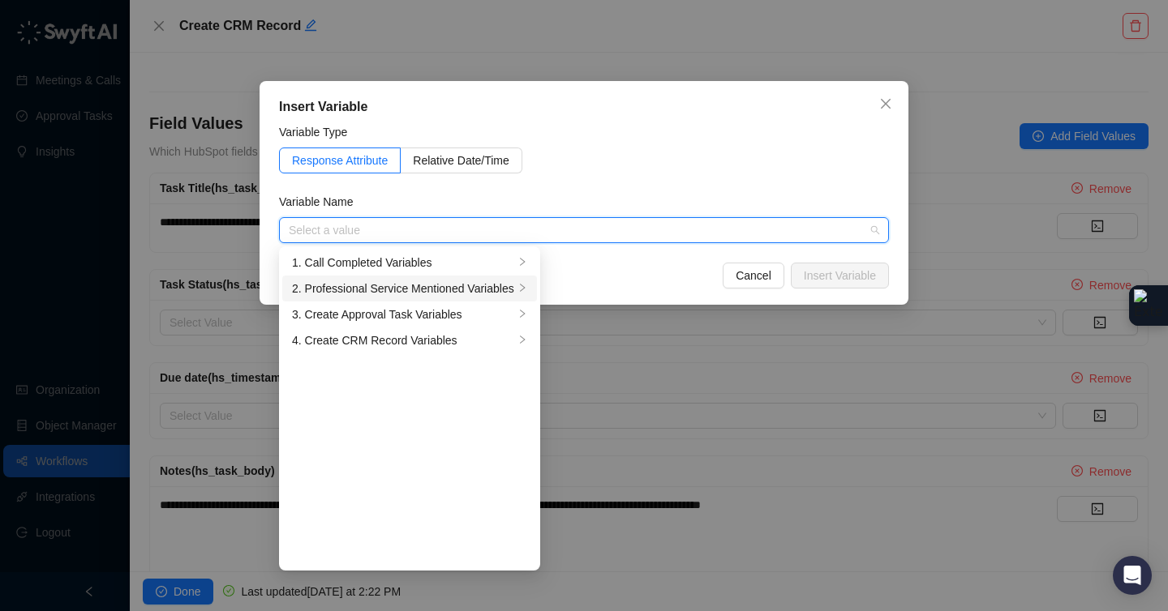
click at [433, 290] on div "2. Professional Service Mentioned Variables" at bounding box center [403, 289] width 222 height 18
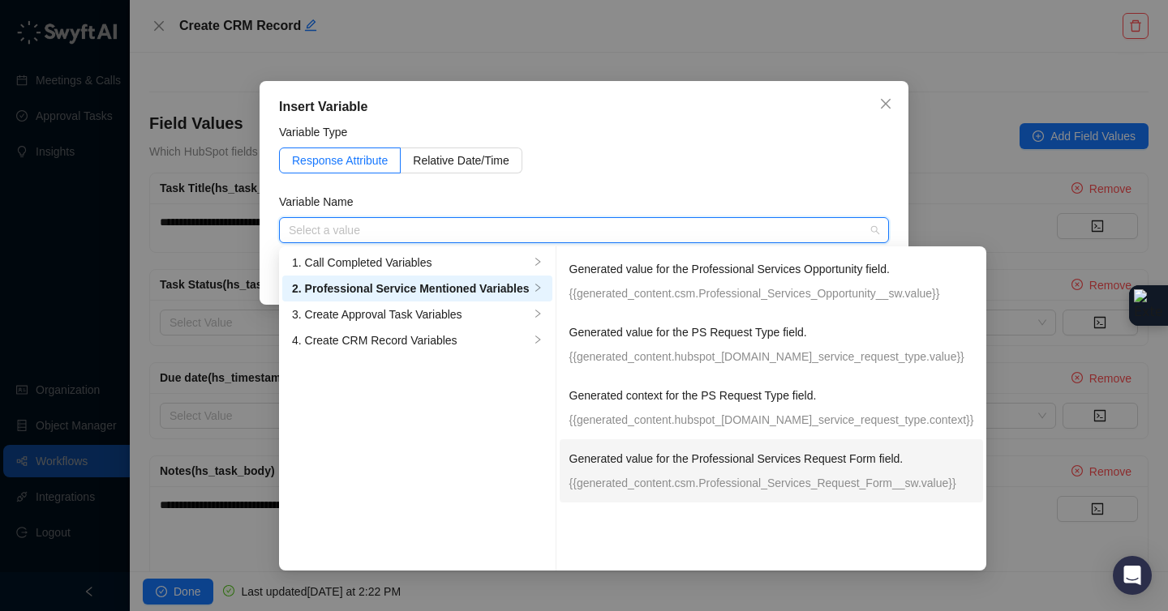
click at [666, 458] on p "Generated value for the Professional Services Request Form field." at bounding box center [771, 459] width 405 height 18
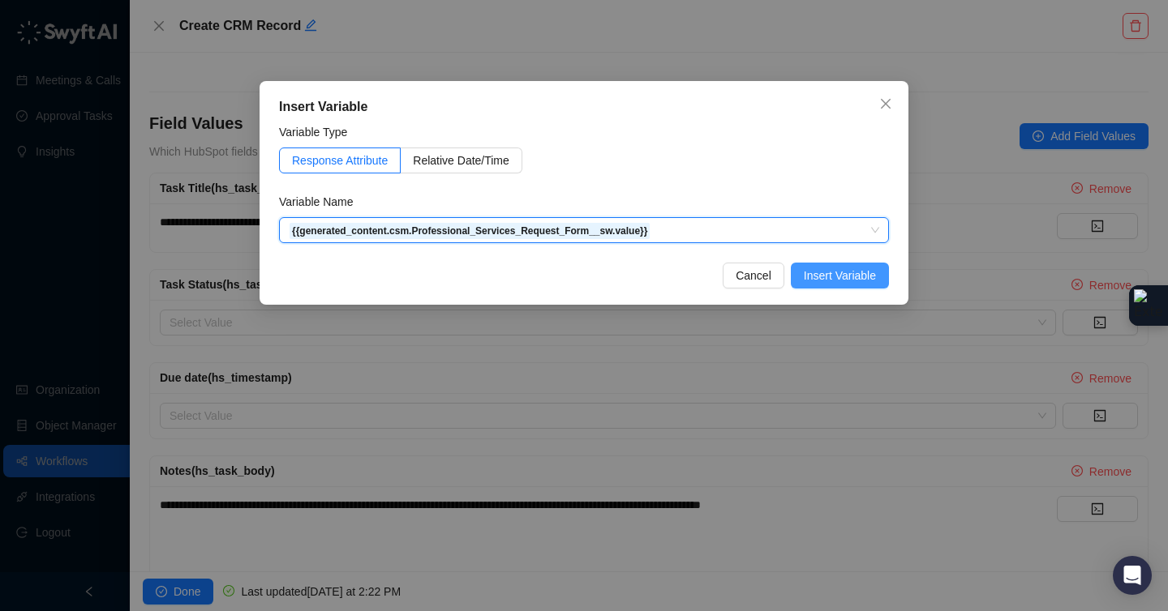
click at [860, 279] on span "Insert Variable" at bounding box center [840, 276] width 72 height 18
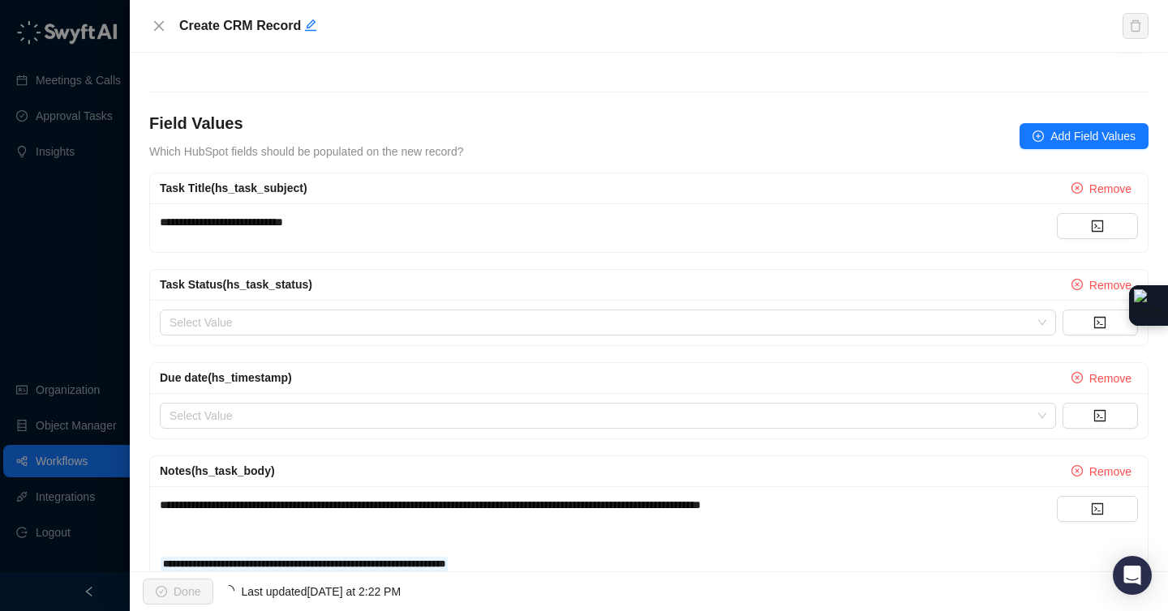
click at [384, 527] on div "﻿" at bounding box center [608, 534] width 897 height 18
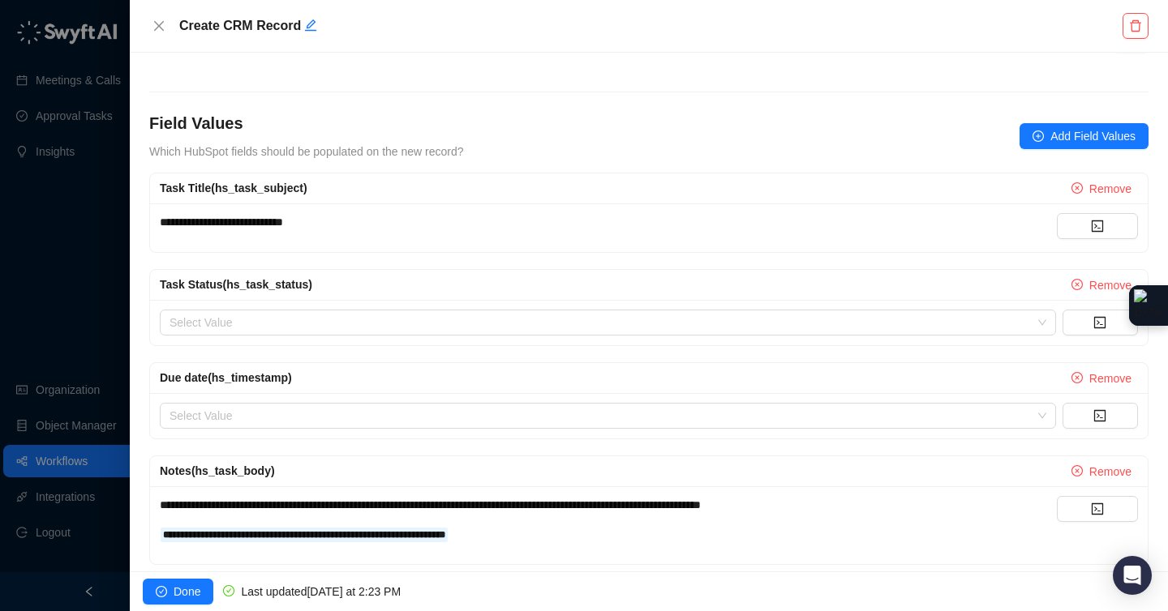
scroll to position [285, 0]
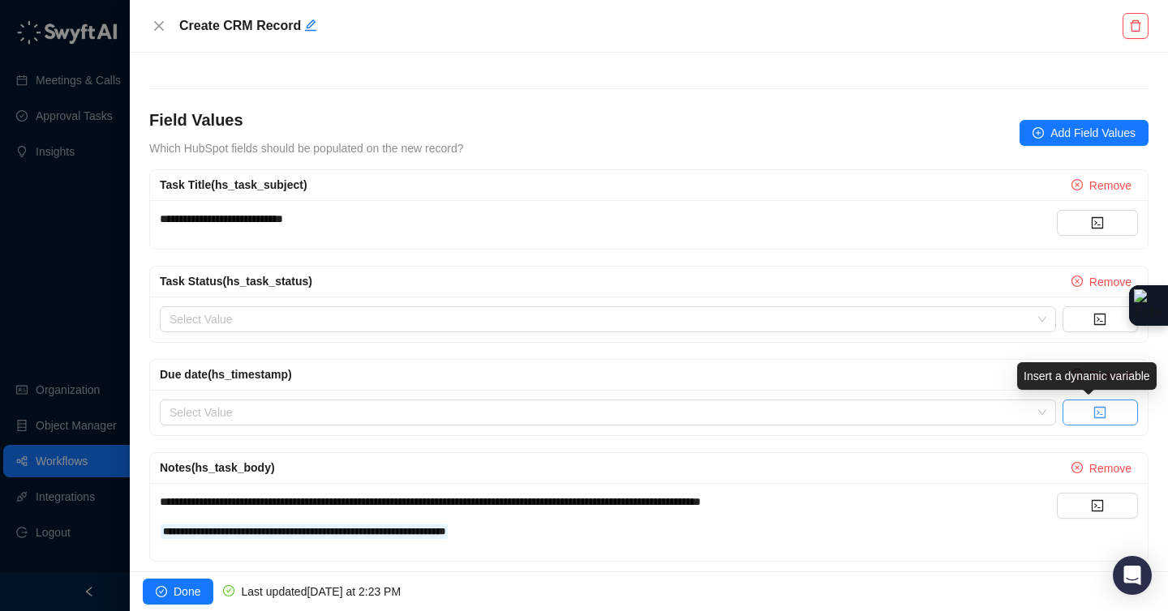
click at [1078, 412] on button "button" at bounding box center [1099, 413] width 75 height 26
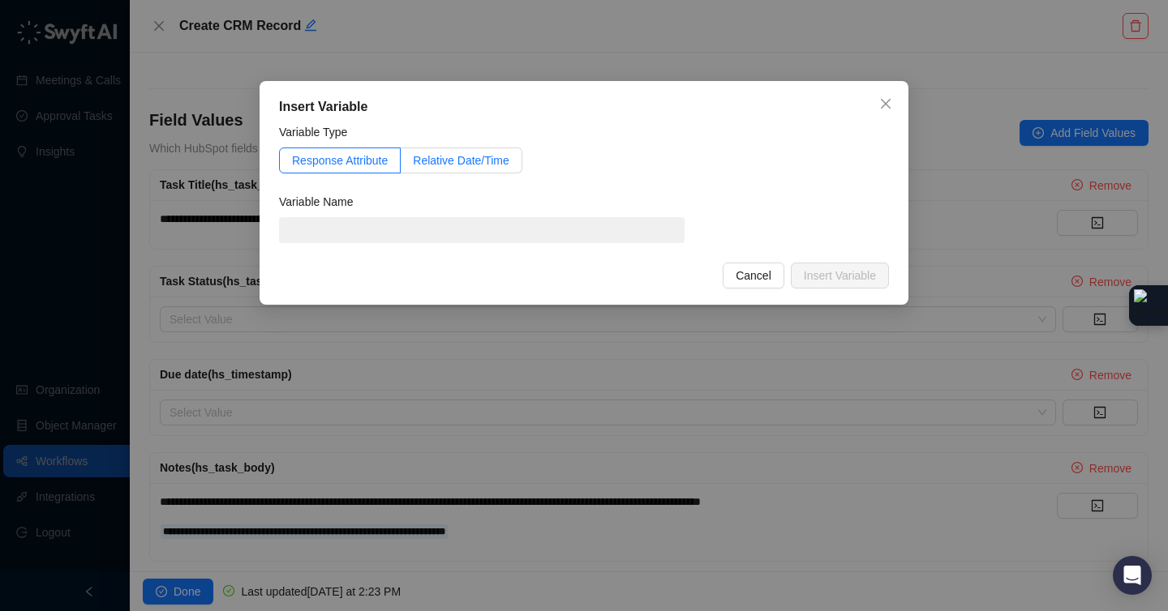
click at [438, 165] on span "Relative Date/Time" at bounding box center [461, 160] width 96 height 13
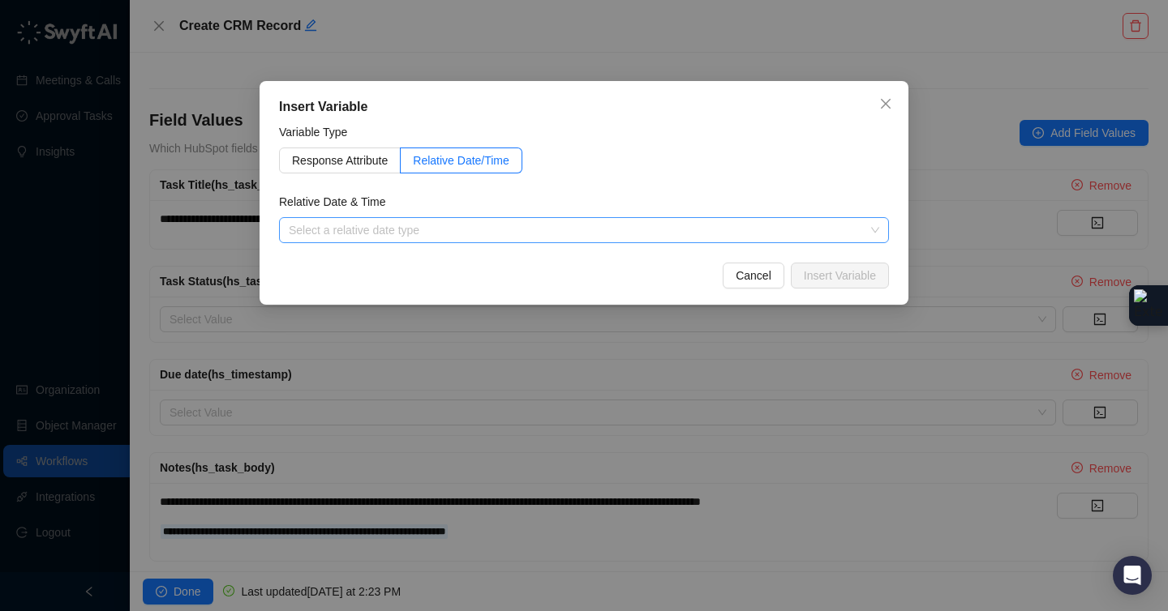
click at [381, 231] on input "search" at bounding box center [579, 230] width 581 height 24
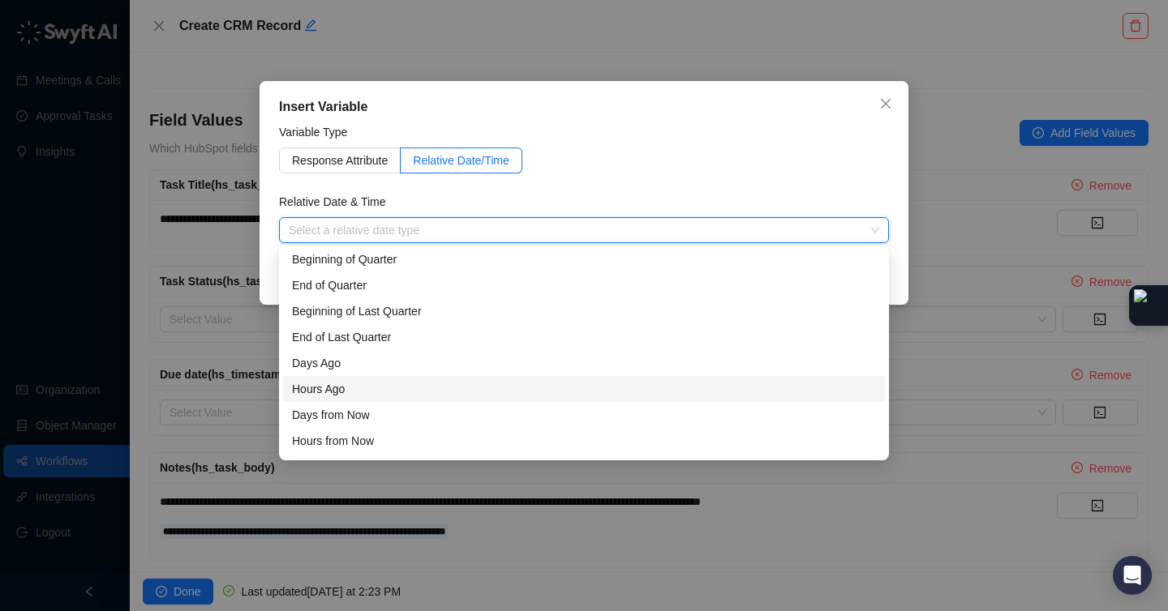
scroll to position [0, 0]
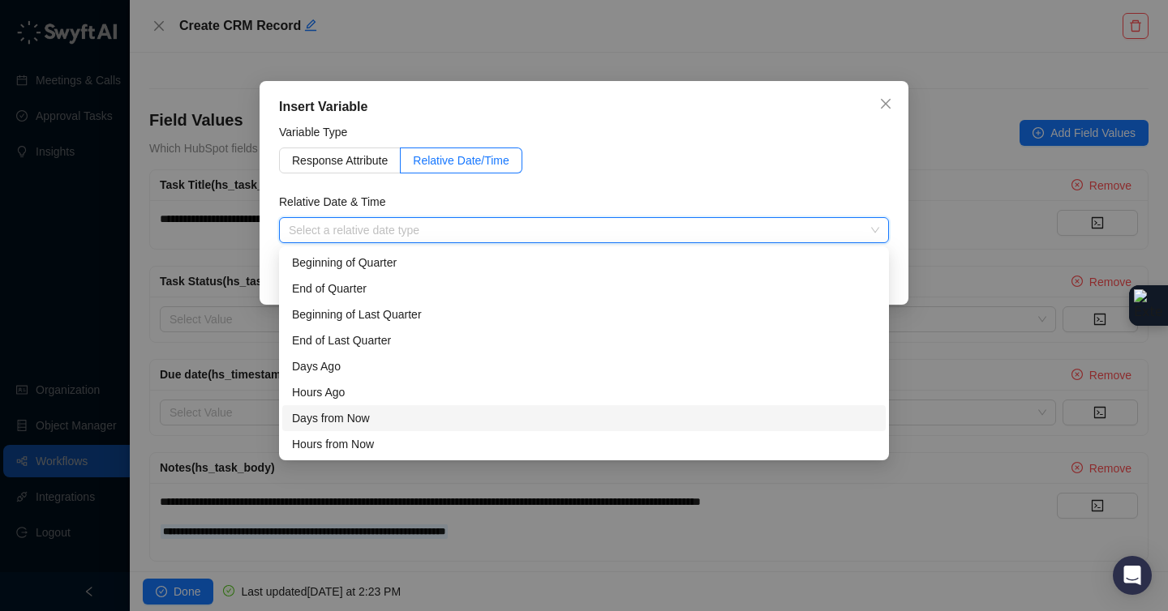
click at [343, 420] on div "Days from Now" at bounding box center [584, 418] width 584 height 18
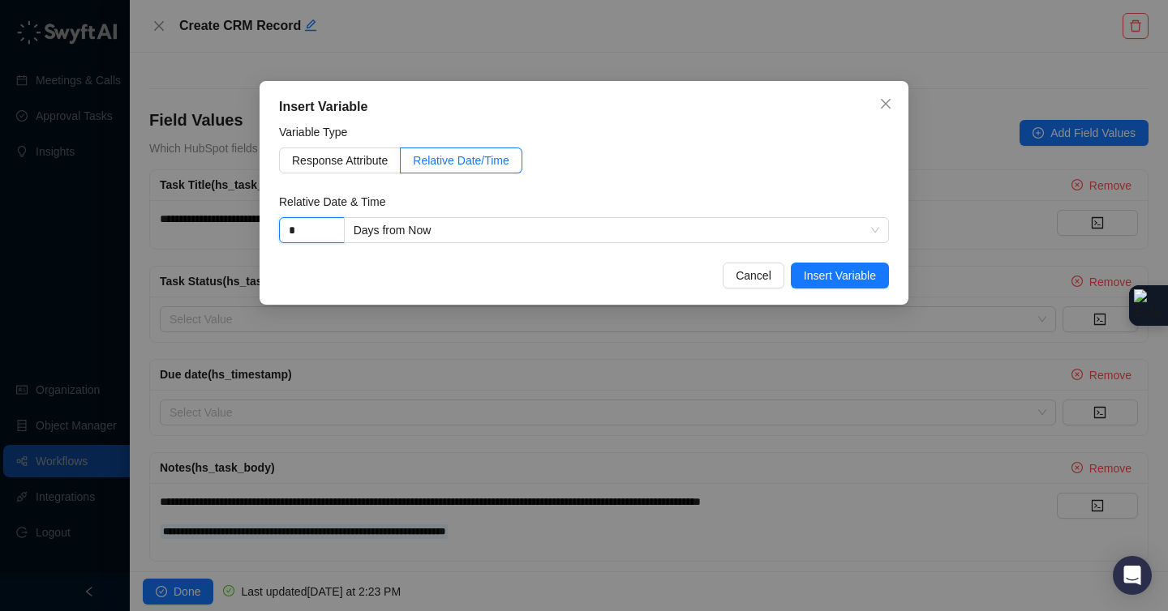
drag, startPoint x: 311, startPoint y: 234, endPoint x: 268, endPoint y: 227, distance: 43.5
click at [268, 228] on div "Insert Variable Variable Type Response Attribute Relative Date/Time Relative Da…" at bounding box center [583, 193] width 649 height 224
type input "*"
click at [851, 271] on span "Insert Variable" at bounding box center [840, 276] width 72 height 18
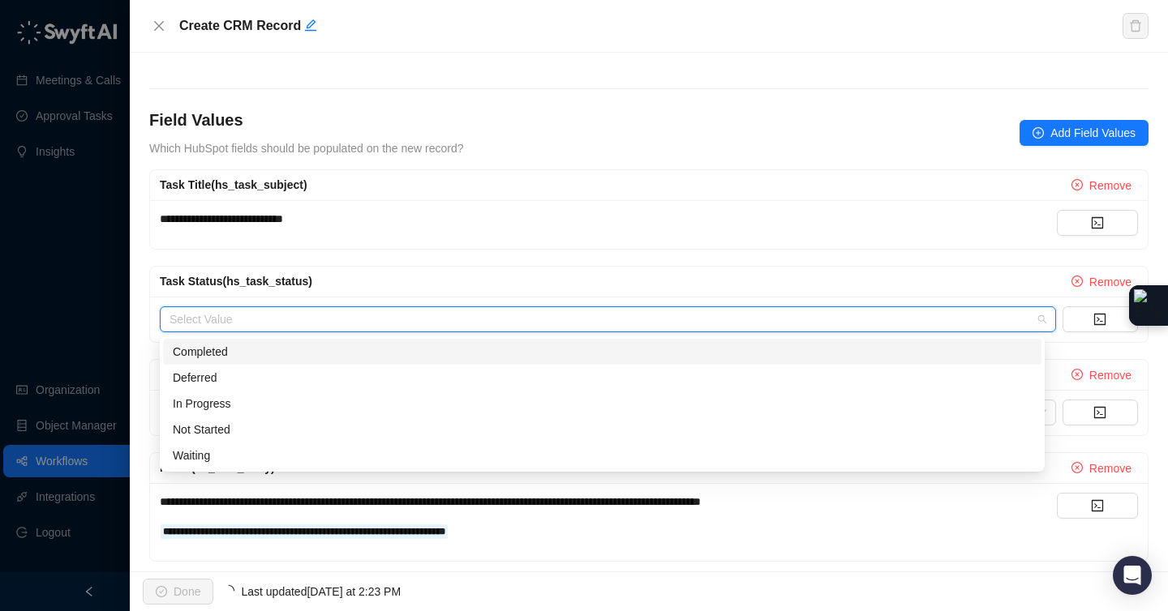
click at [550, 316] on input "search" at bounding box center [602, 319] width 867 height 24
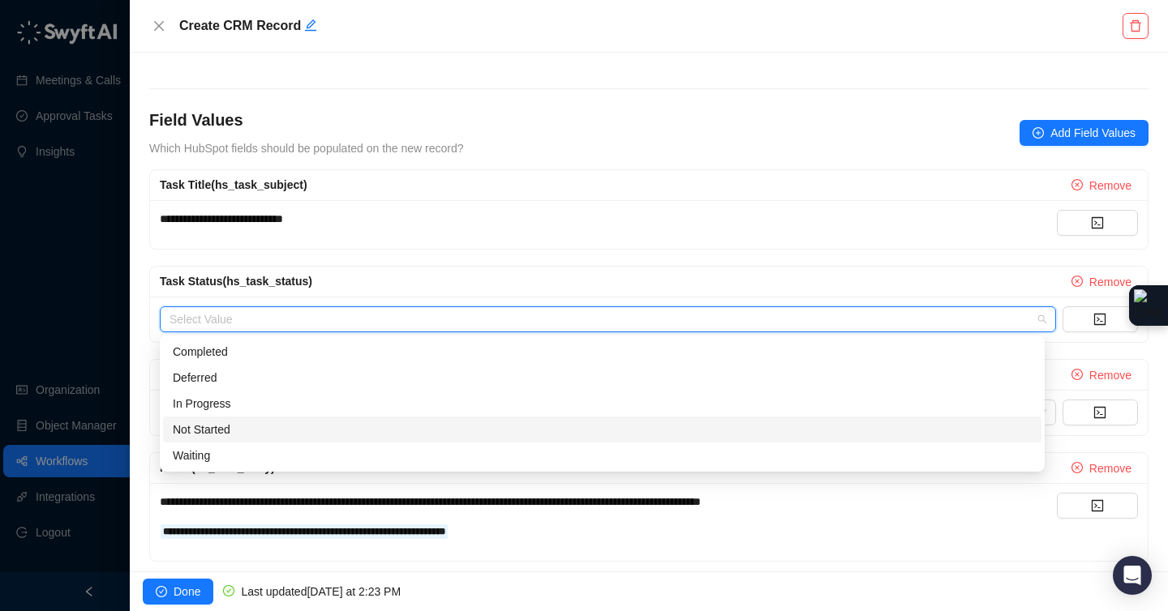
click at [231, 429] on div "Not Started" at bounding box center [602, 430] width 859 height 18
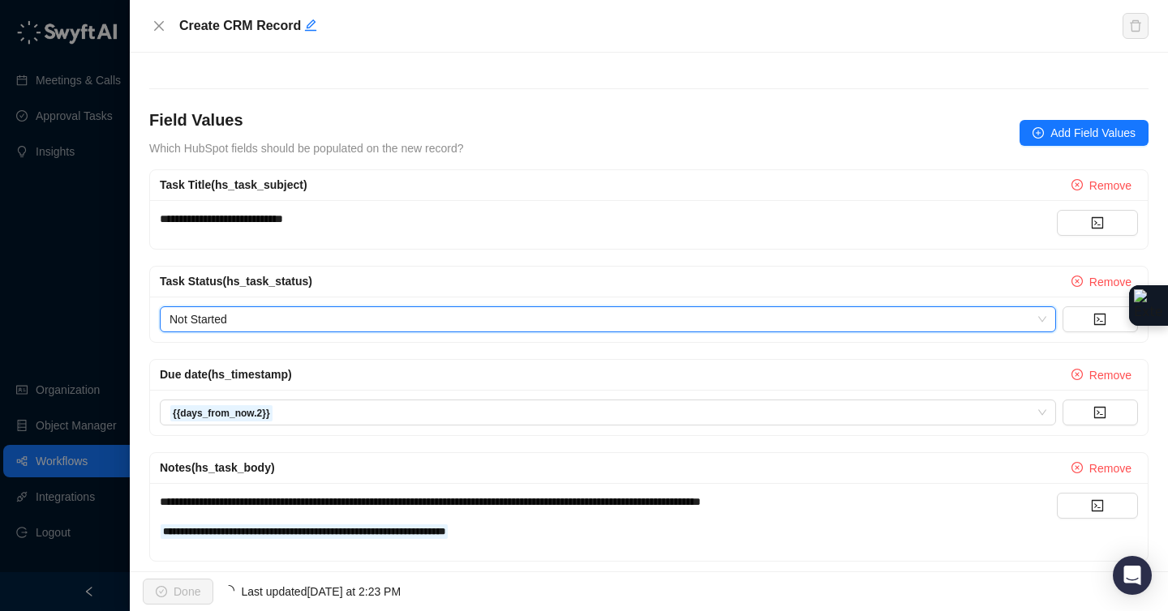
click at [501, 266] on div "Task Status (hs_task_status) Remove Not Started Not Started" at bounding box center [648, 304] width 999 height 77
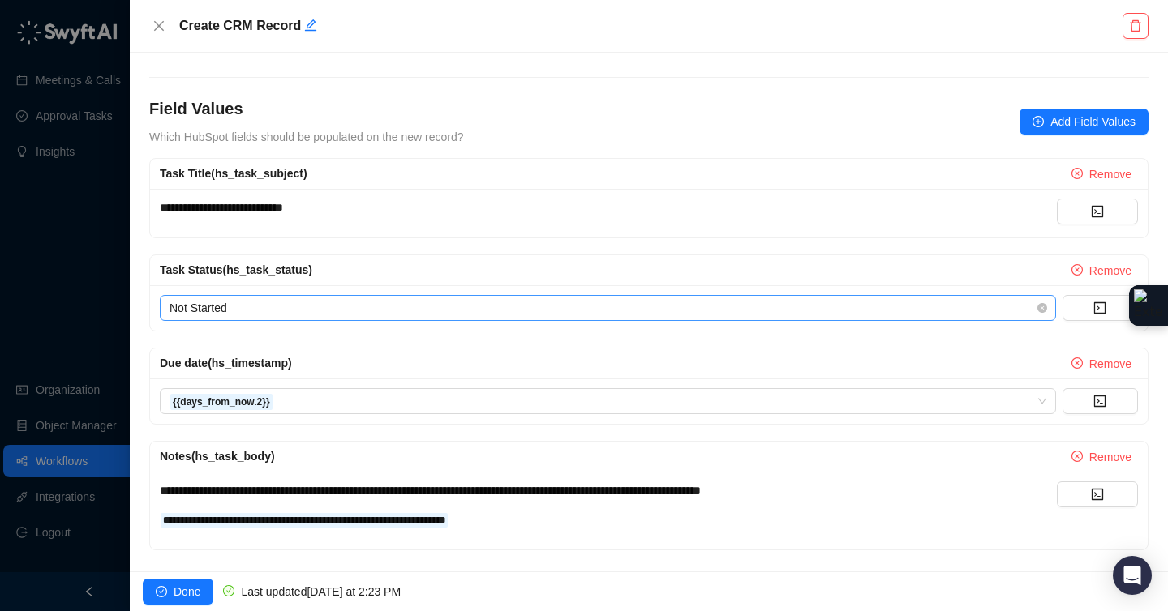
scroll to position [311, 0]
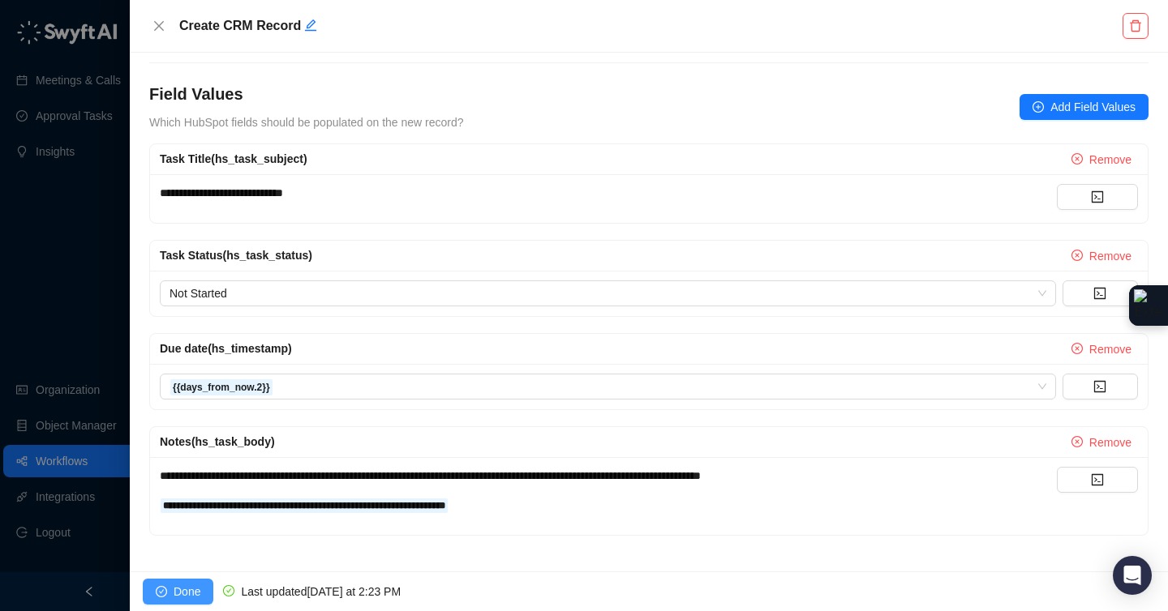
click at [179, 594] on span "Done" at bounding box center [187, 592] width 27 height 18
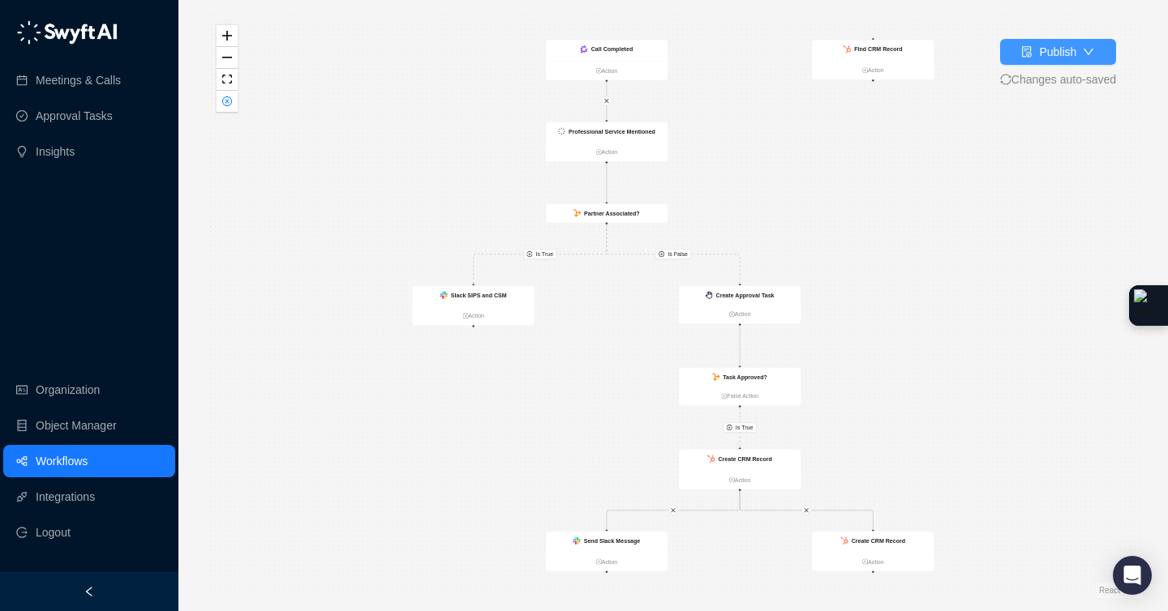
click at [1039, 52] on div "Publish" at bounding box center [1057, 52] width 37 height 18
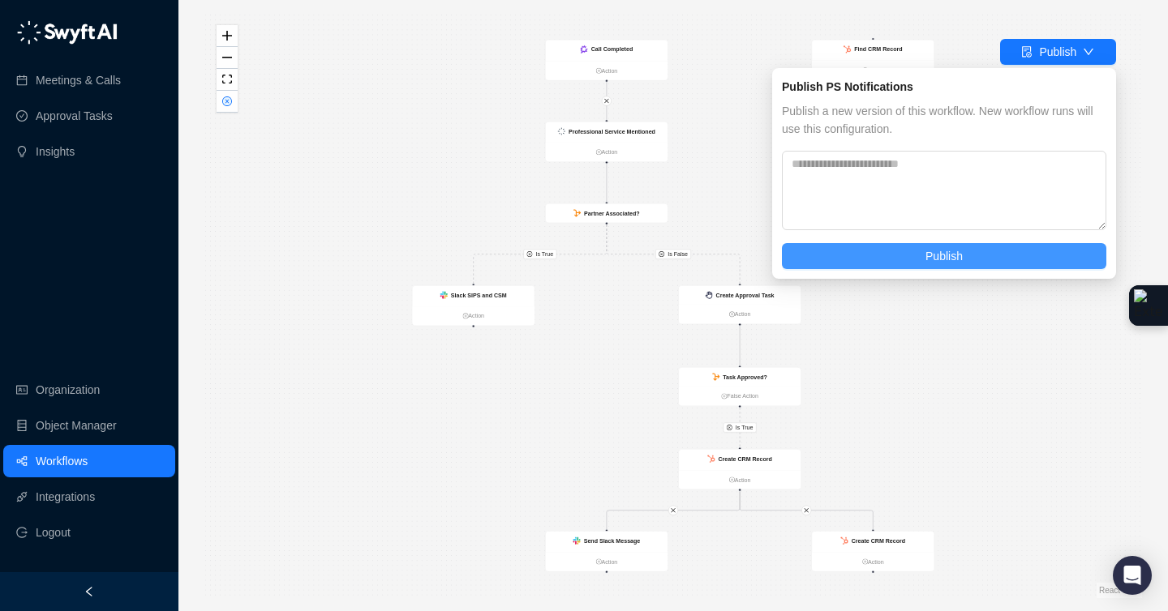
click at [944, 247] on span "Publish" at bounding box center [943, 256] width 37 height 18
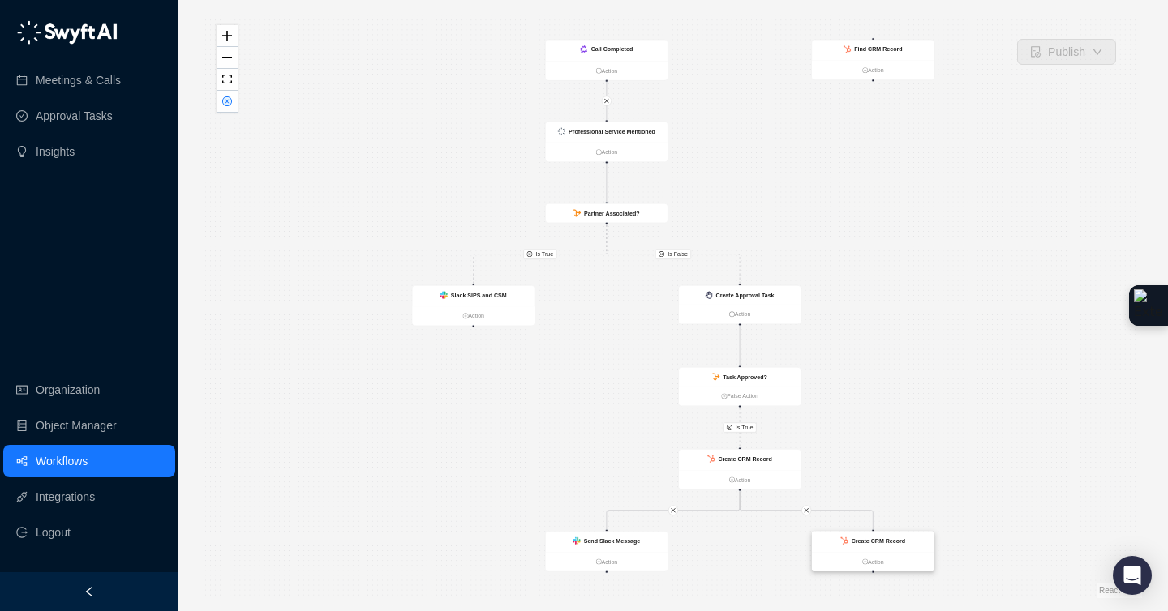
click at [855, 541] on strong "Create CRM Record" at bounding box center [878, 541] width 54 height 6
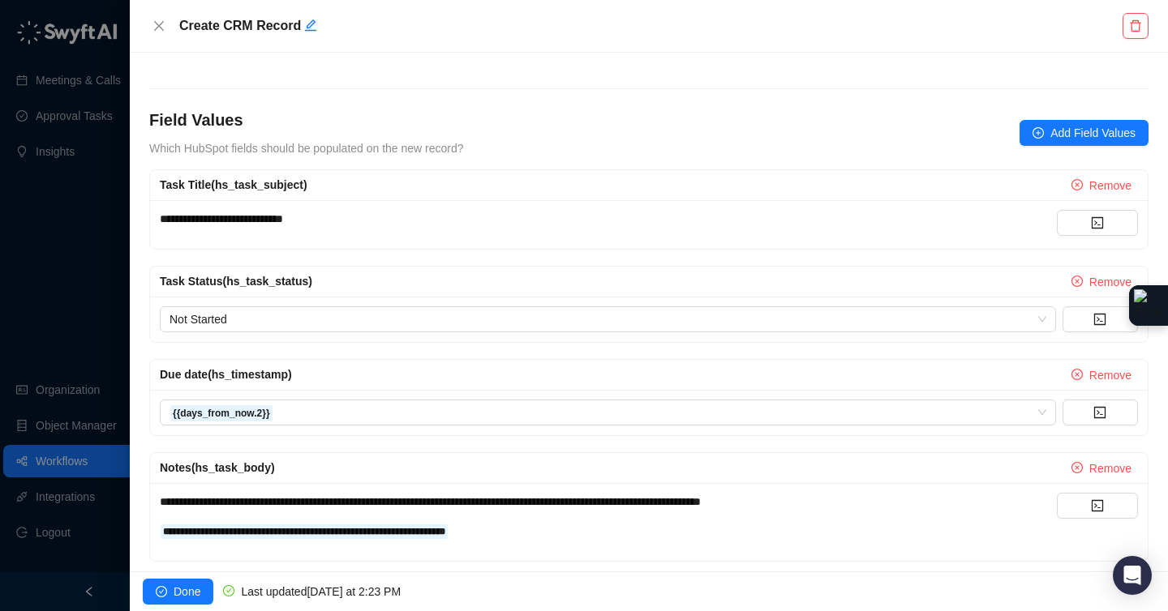
scroll to position [311, 0]
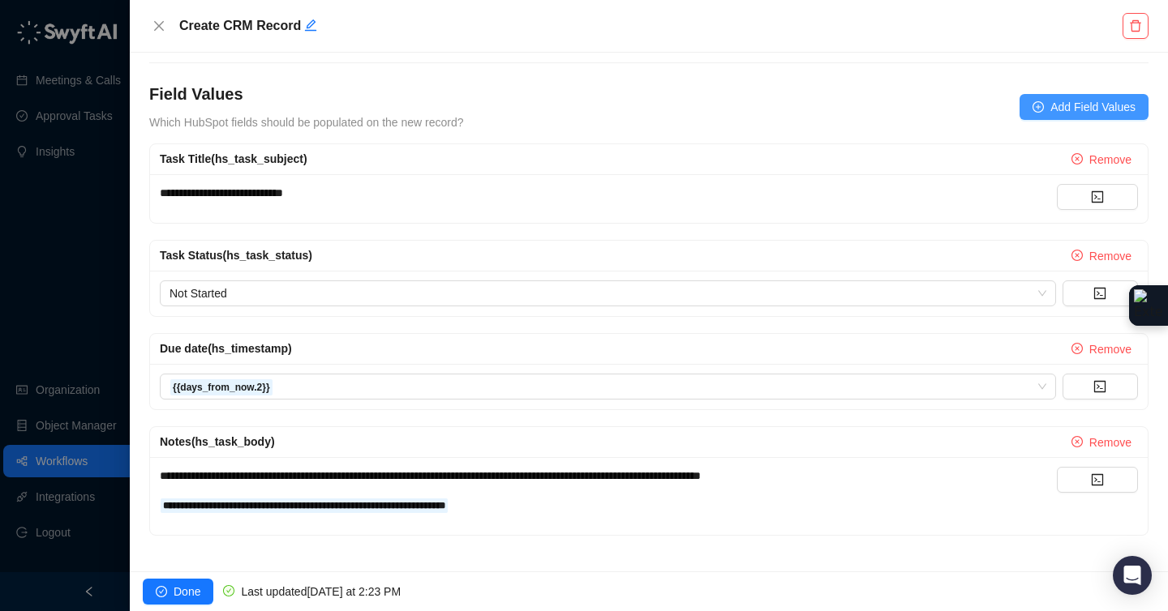
click at [1032, 105] on icon "plus-circle" at bounding box center [1037, 106] width 11 height 11
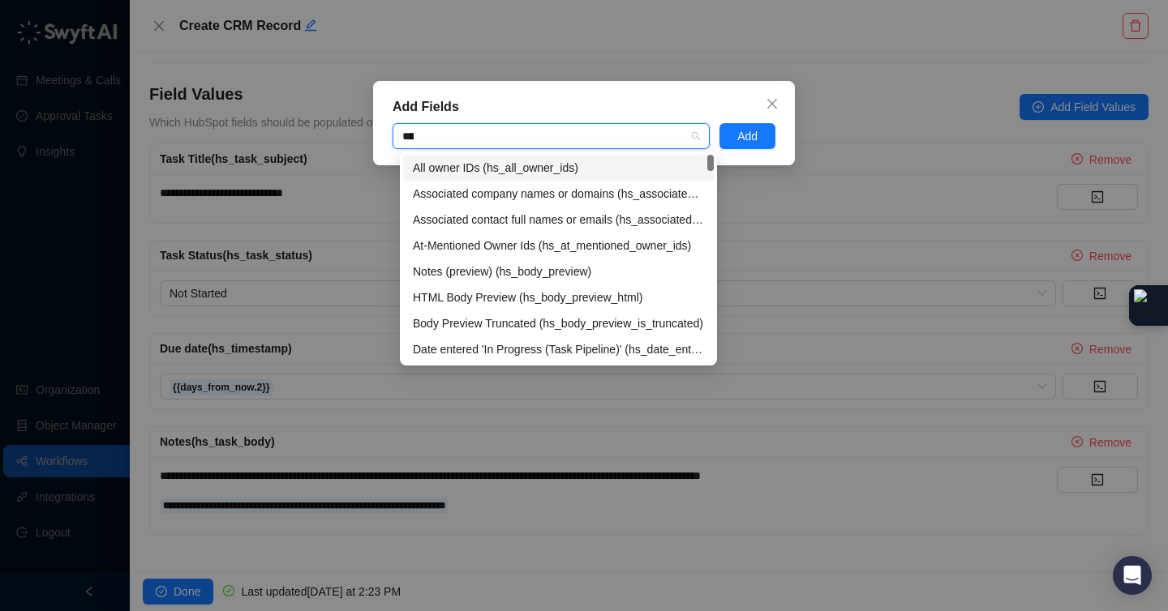
type input "*****"
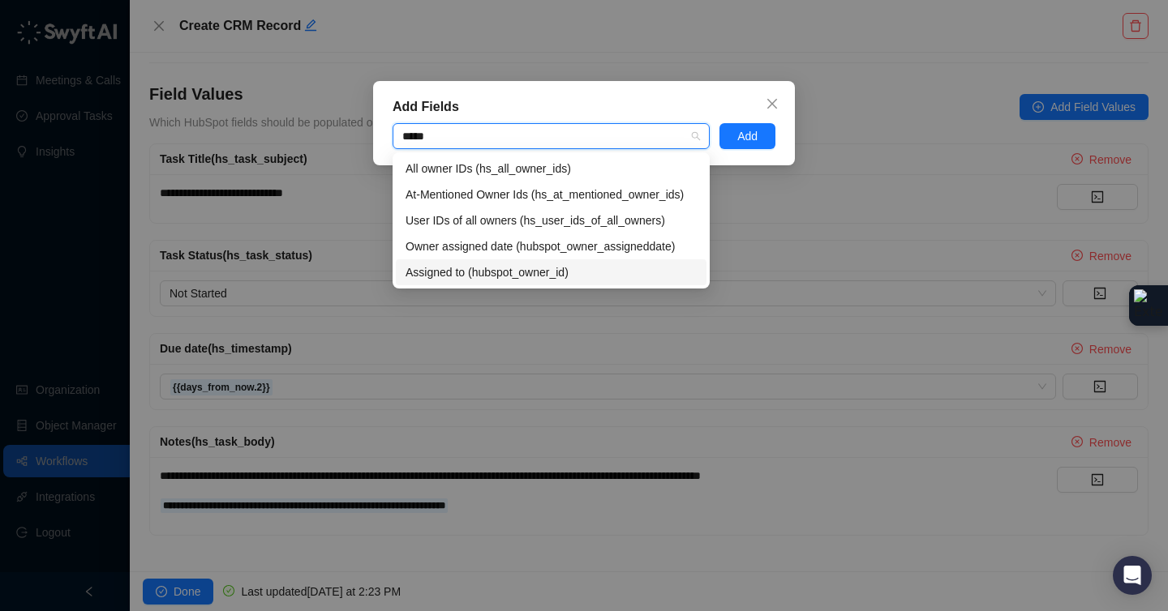
click at [490, 278] on div "Assigned to (hubspot_owner_id)" at bounding box center [550, 273] width 291 height 18
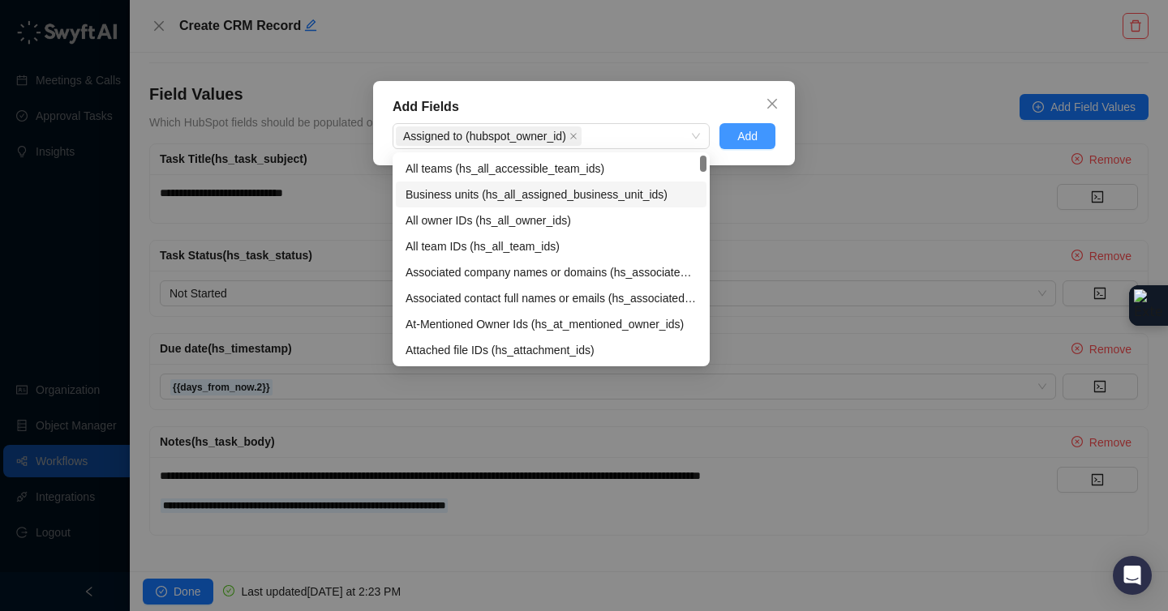
click at [744, 139] on span "Add" at bounding box center [747, 136] width 20 height 18
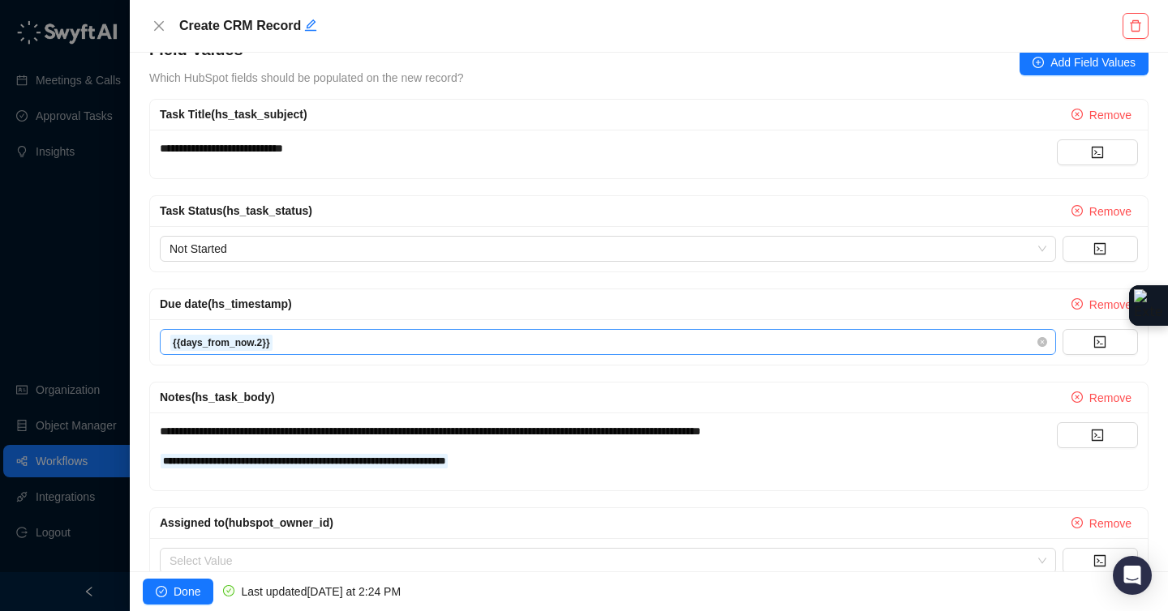
scroll to position [404, 0]
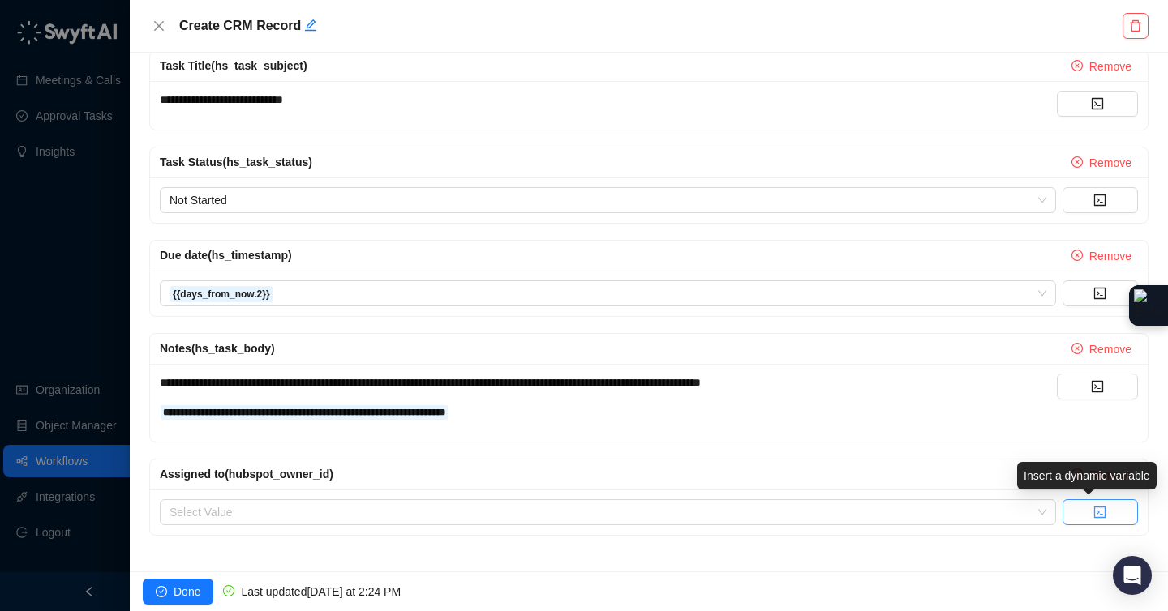
click at [1093, 516] on icon "code" at bounding box center [1099, 512] width 13 height 13
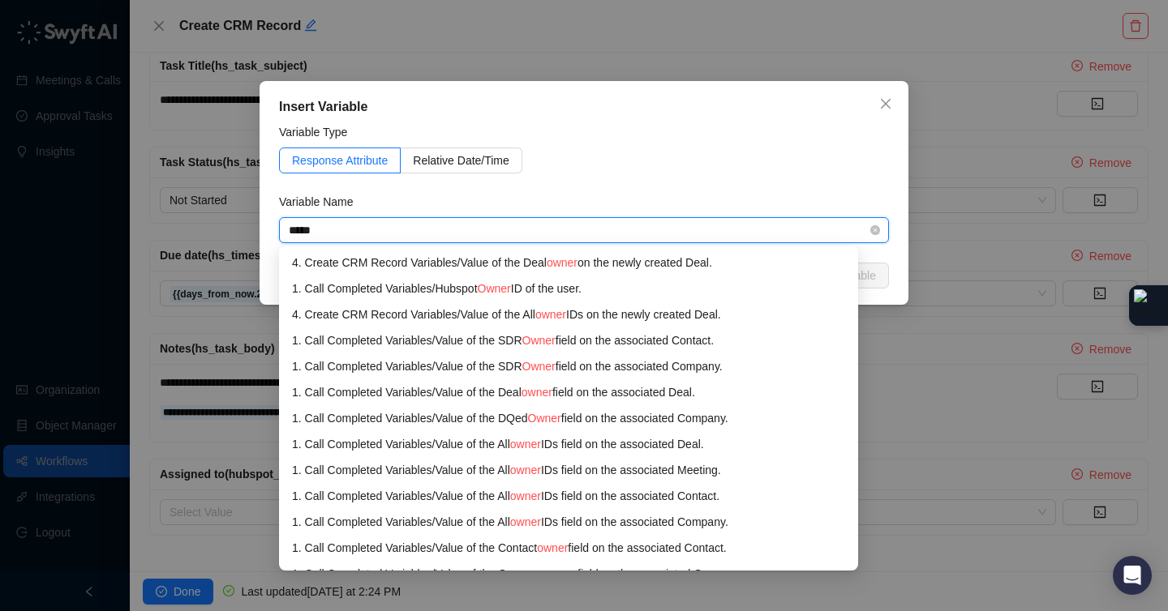
scroll to position [979, 0]
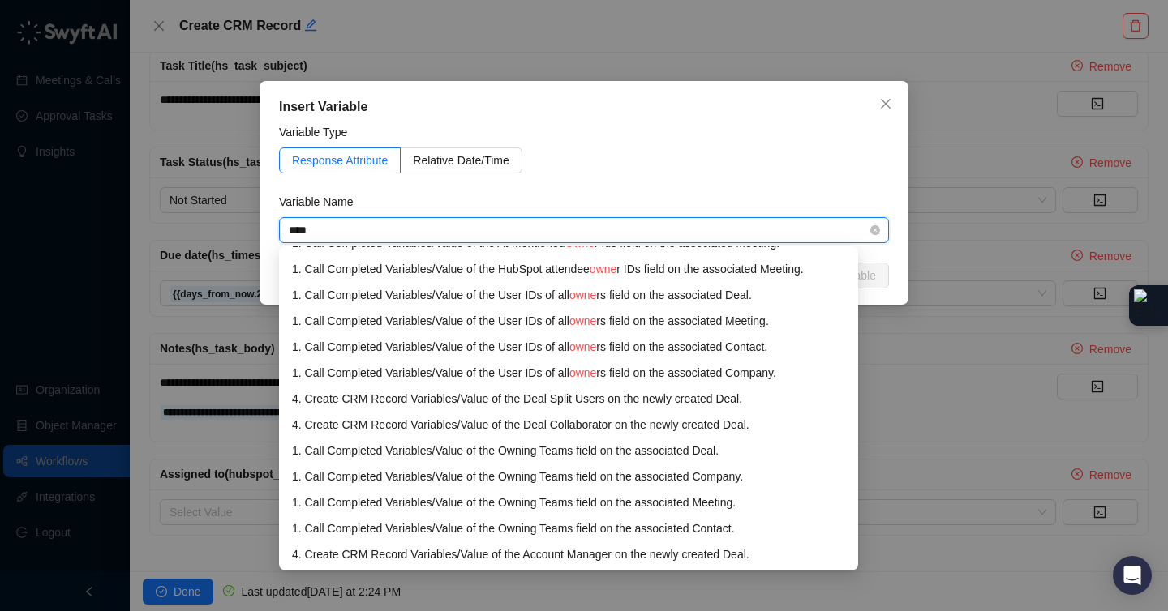
type input "*****"
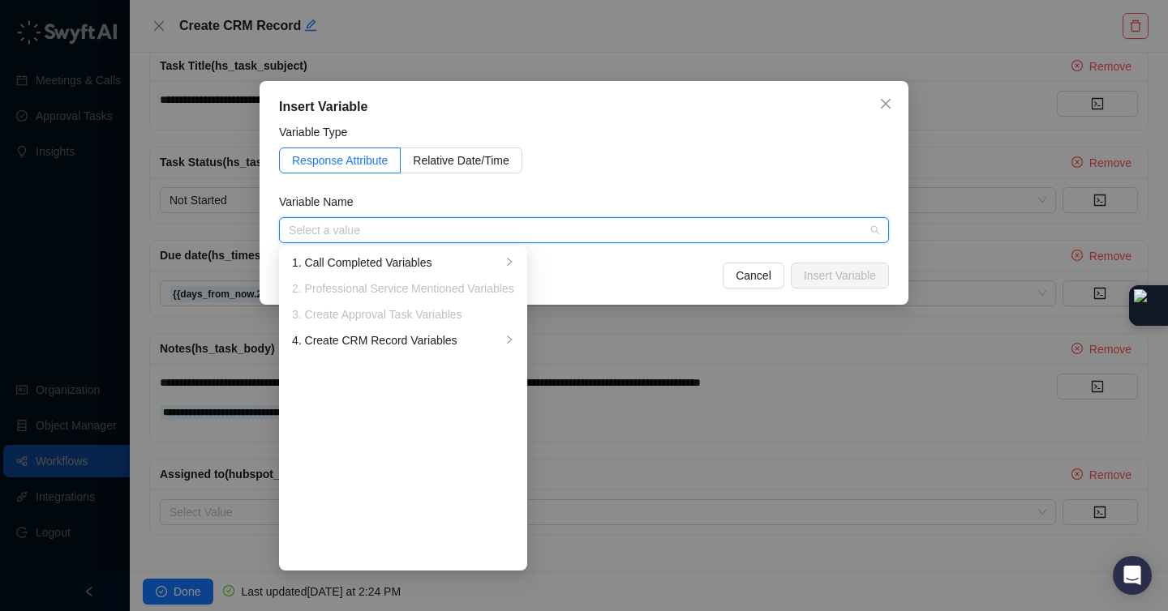
scroll to position [0, 0]
click at [467, 337] on div "4. Create CRM Record Variables" at bounding box center [396, 341] width 209 height 18
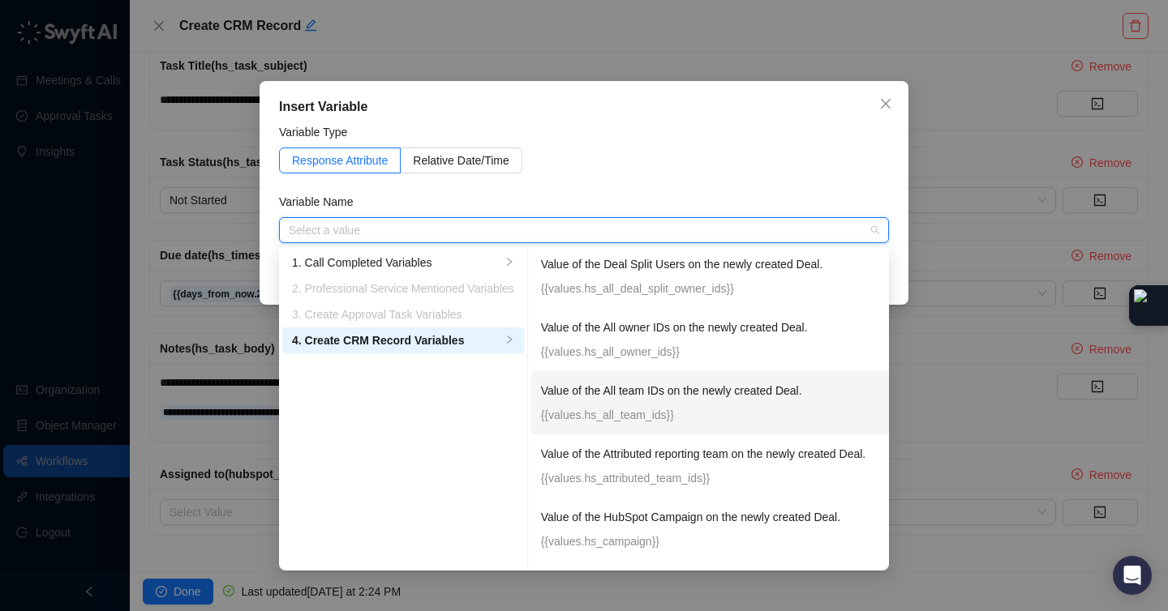
scroll to position [518, 0]
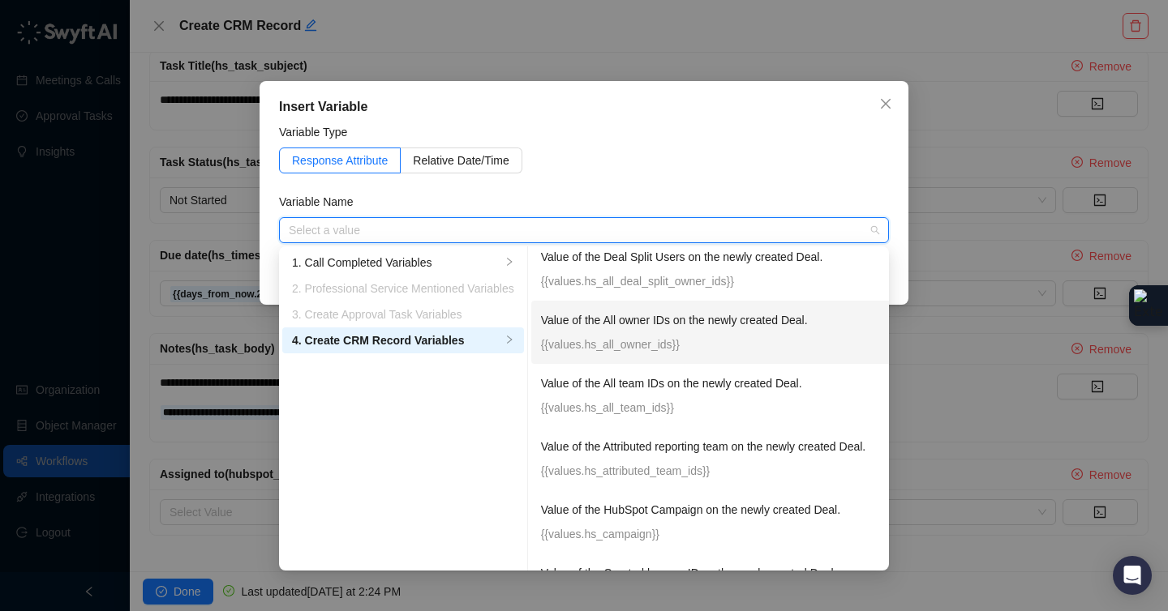
click at [718, 332] on div "Value of the All owner IDs on the newly created Deal. {{values.hs_all_owner_ids…" at bounding box center [743, 332] width 405 height 42
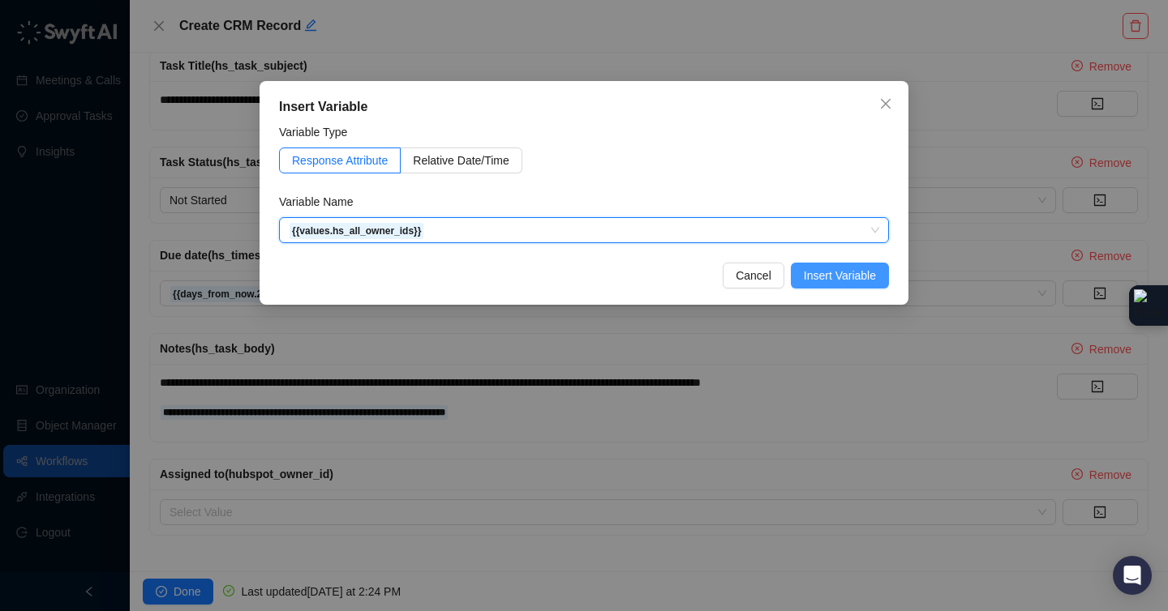
click at [845, 281] on span "Insert Variable" at bounding box center [840, 276] width 72 height 18
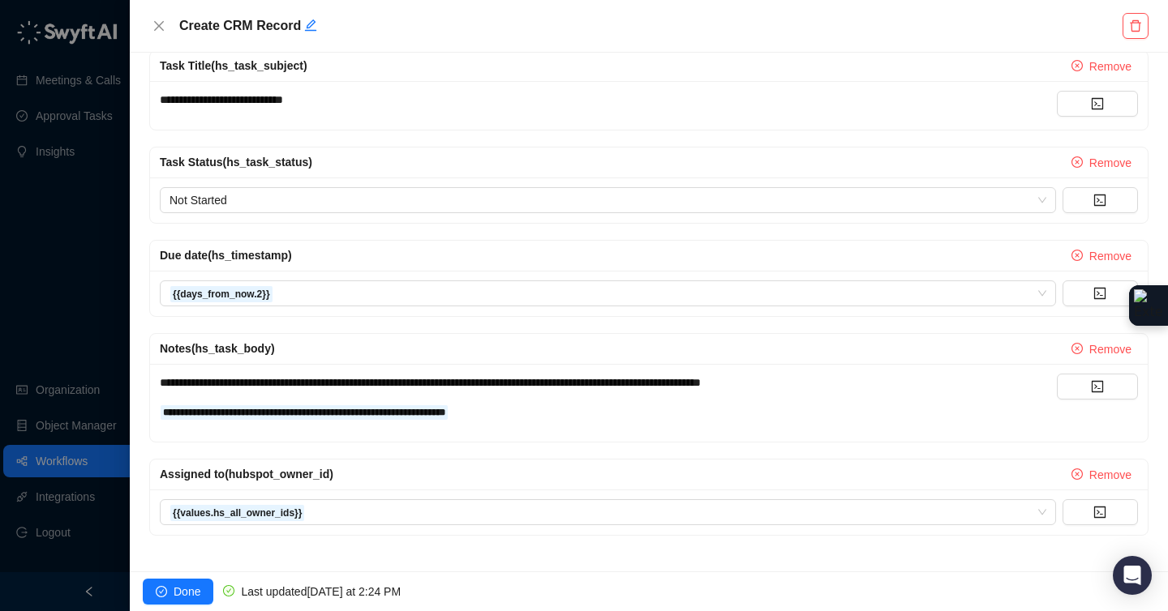
scroll to position [390, 0]
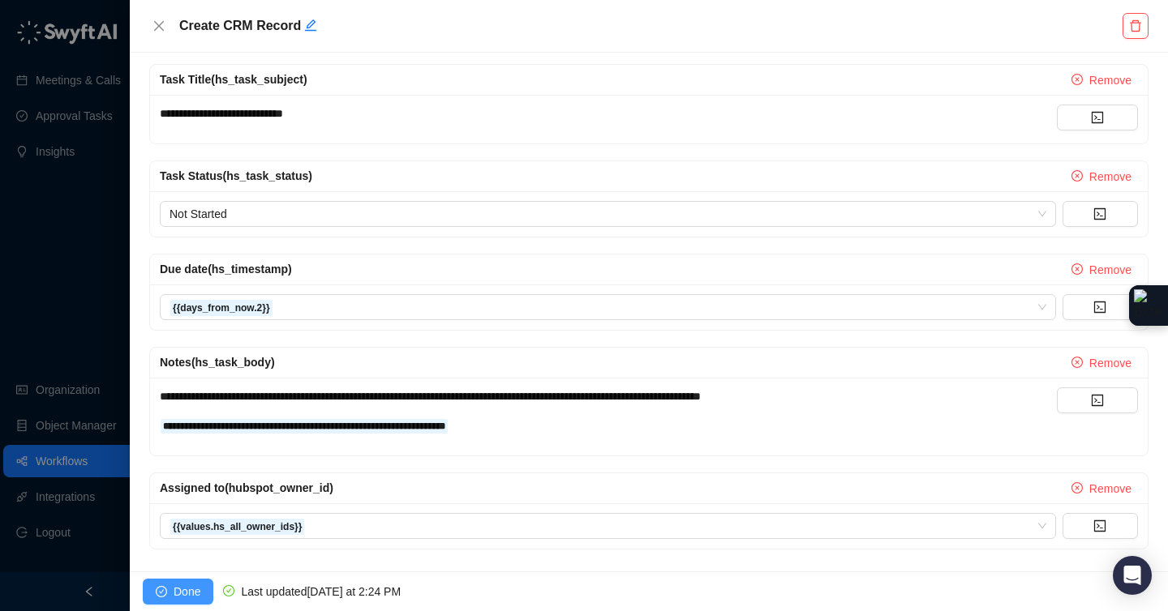
click at [165, 588] on icon "check-circle" at bounding box center [161, 591] width 11 height 11
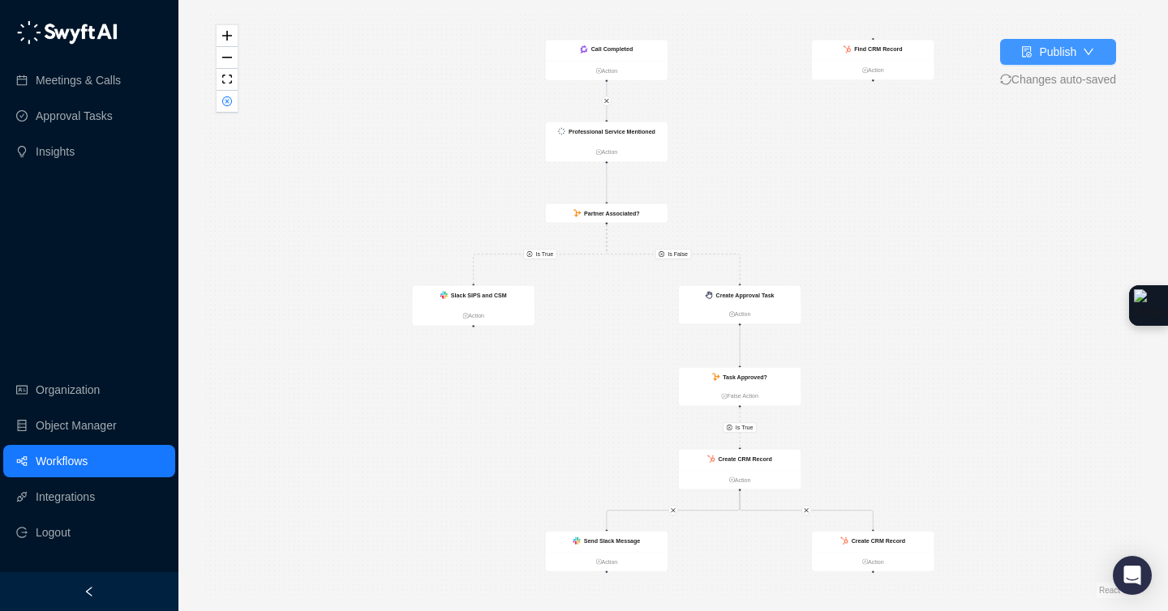
click at [1046, 54] on div "Publish" at bounding box center [1057, 52] width 37 height 18
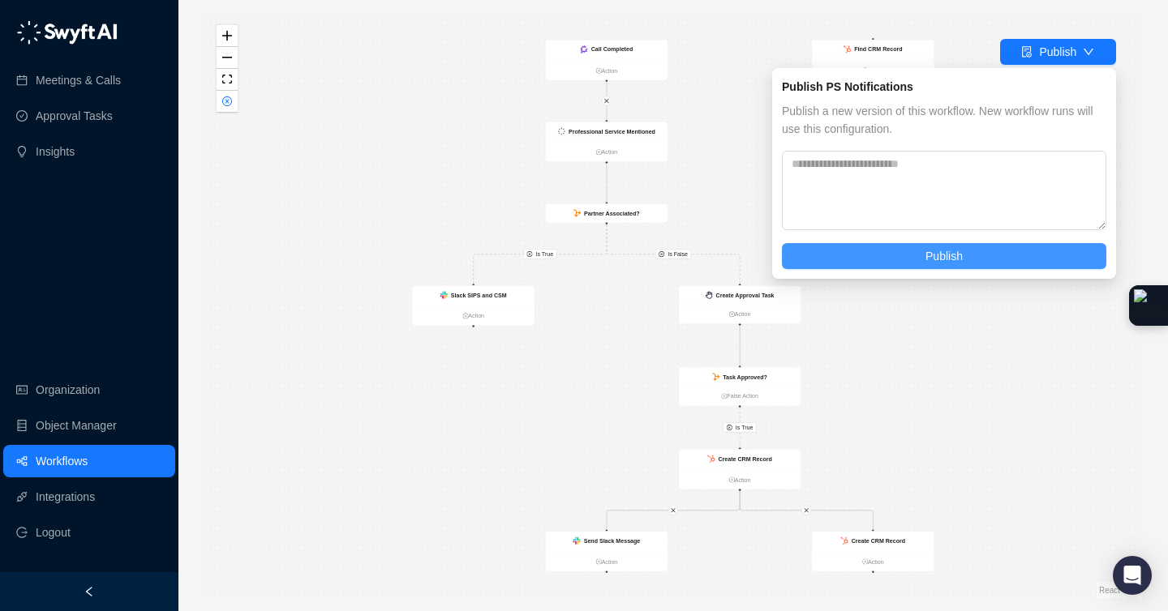
click at [920, 260] on button "Publish" at bounding box center [944, 256] width 324 height 26
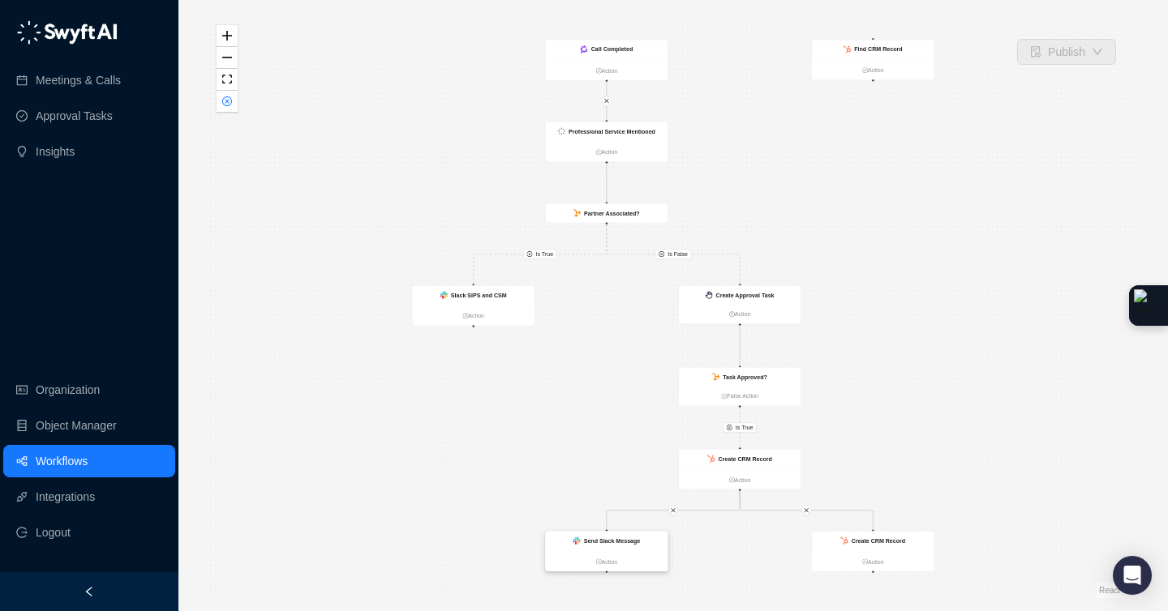
click at [641, 550] on div "Send Slack Message" at bounding box center [607, 542] width 122 height 20
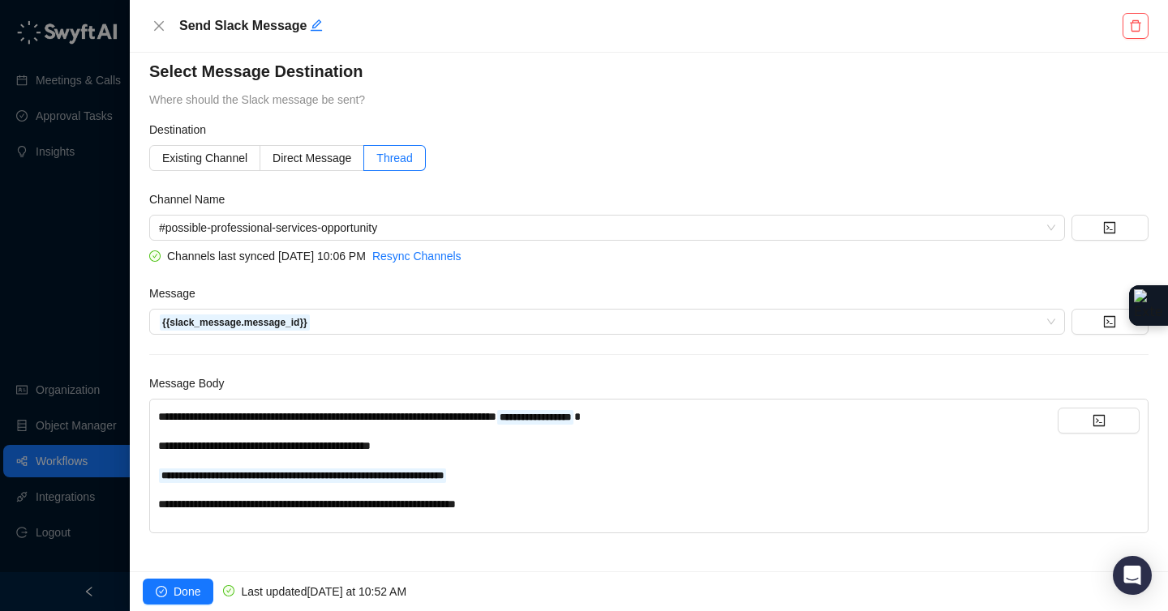
scroll to position [13, 0]
click at [161, 32] on button "Close" at bounding box center [158, 25] width 19 height 19
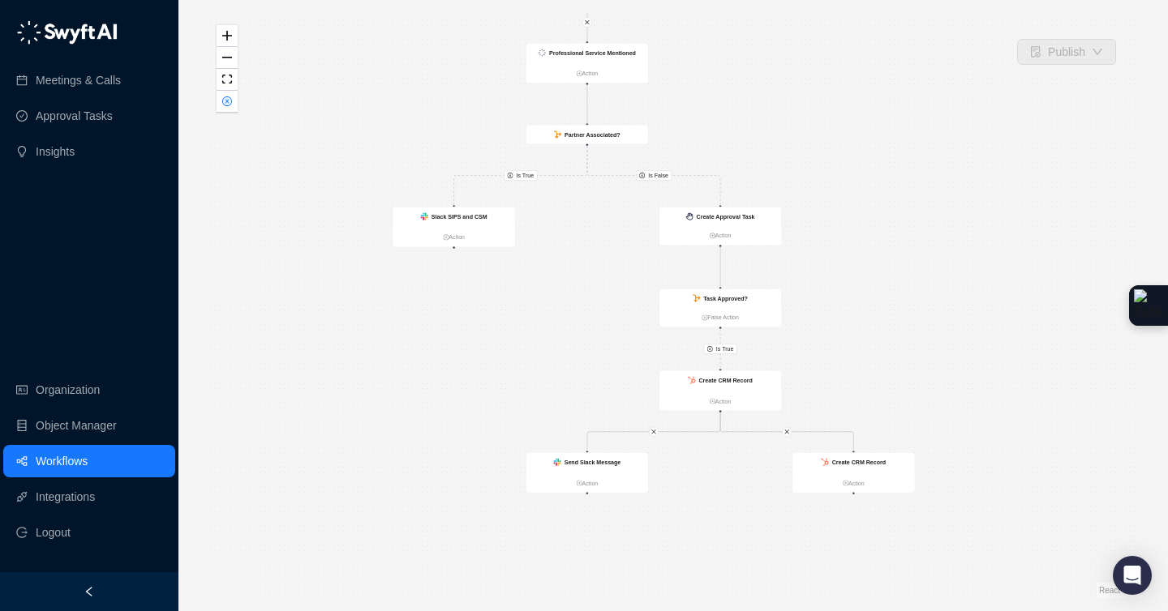
drag, startPoint x: 726, startPoint y: 536, endPoint x: 714, endPoint y: 480, distance: 57.3
click at [714, 480] on div "Is True Is True Is False Call Completed Action Slack SIPS and CSM Action Create…" at bounding box center [672, 305] width 937 height 585
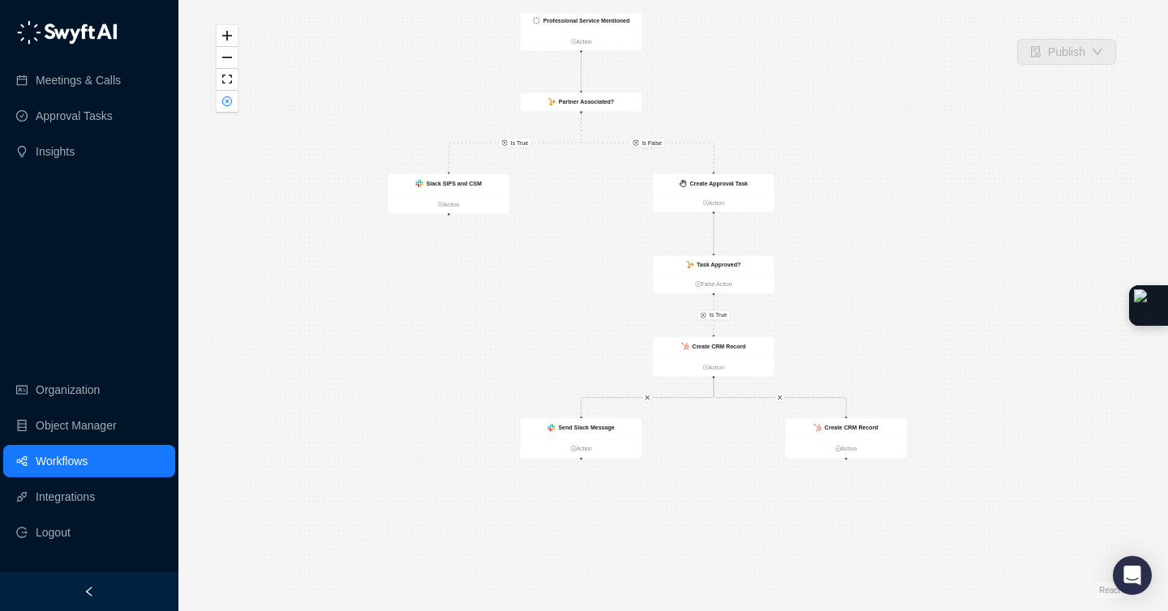
drag, startPoint x: 675, startPoint y: 545, endPoint x: 675, endPoint y: 456, distance: 89.2
click at [671, 497] on div "Is True Is True Is False Call Completed Action Slack SIPS and CSM Action Create…" at bounding box center [672, 305] width 937 height 585
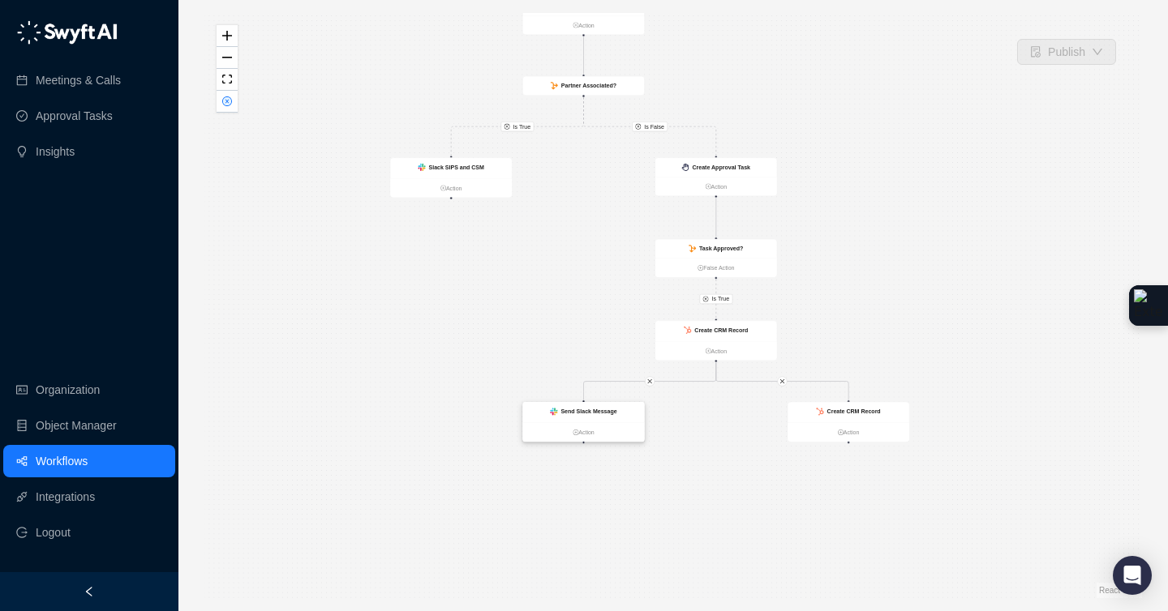
click at [593, 416] on div "Send Slack Message" at bounding box center [588, 411] width 56 height 9
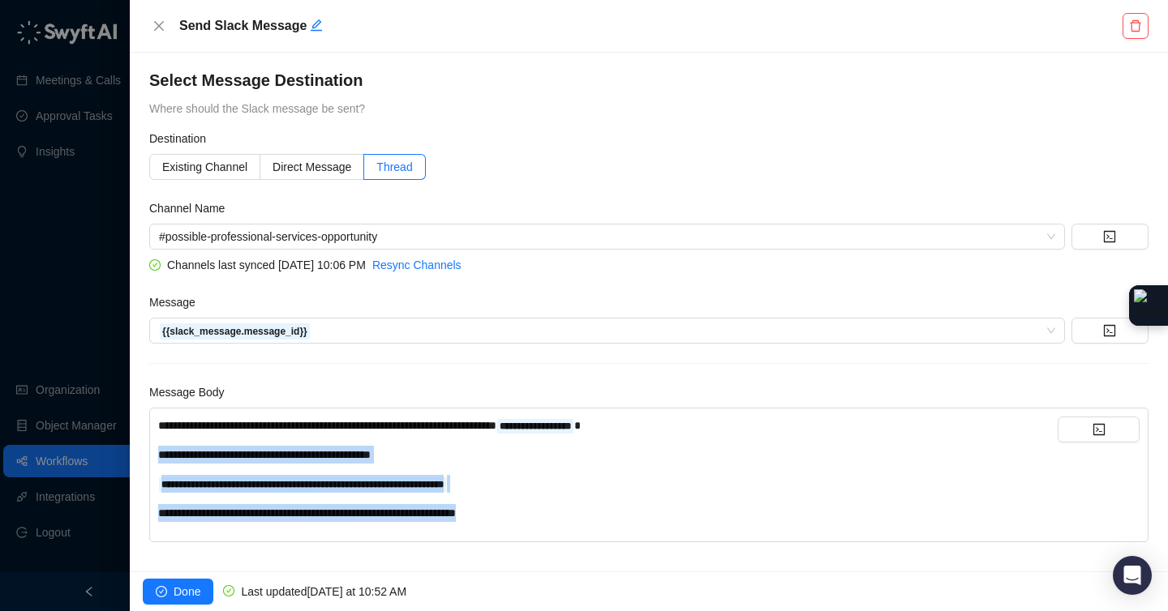
scroll to position [13, 0]
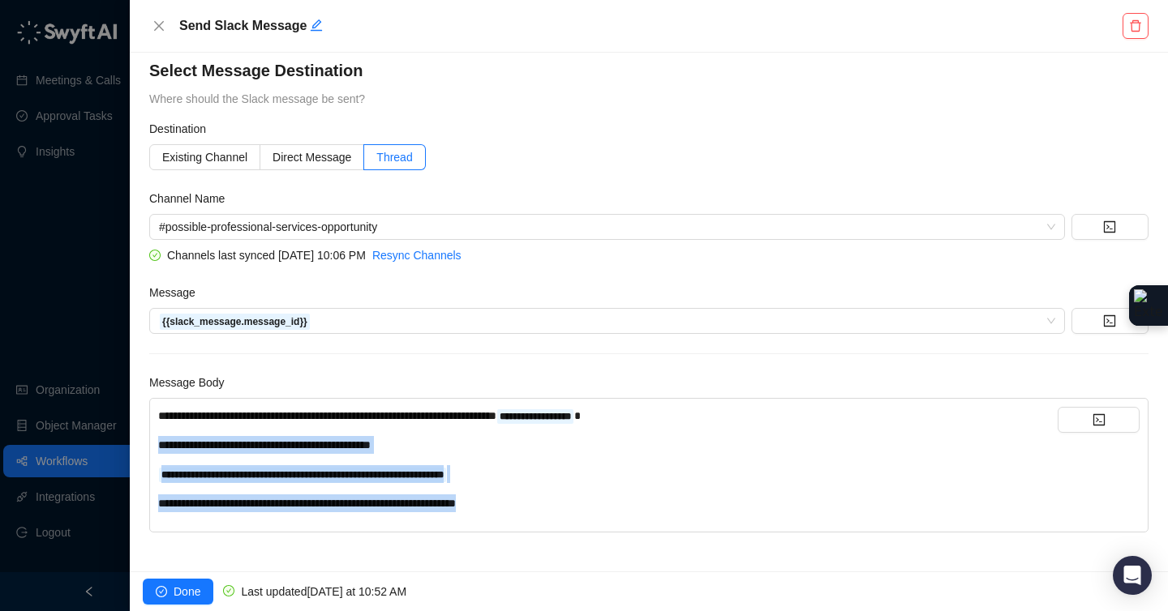
drag, startPoint x: 157, startPoint y: 452, endPoint x: 662, endPoint y: 559, distance: 516.3
click at [662, 559] on div "**********" at bounding box center [649, 312] width 1038 height 519
click at [633, 510] on div "**********" at bounding box center [607, 504] width 899 height 18
drag, startPoint x: 635, startPoint y: 508, endPoint x: 144, endPoint y: 465, distance: 493.2
click at [144, 465] on div "**********" at bounding box center [649, 312] width 1038 height 519
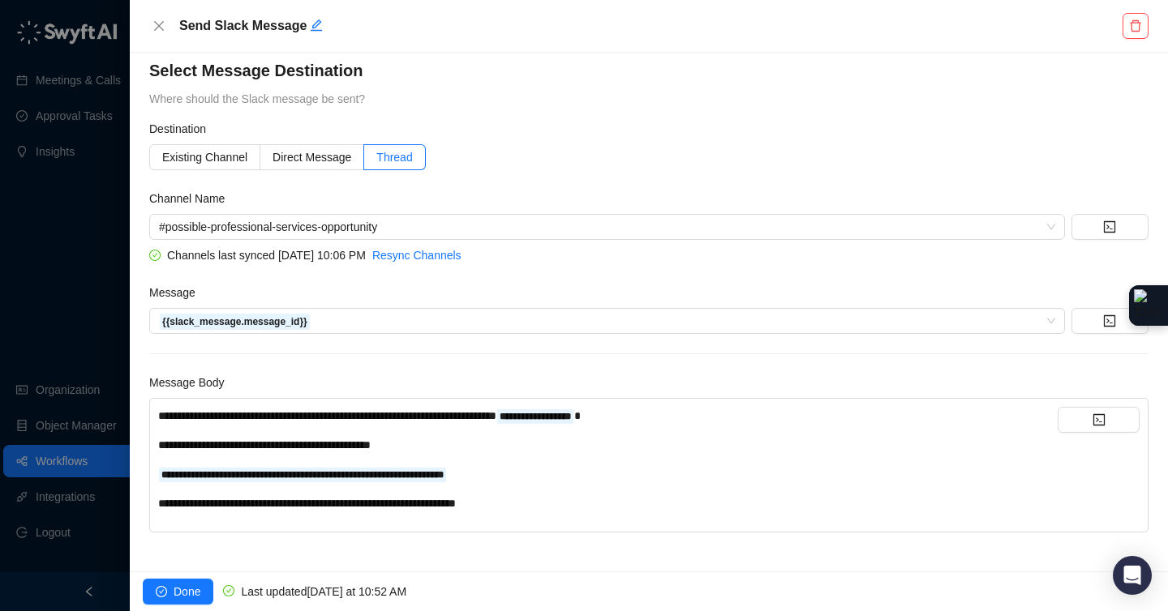
click at [659, 505] on div "**********" at bounding box center [607, 504] width 899 height 18
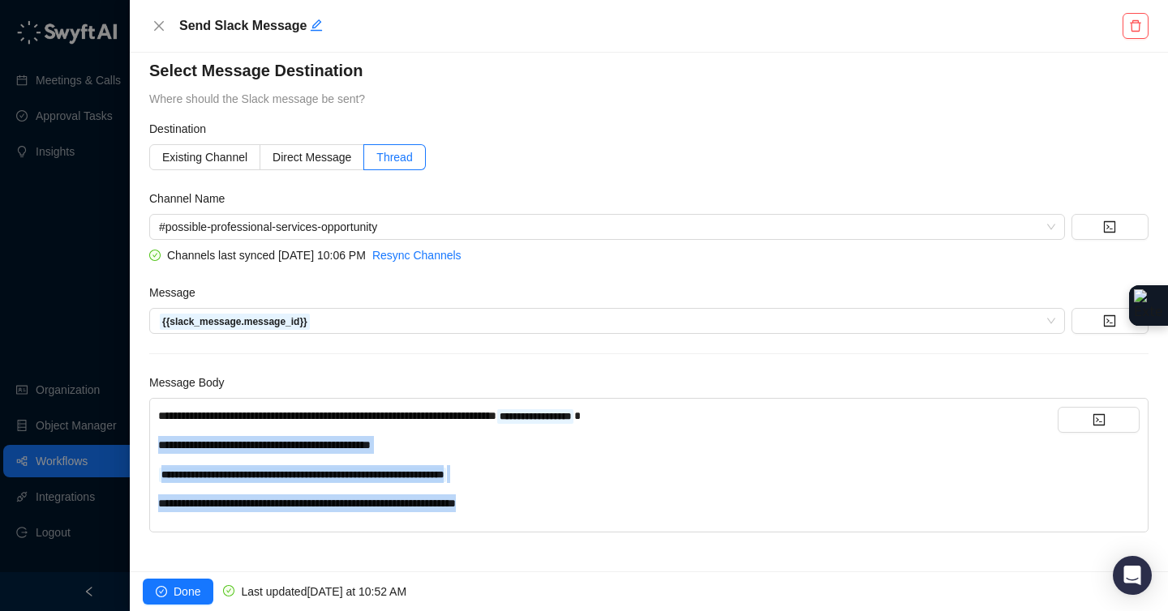
drag, startPoint x: 632, startPoint y: 508, endPoint x: 159, endPoint y: 448, distance: 476.5
click at [159, 448] on div "**********" at bounding box center [607, 459] width 899 height 105
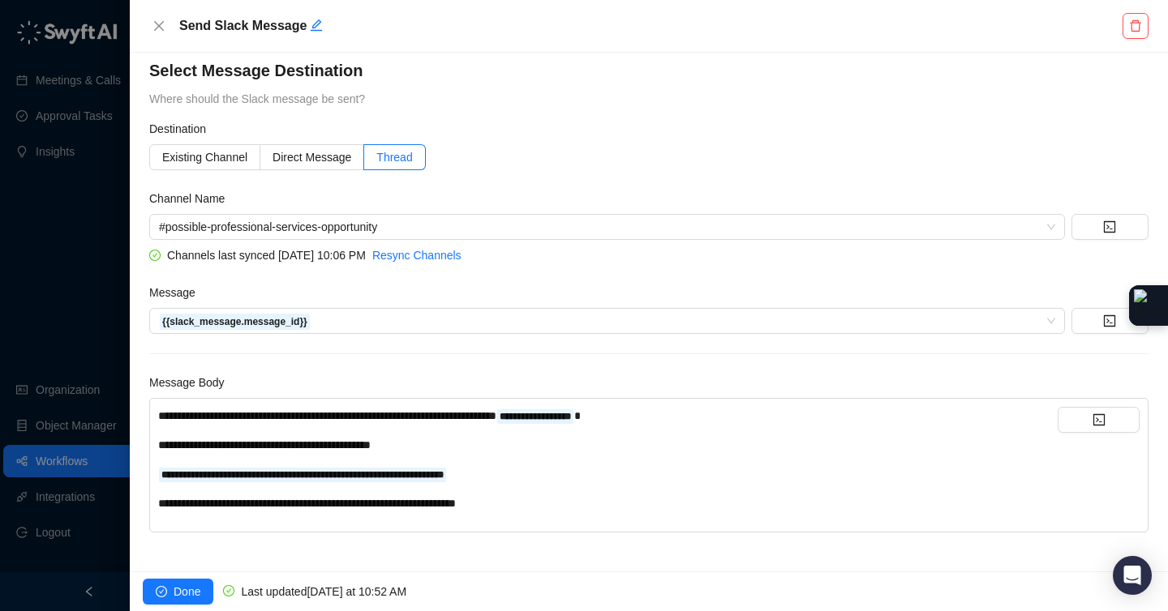
scroll to position [0, 0]
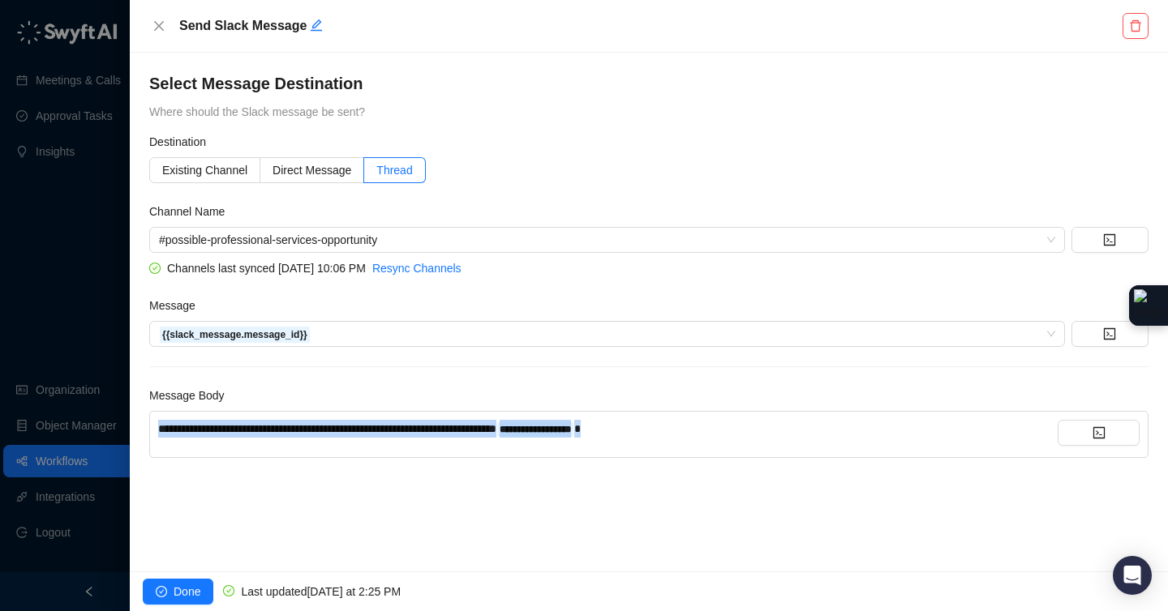
drag, startPoint x: 692, startPoint y: 426, endPoint x: 159, endPoint y: 402, distance: 534.0
click at [159, 402] on div "**********" at bounding box center [648, 422] width 999 height 71
copy div "**********"
click at [238, 448] on div "**********" at bounding box center [607, 434] width 899 height 29
drag, startPoint x: 703, startPoint y: 430, endPoint x: 139, endPoint y: 416, distance: 563.7
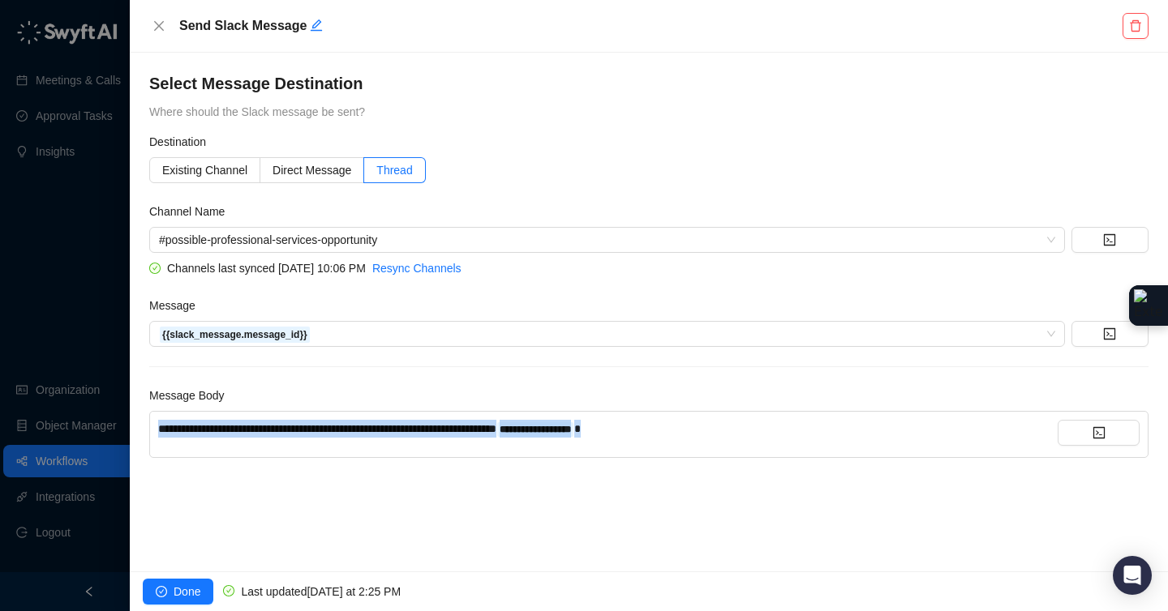
click at [139, 416] on div "**********" at bounding box center [649, 312] width 1038 height 519
copy div "**********"
click at [174, 597] on span "Done" at bounding box center [187, 592] width 27 height 18
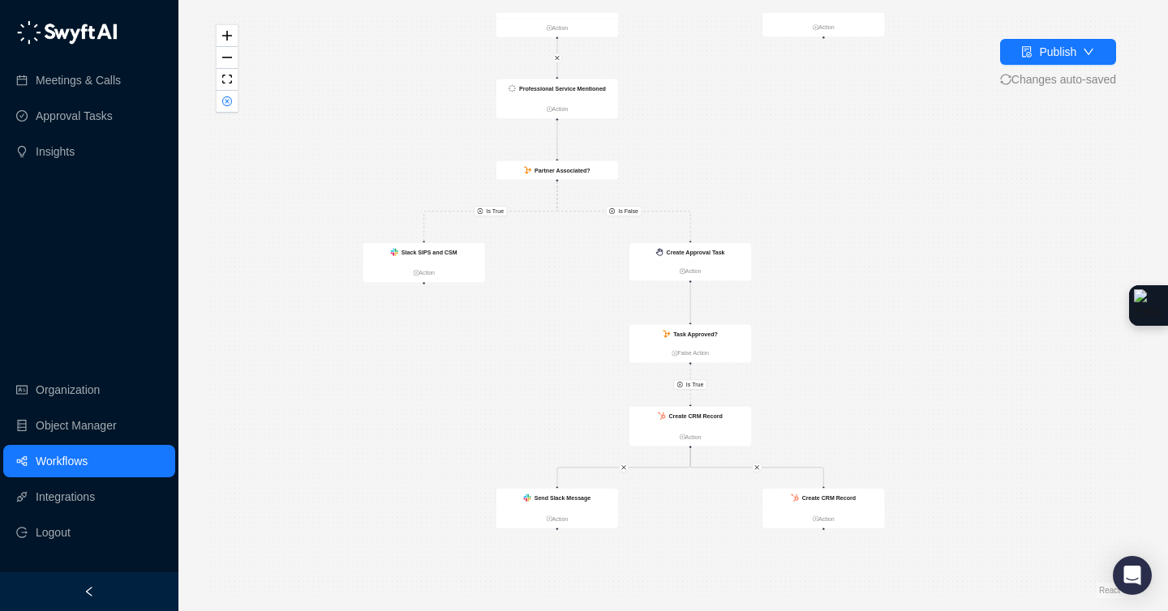
drag, startPoint x: 558, startPoint y: 379, endPoint x: 546, endPoint y: 448, distance: 70.0
click at [495, 325] on div "Is True Is True Is False Call Completed Action Slack SIPS and CSM Action Create…" at bounding box center [672, 305] width 937 height 585
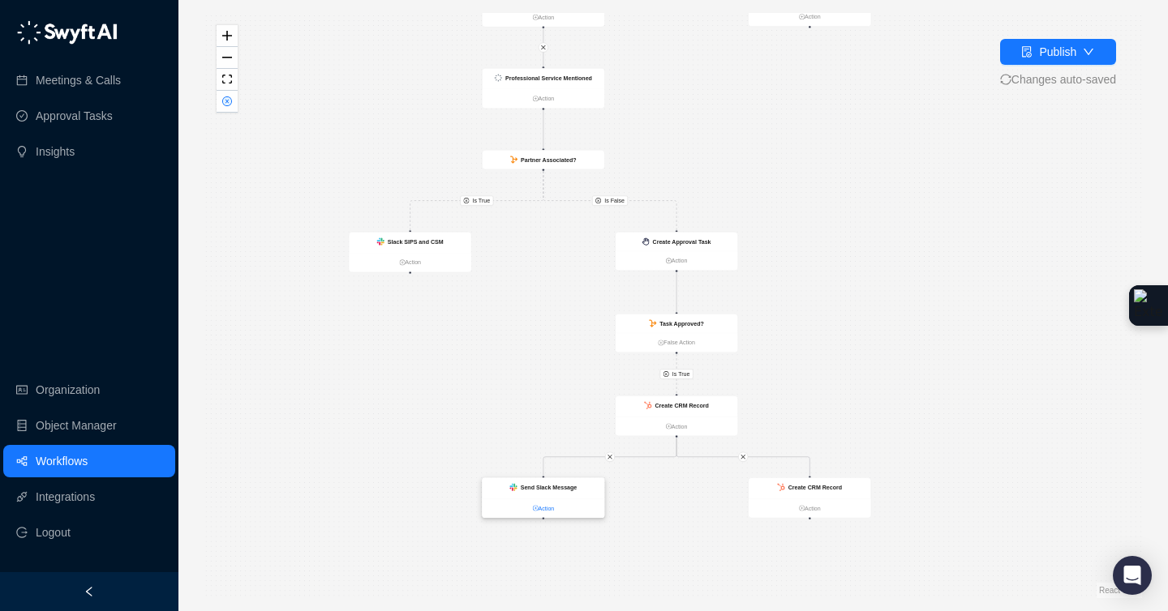
click at [547, 512] on link "Action" at bounding box center [543, 508] width 122 height 9
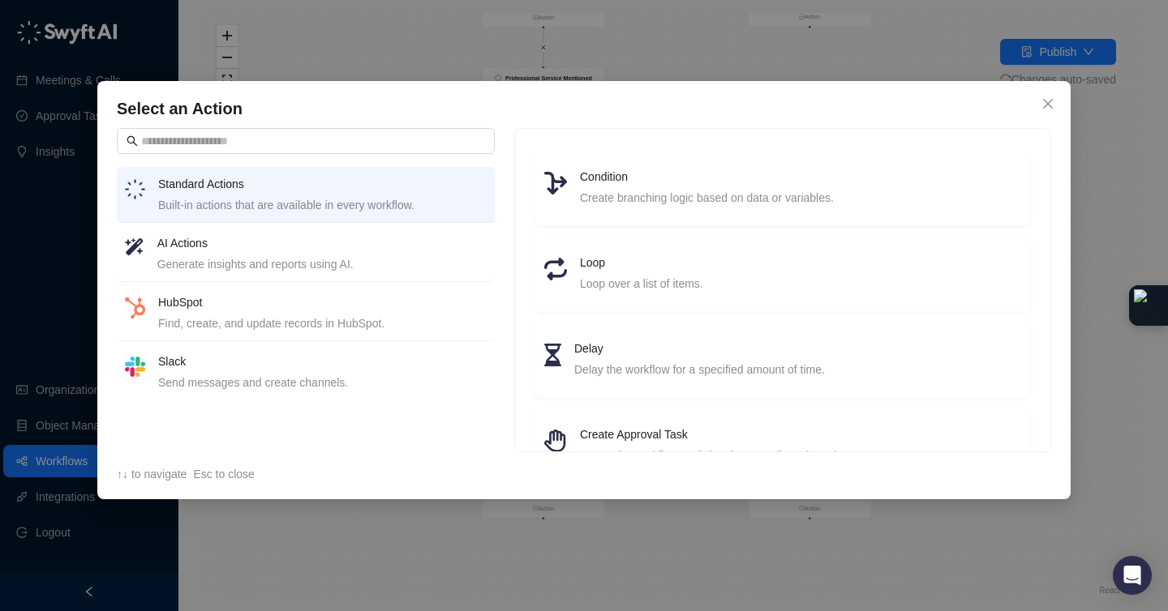
click at [324, 364] on h4 "Slack" at bounding box center [322, 362] width 328 height 18
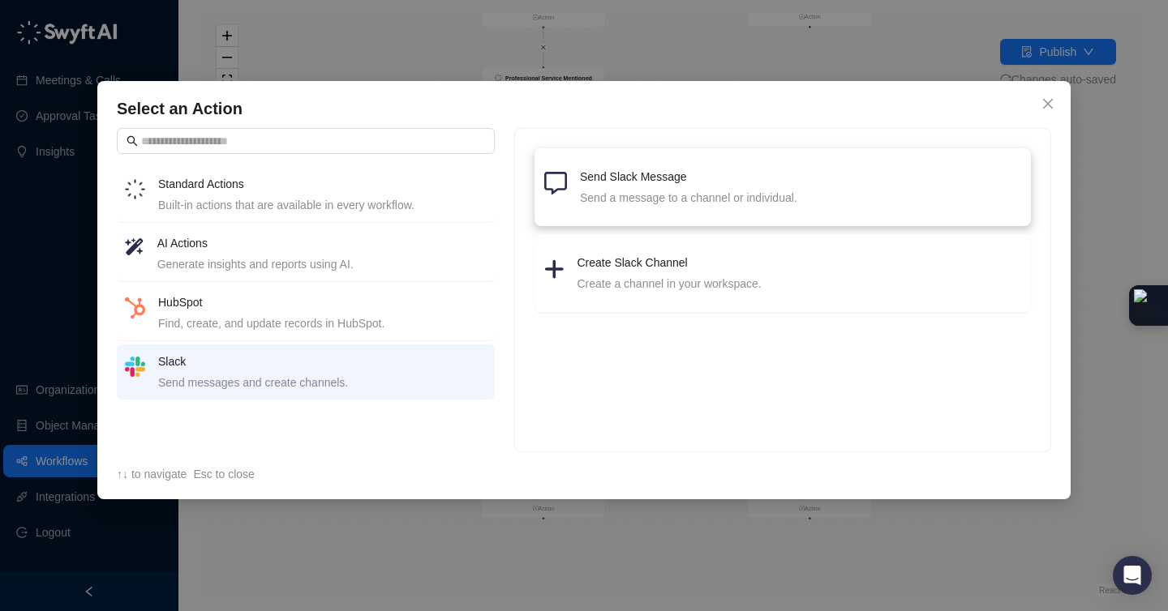
click at [684, 204] on div "Send a message to a channel or individual." at bounding box center [800, 198] width 441 height 18
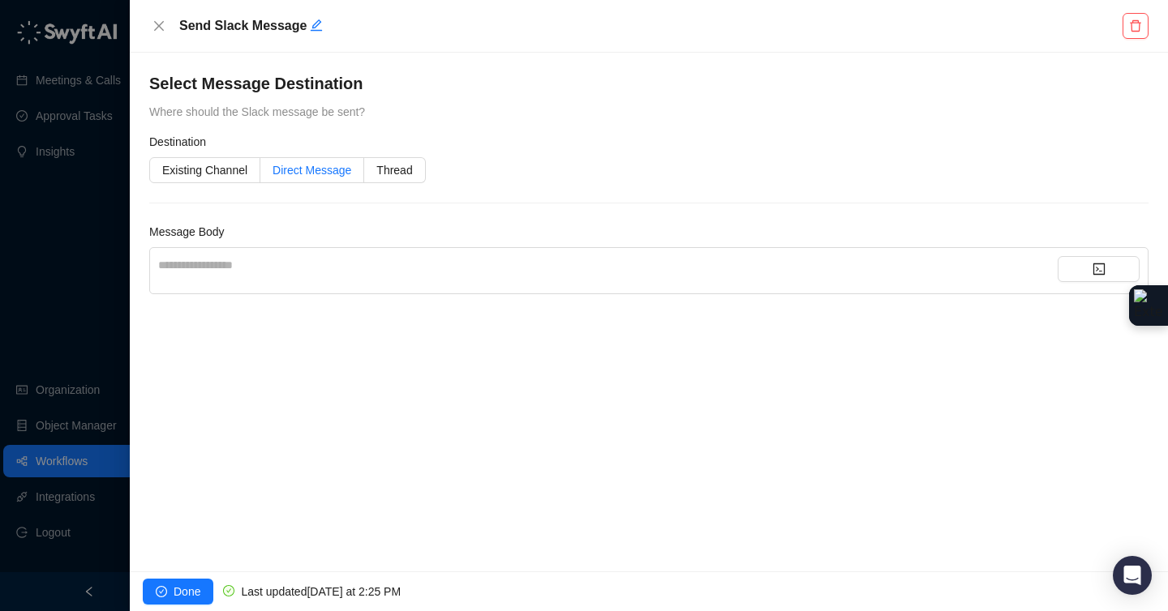
click at [295, 172] on span "Direct Message" at bounding box center [311, 170] width 79 height 13
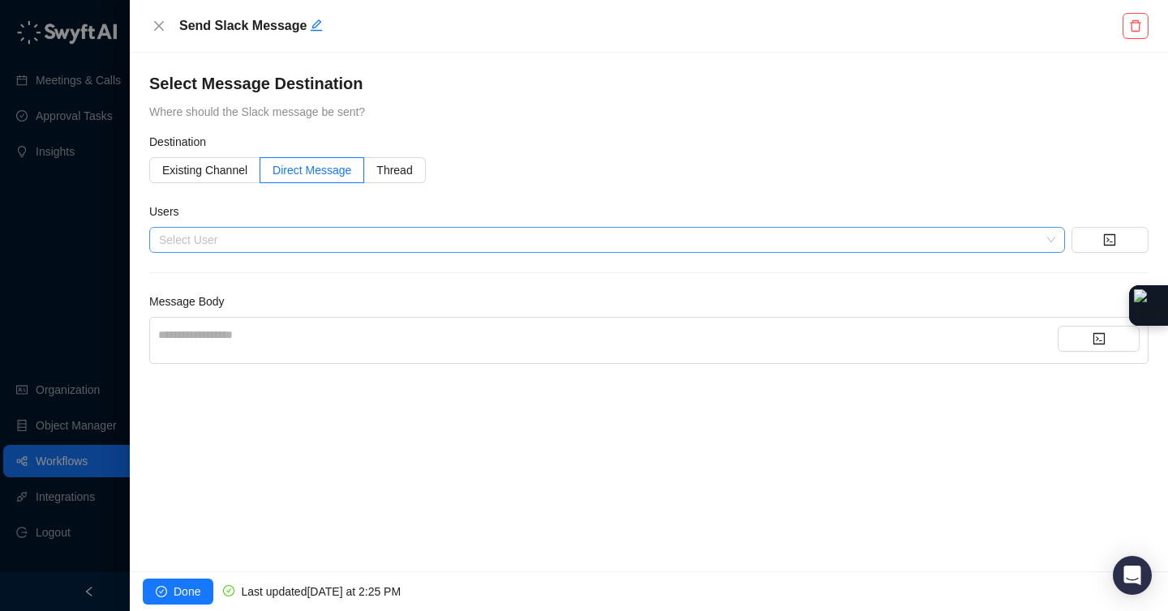
click at [288, 238] on div at bounding box center [598, 240] width 892 height 12
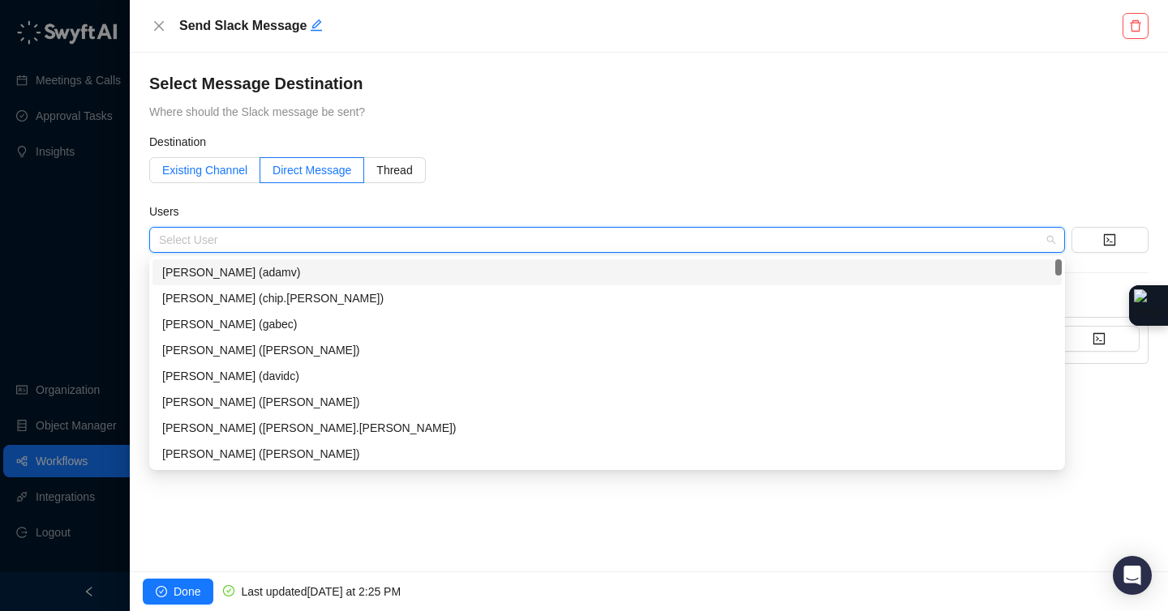
click at [225, 181] on label "Existing Channel" at bounding box center [204, 170] width 111 height 26
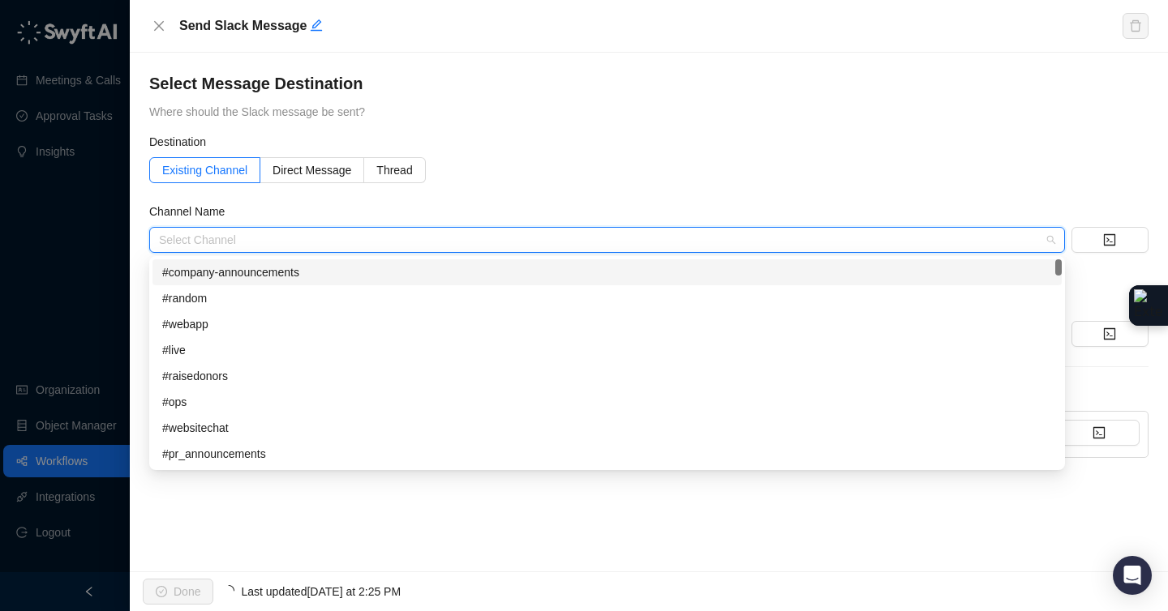
click at [238, 234] on input "search" at bounding box center [602, 240] width 886 height 24
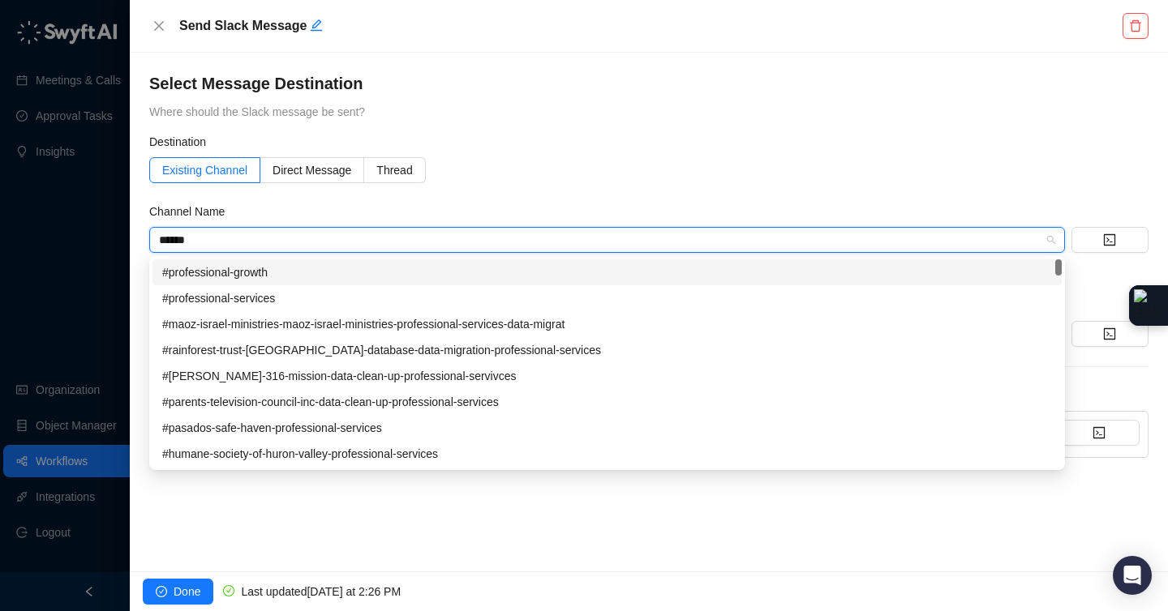
type input "*******"
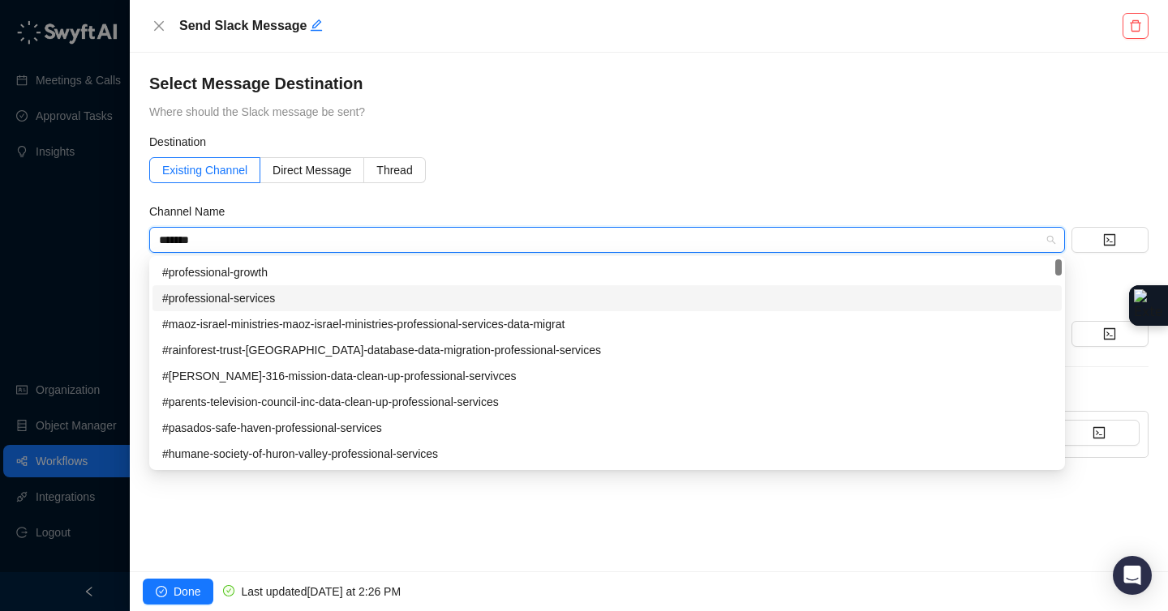
click at [255, 295] on div "#professional-services" at bounding box center [606, 298] width 889 height 18
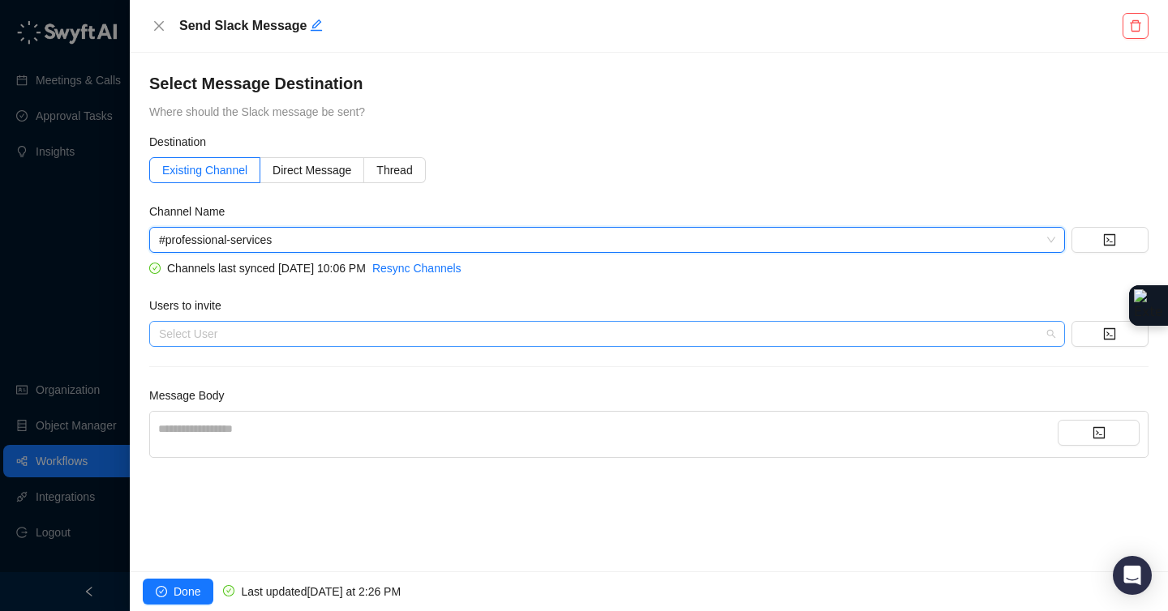
click at [243, 336] on div at bounding box center [598, 334] width 892 height 12
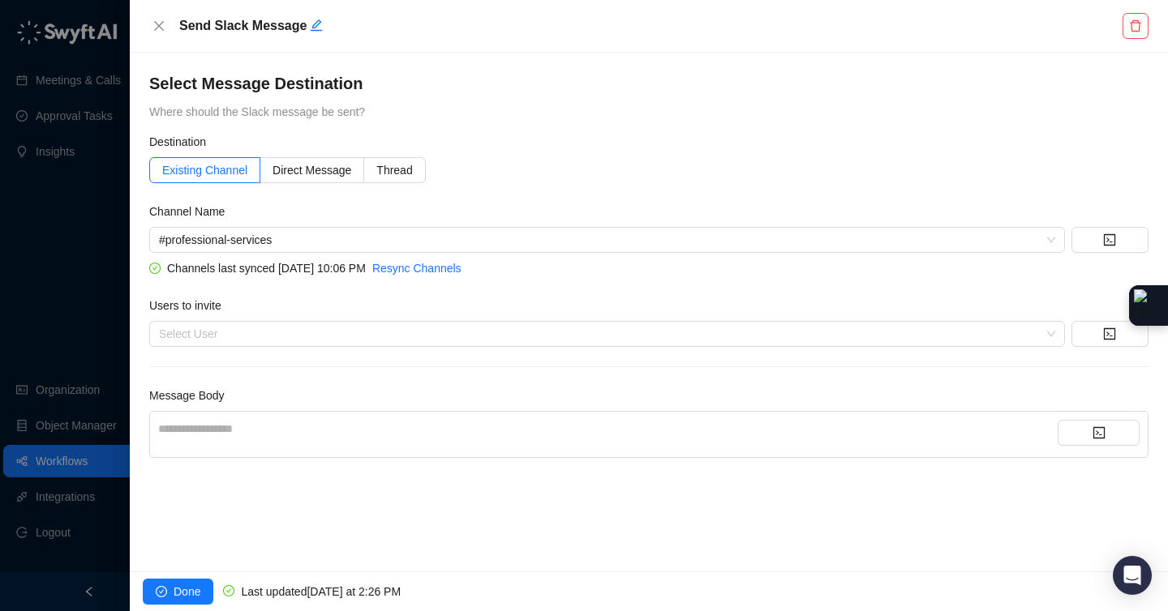
click at [262, 315] on div "Users to invite" at bounding box center [648, 309] width 999 height 24
click at [238, 423] on div "**********" at bounding box center [607, 429] width 899 height 18
drag, startPoint x: 254, startPoint y: 431, endPoint x: 573, endPoint y: 434, distance: 319.5
click at [496, 434] on span "**********" at bounding box center [327, 428] width 338 height 11
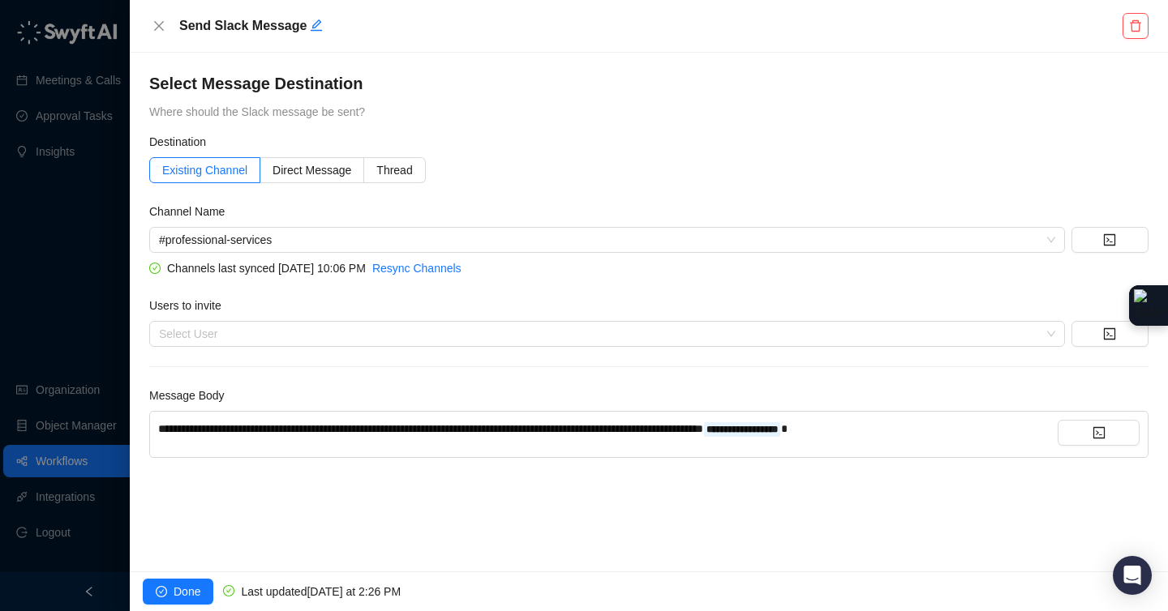
click at [950, 433] on div "**********" at bounding box center [607, 429] width 899 height 18
click at [1123, 438] on button "button" at bounding box center [1098, 433] width 82 height 26
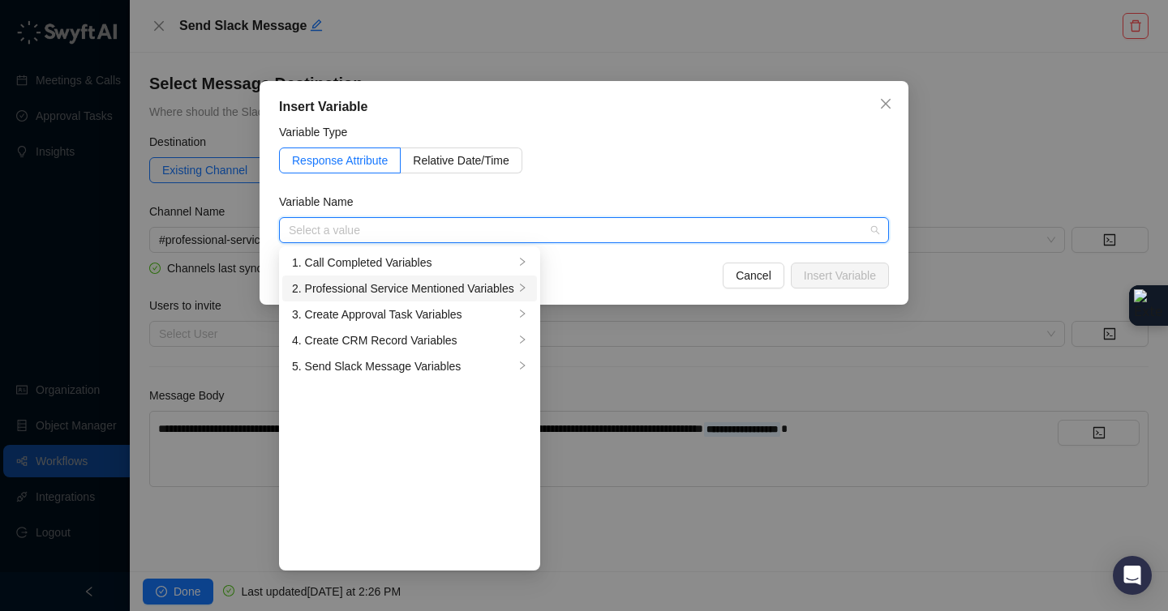
click at [390, 289] on div "2. Professional Service Mentioned Variables" at bounding box center [403, 289] width 222 height 18
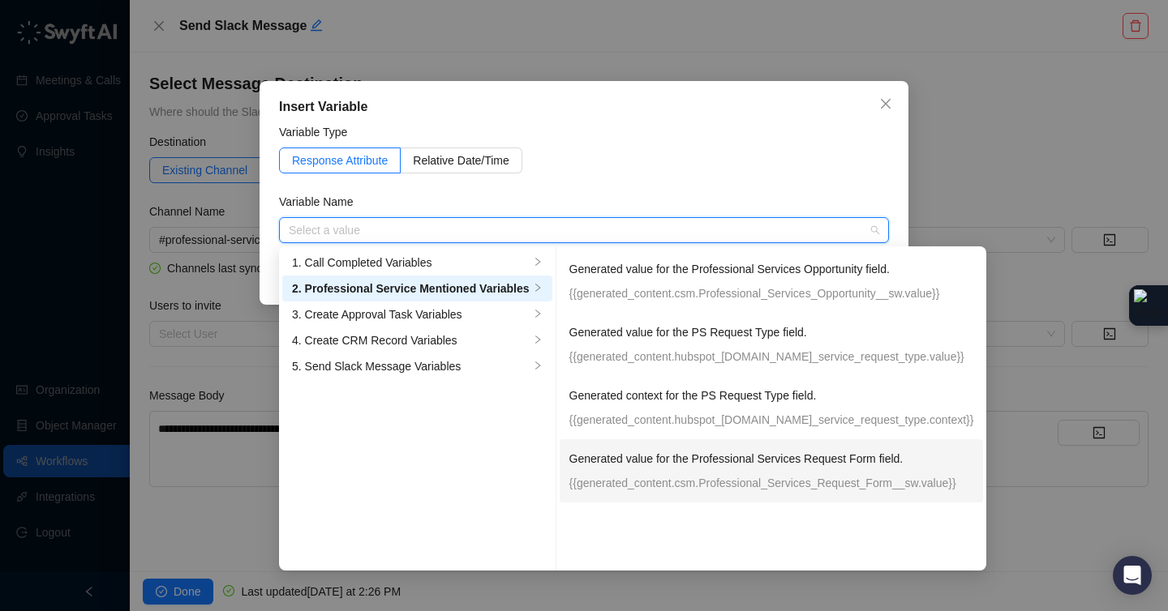
click at [624, 457] on p "Generated value for the Professional Services Request Form field." at bounding box center [771, 459] width 405 height 18
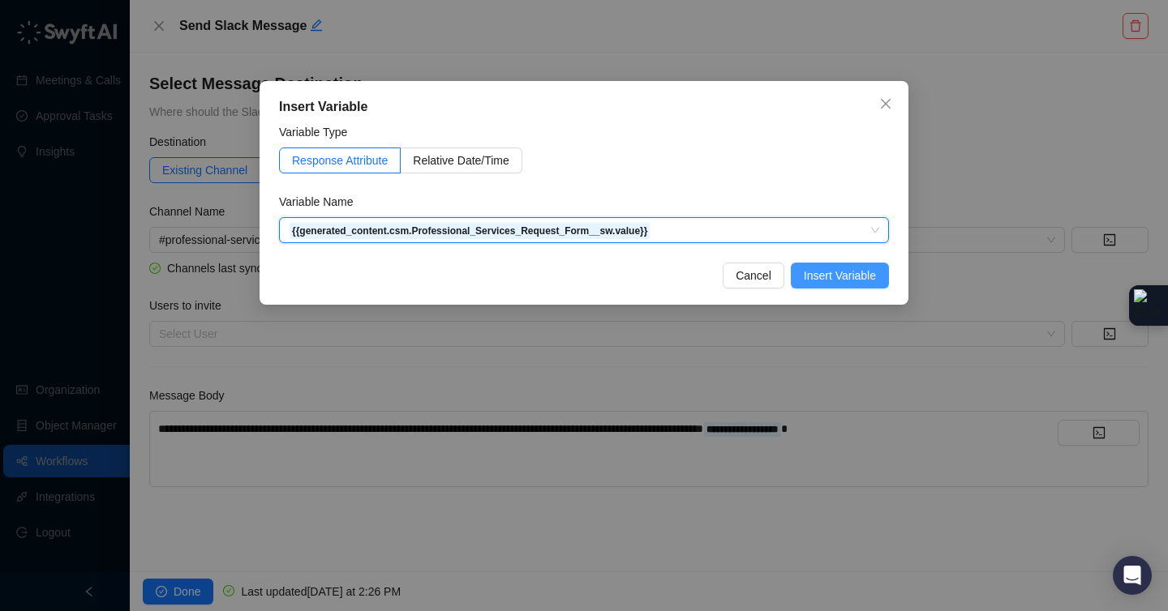
click at [821, 280] on span "Insert Variable" at bounding box center [840, 276] width 72 height 18
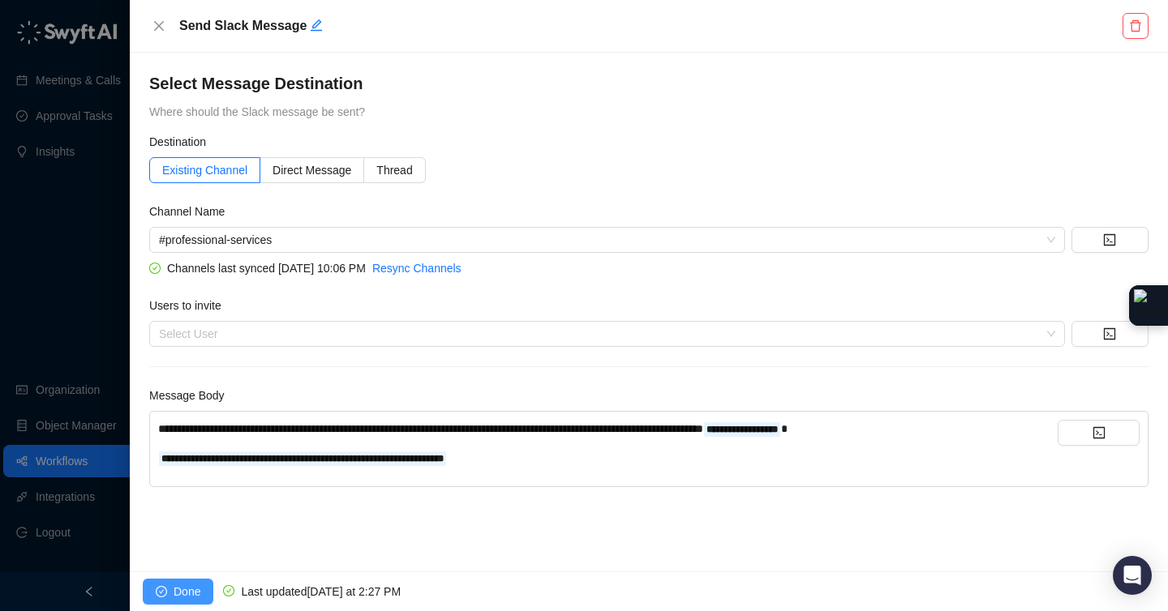
click at [201, 585] on button "Done" at bounding box center [178, 592] width 71 height 26
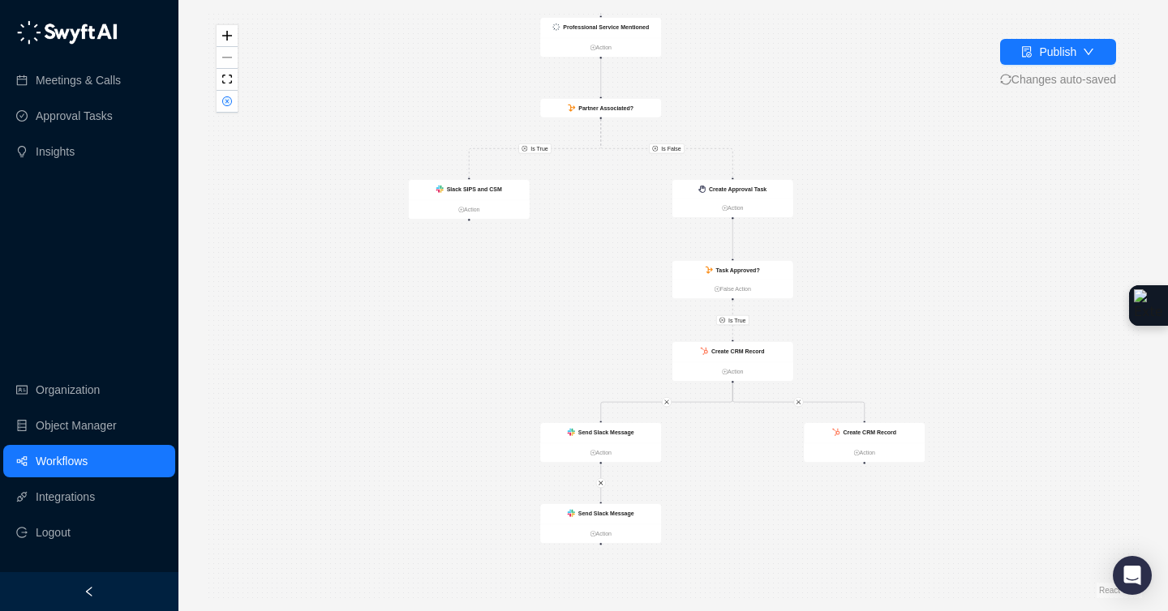
drag, startPoint x: 916, startPoint y: 305, endPoint x: 910, endPoint y: 221, distance: 83.8
click at [910, 221] on div "Is True Is True Is False Call Completed Action Slack SIPS and CSM Action Create…" at bounding box center [672, 305] width 937 height 585
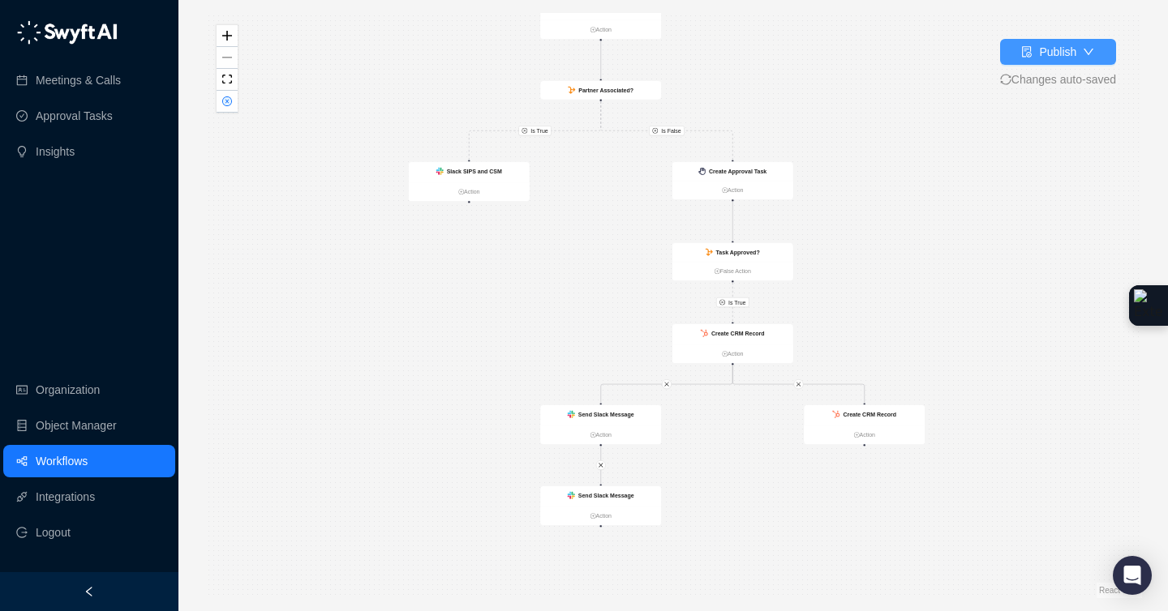
click at [1015, 48] on button "Publish" at bounding box center [1058, 52] width 116 height 26
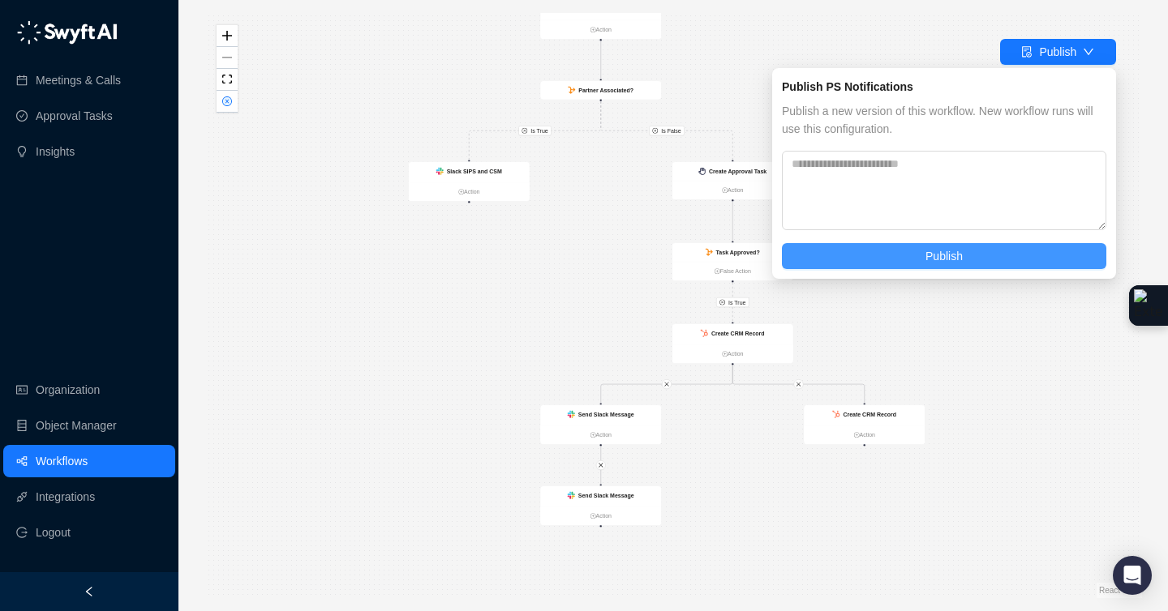
click at [952, 260] on span "Publish" at bounding box center [943, 256] width 37 height 18
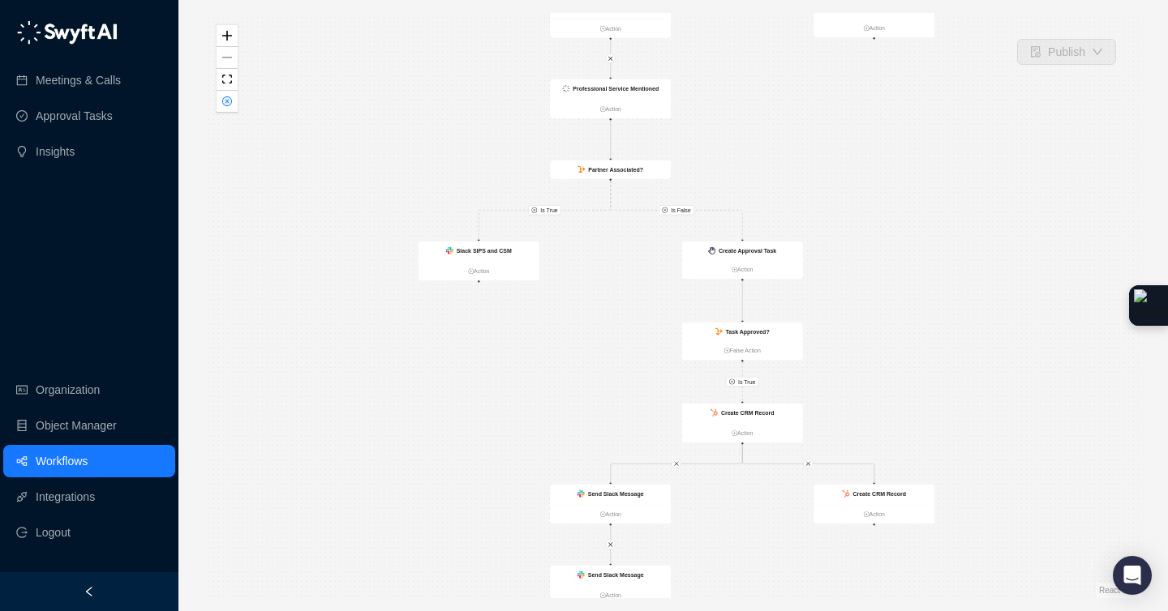
click at [991, 274] on div "Is True Is True Is False Call Completed Action Slack SIPS and CSM Action Create…" at bounding box center [672, 305] width 937 height 585
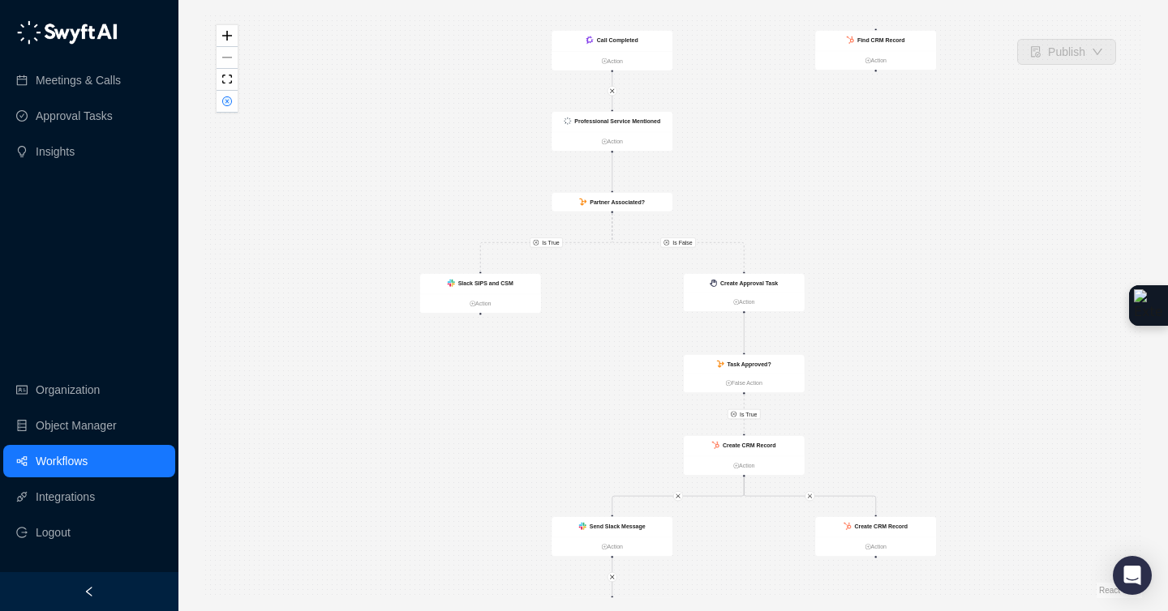
drag, startPoint x: 991, startPoint y: 274, endPoint x: 994, endPoint y: 311, distance: 36.6
click at [994, 311] on div "Is True Is True Is False Call Completed Action Slack SIPS and CSM Action Create…" at bounding box center [672, 305] width 937 height 585
